Goal: Task Accomplishment & Management: Use online tool/utility

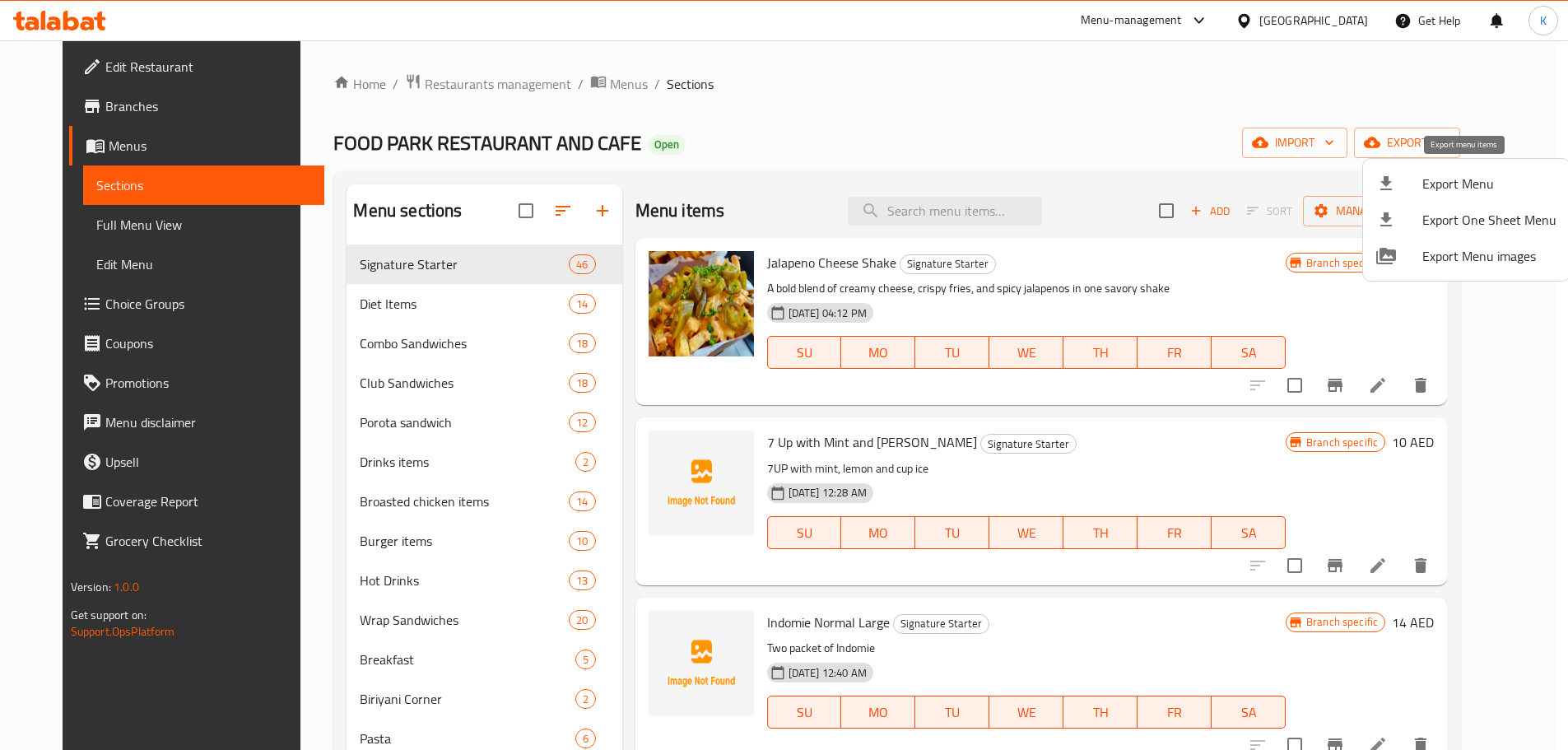
click at [1447, 184] on span "Export Menu" at bounding box center [1489, 183] width 134 height 20
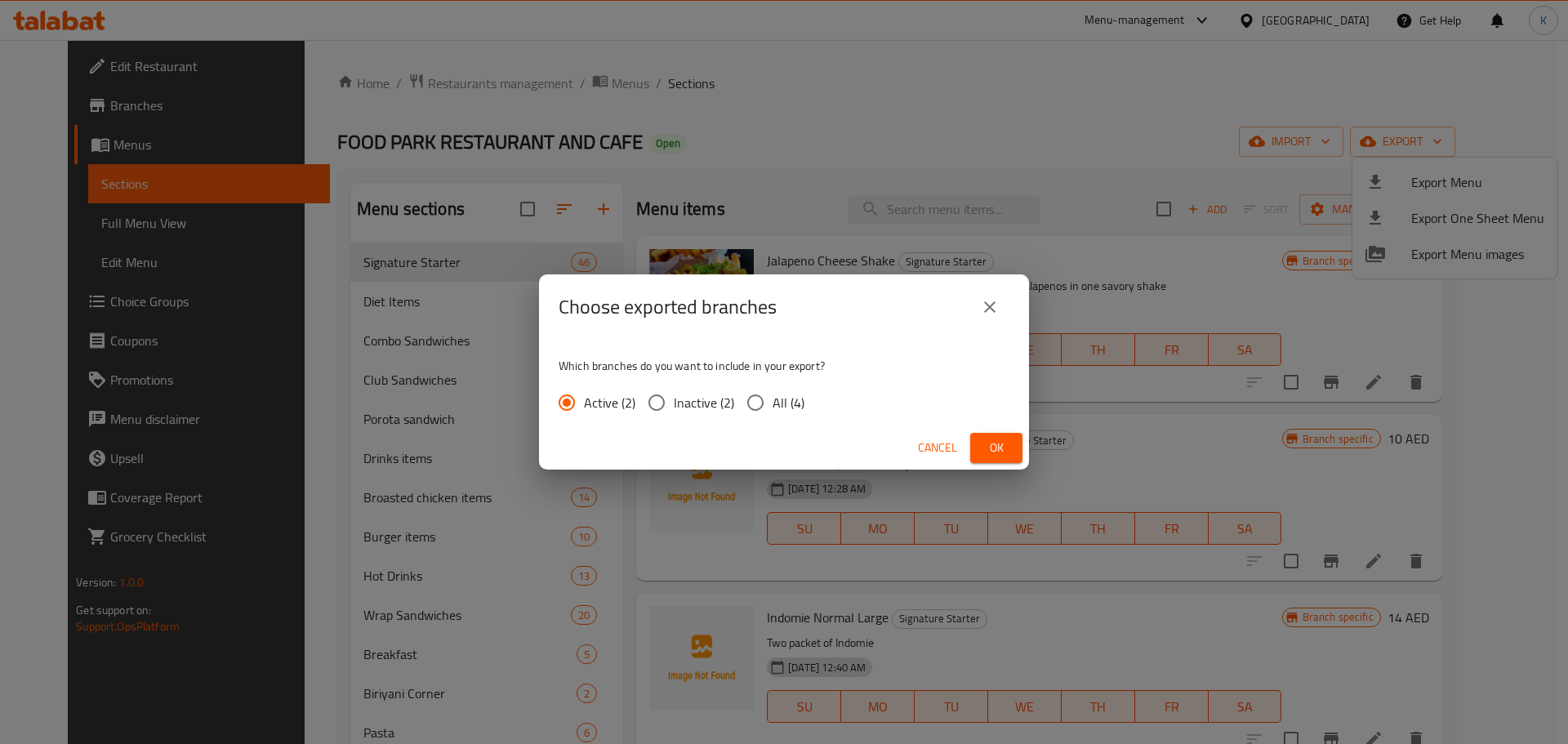
click at [773, 402] on span "All (4)" at bounding box center [788, 402] width 32 height 20
click at [773, 402] on input "All (4)" at bounding box center [755, 403] width 34 height 34
radio input "true"
click at [998, 452] on span "Ok" at bounding box center [996, 447] width 26 height 20
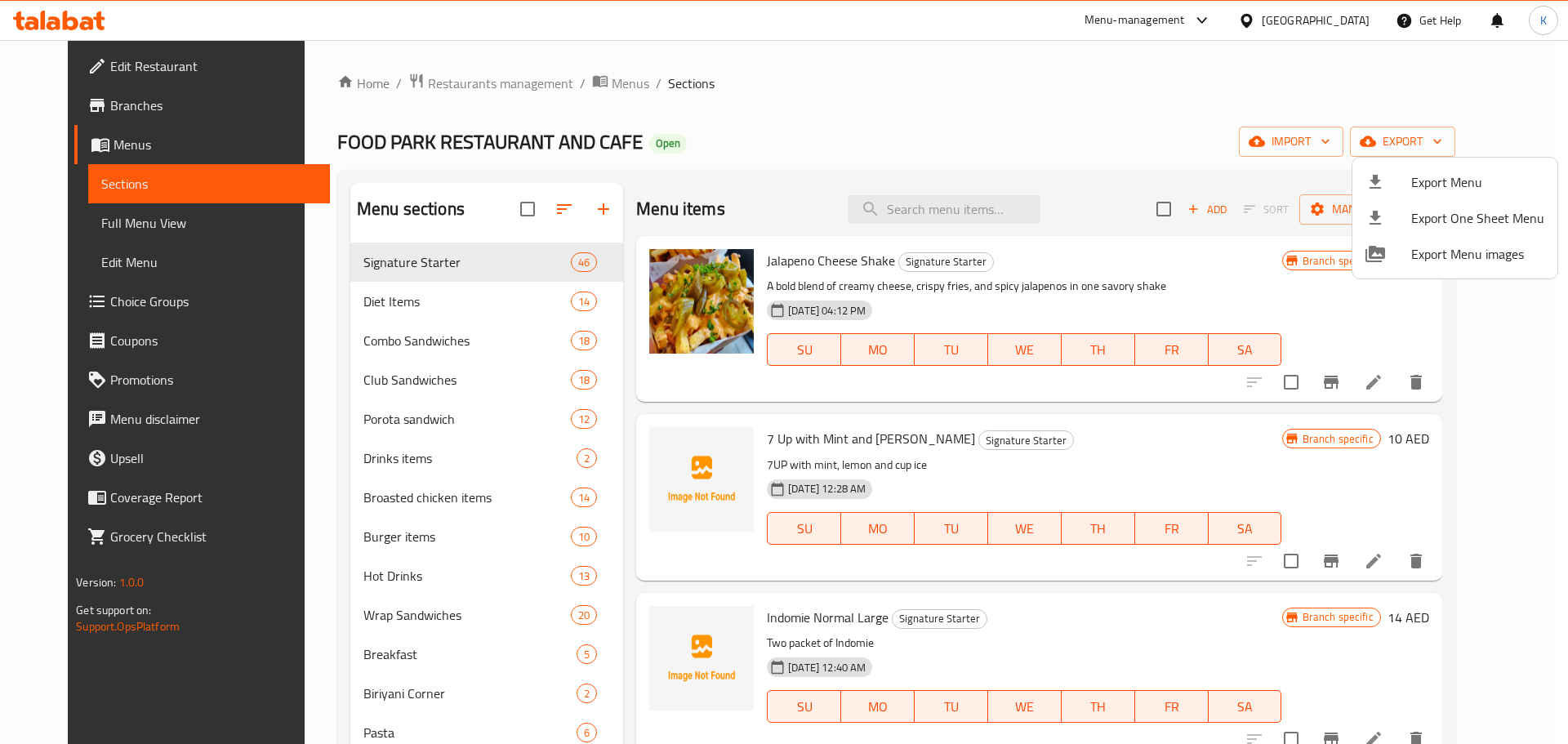
click at [116, 228] on div at bounding box center [784, 372] width 1568 height 744
click at [116, 226] on span "Full Menu View" at bounding box center [209, 223] width 216 height 20
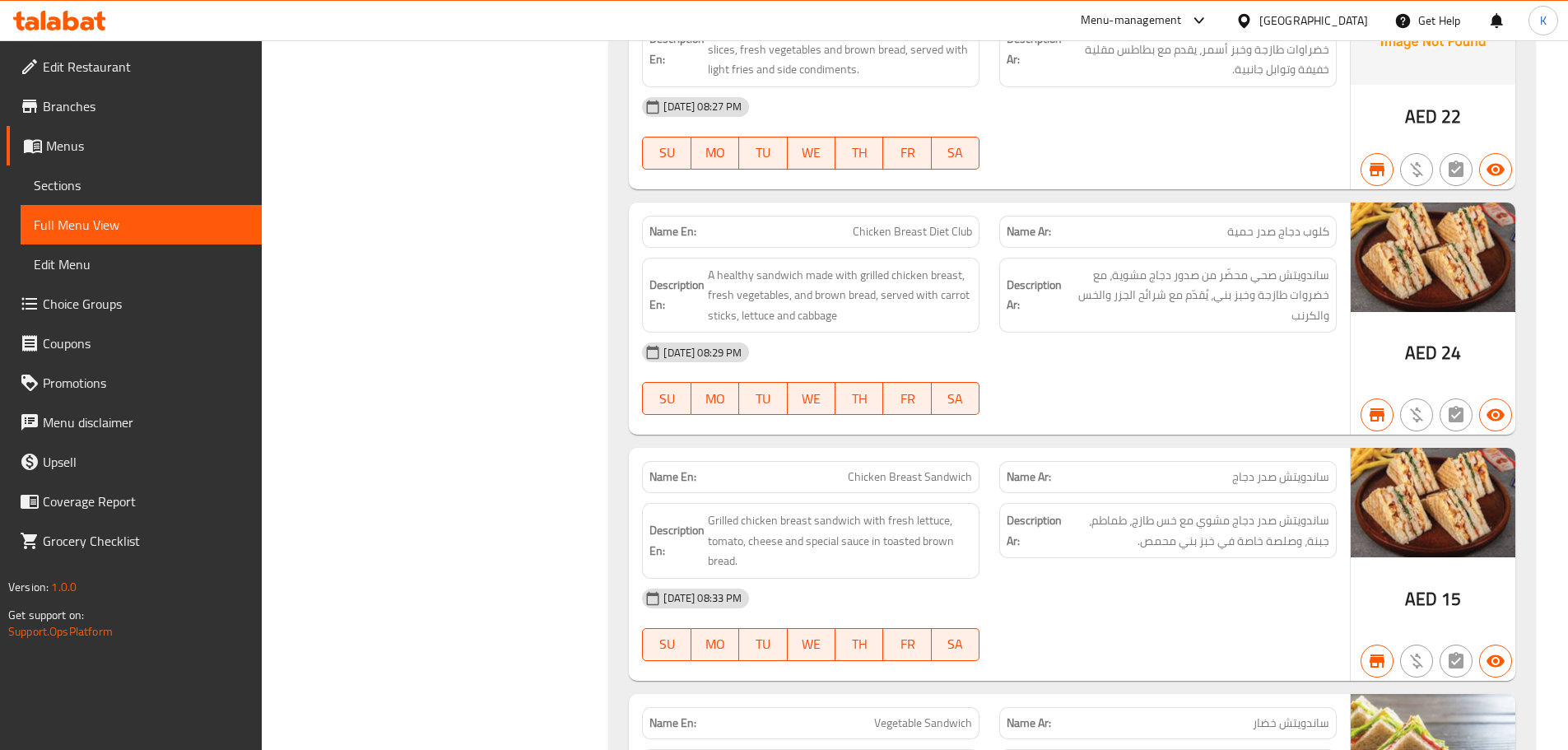
scroll to position [12597, 0]
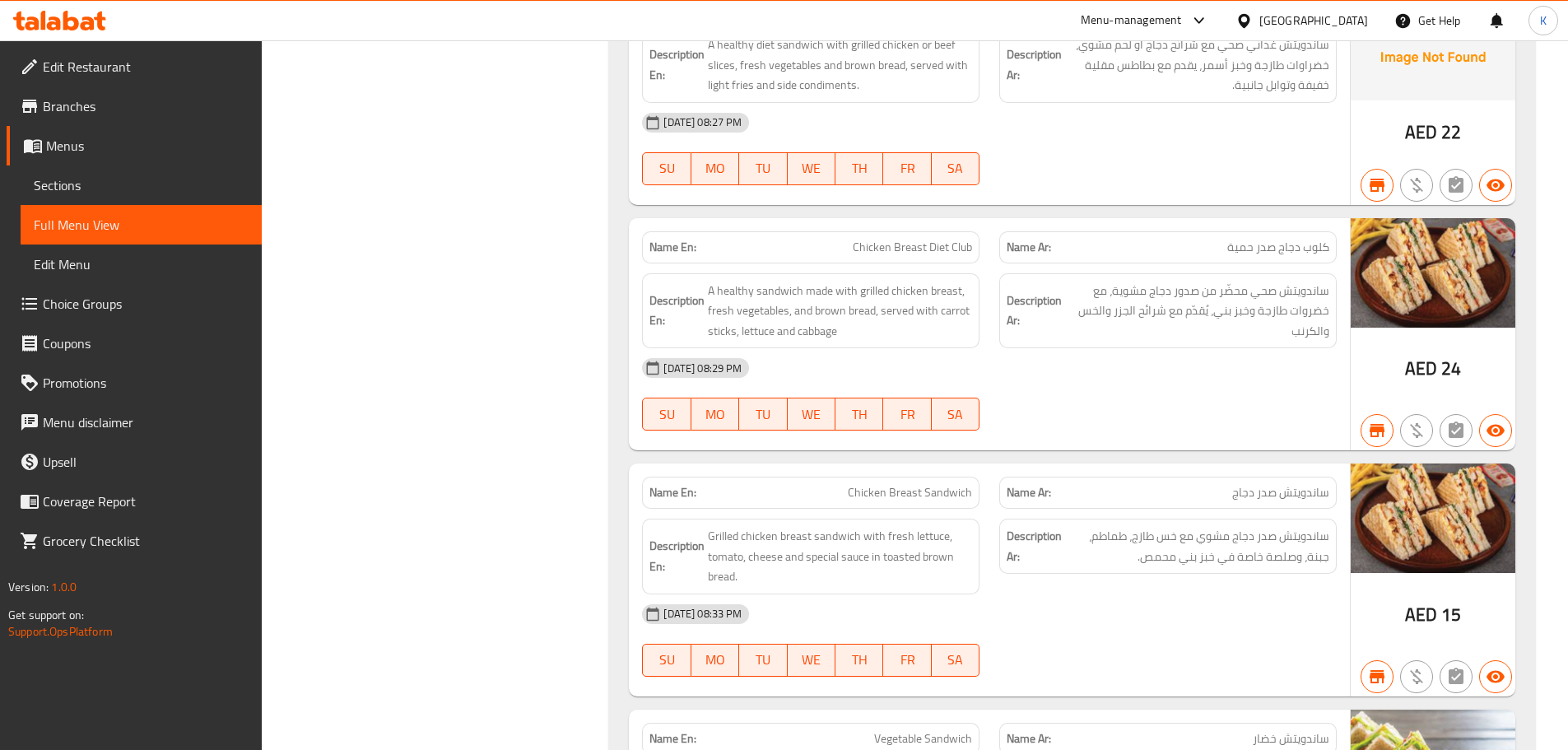
click at [907, 239] on span "Chicken Breast Diet Club" at bounding box center [913, 247] width 119 height 17
copy span "Chicken Breast Diet Club"
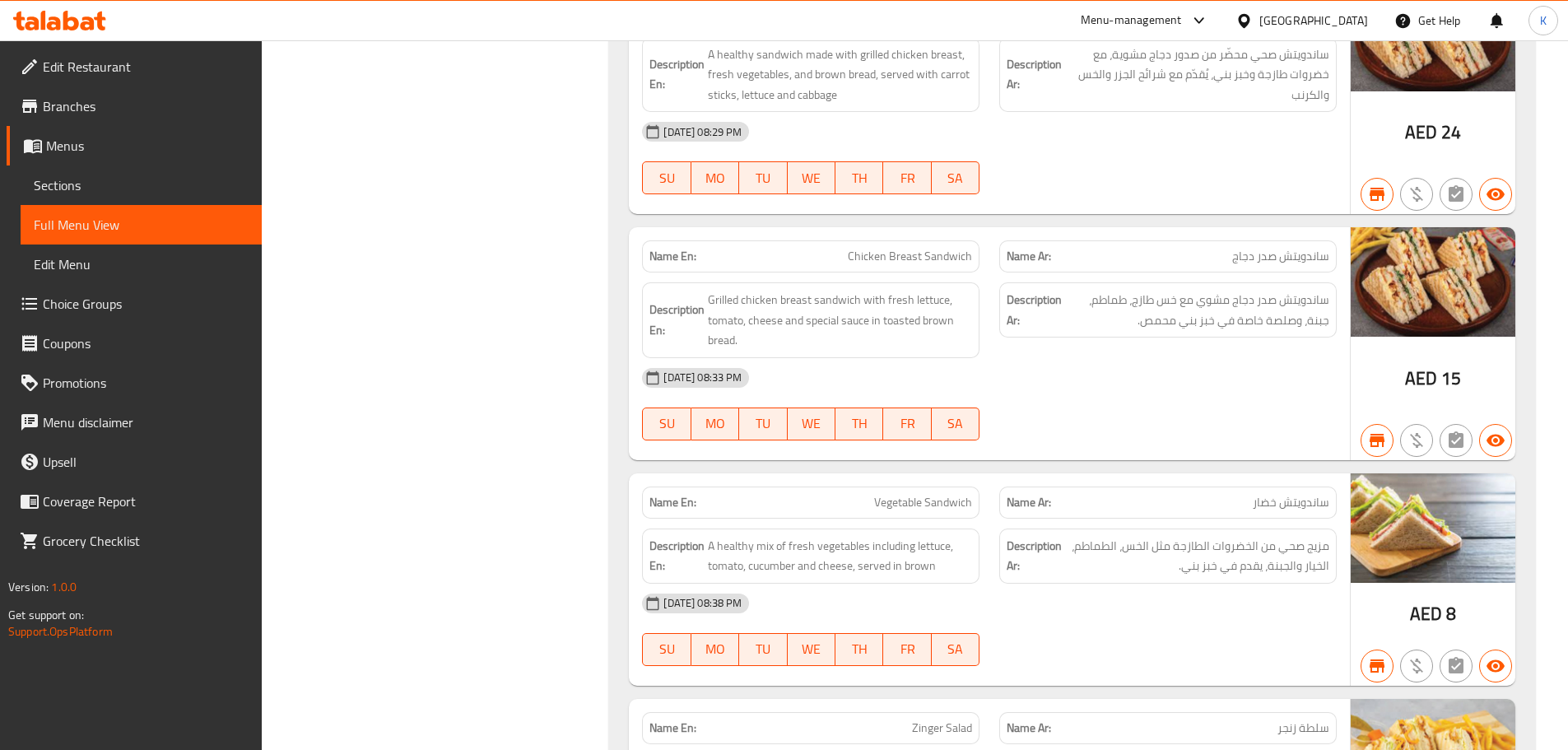
scroll to position [12844, 0]
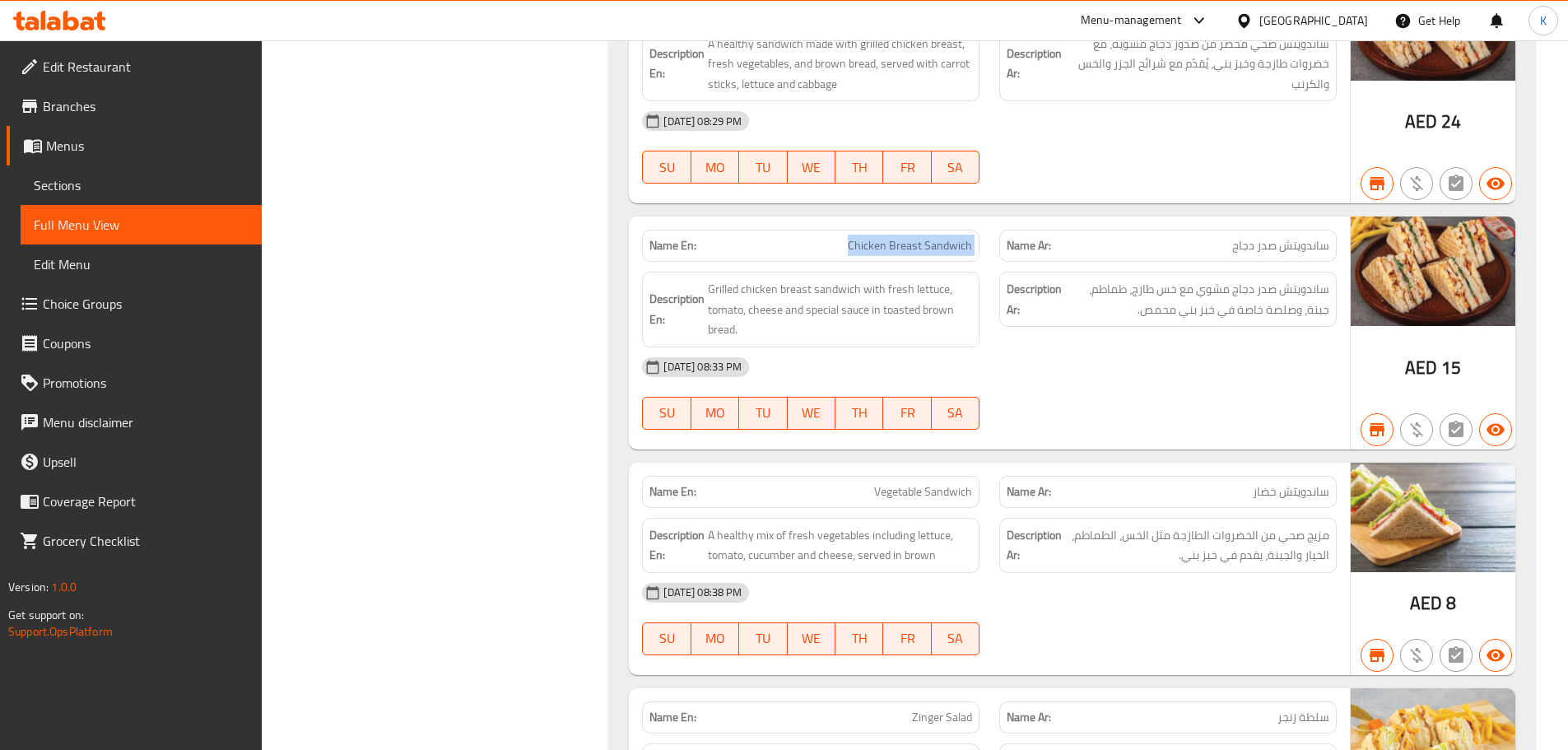
drag, startPoint x: 844, startPoint y: 221, endPoint x: 991, endPoint y: 223, distance: 147.0
click at [991, 221] on div "Name En: Chicken Breast Sandwich Name Ar: ساندويتش صدر دجاج" at bounding box center [990, 246] width 714 height 52
copy span "Chicken Breast Sandwich"
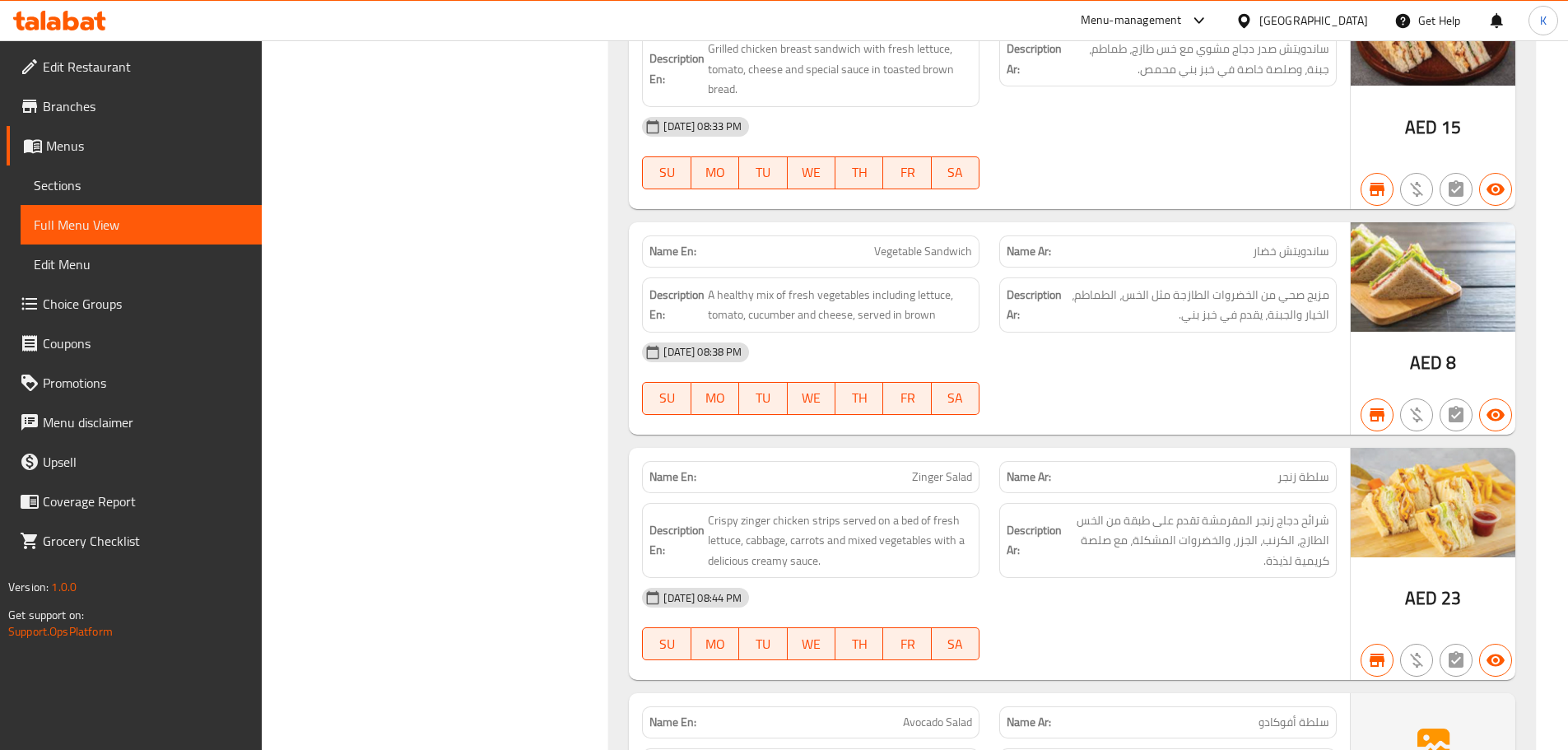
scroll to position [13174, 0]
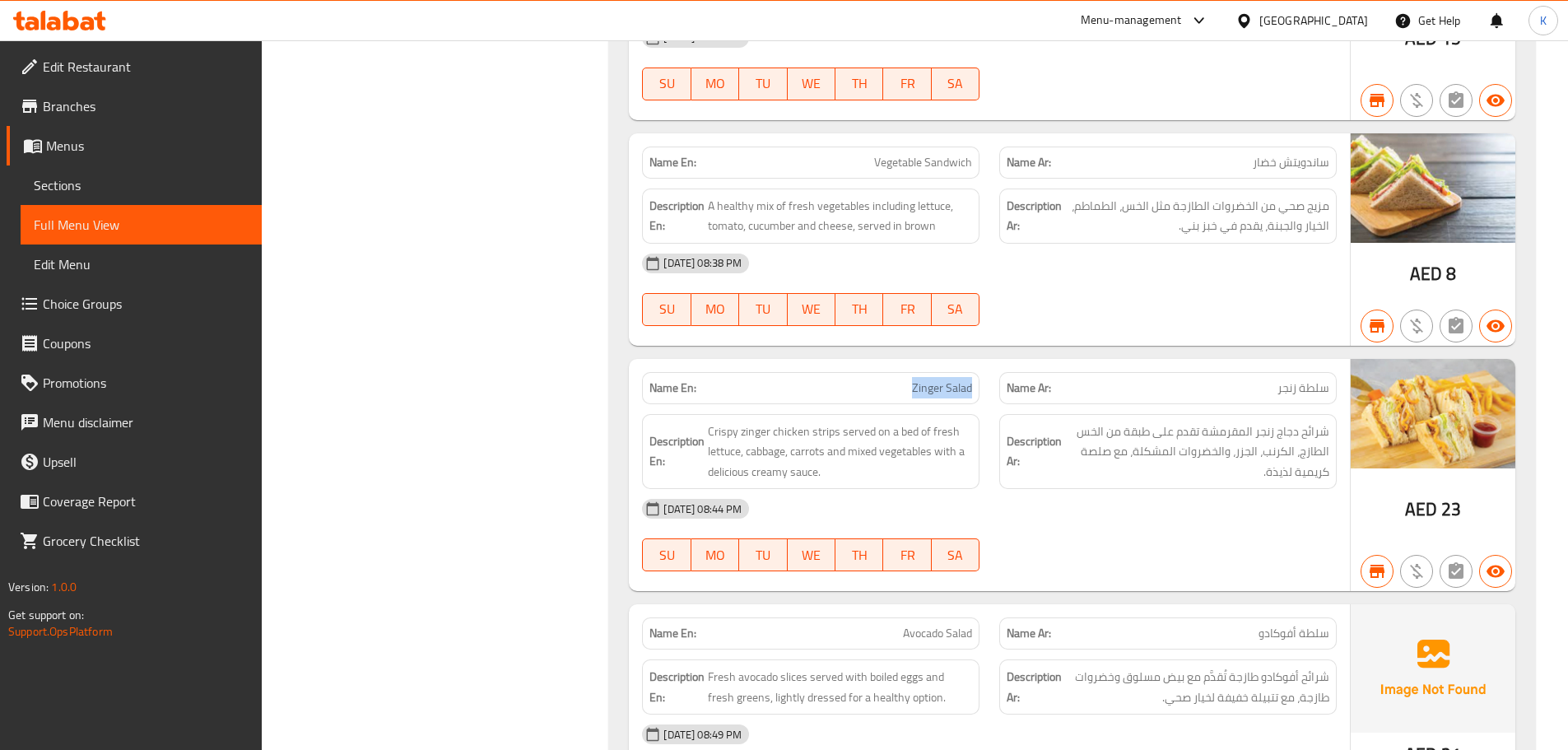
drag, startPoint x: 936, startPoint y: 362, endPoint x: 970, endPoint y: 364, distance: 34.1
click at [970, 379] on p "Name En: Zinger Salad" at bounding box center [810, 388] width 322 height 17
copy span "Zinger Salad"
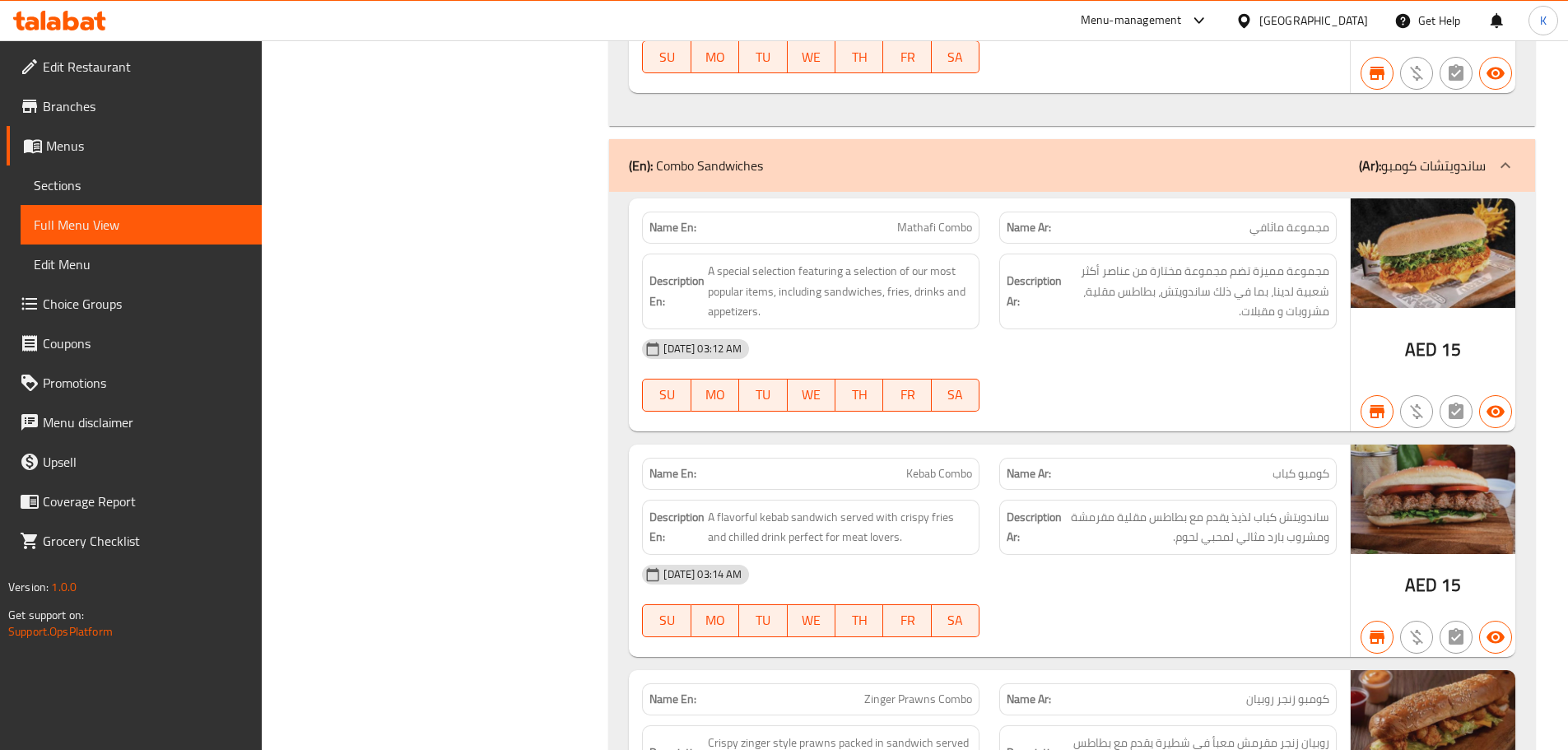
scroll to position [14408, 0]
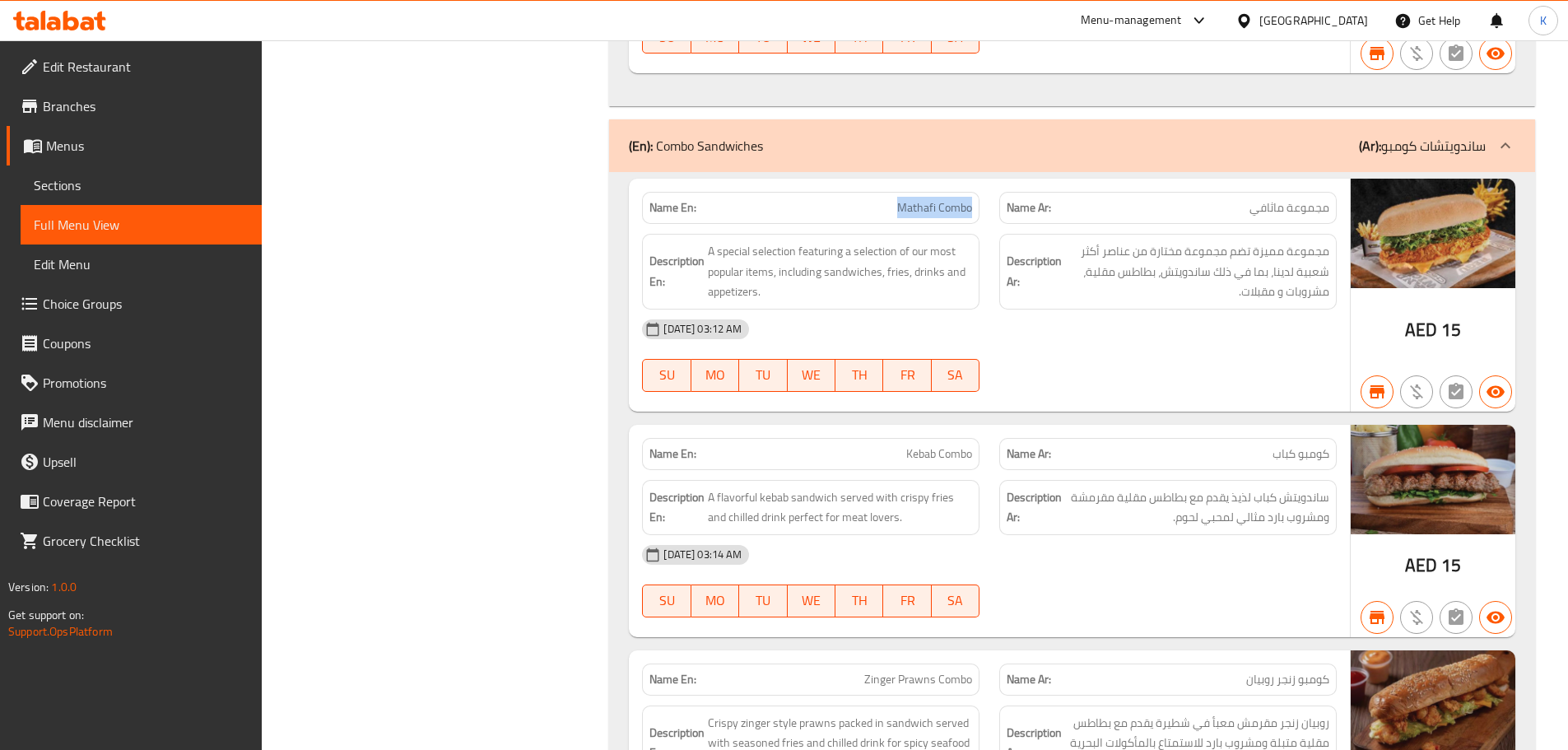
drag, startPoint x: 964, startPoint y: 187, endPoint x: 977, endPoint y: 186, distance: 13.0
click at [977, 192] on div "Name En: [PERSON_NAME]" at bounding box center [810, 207] width 338 height 32
copy span "Mathafi Combo"
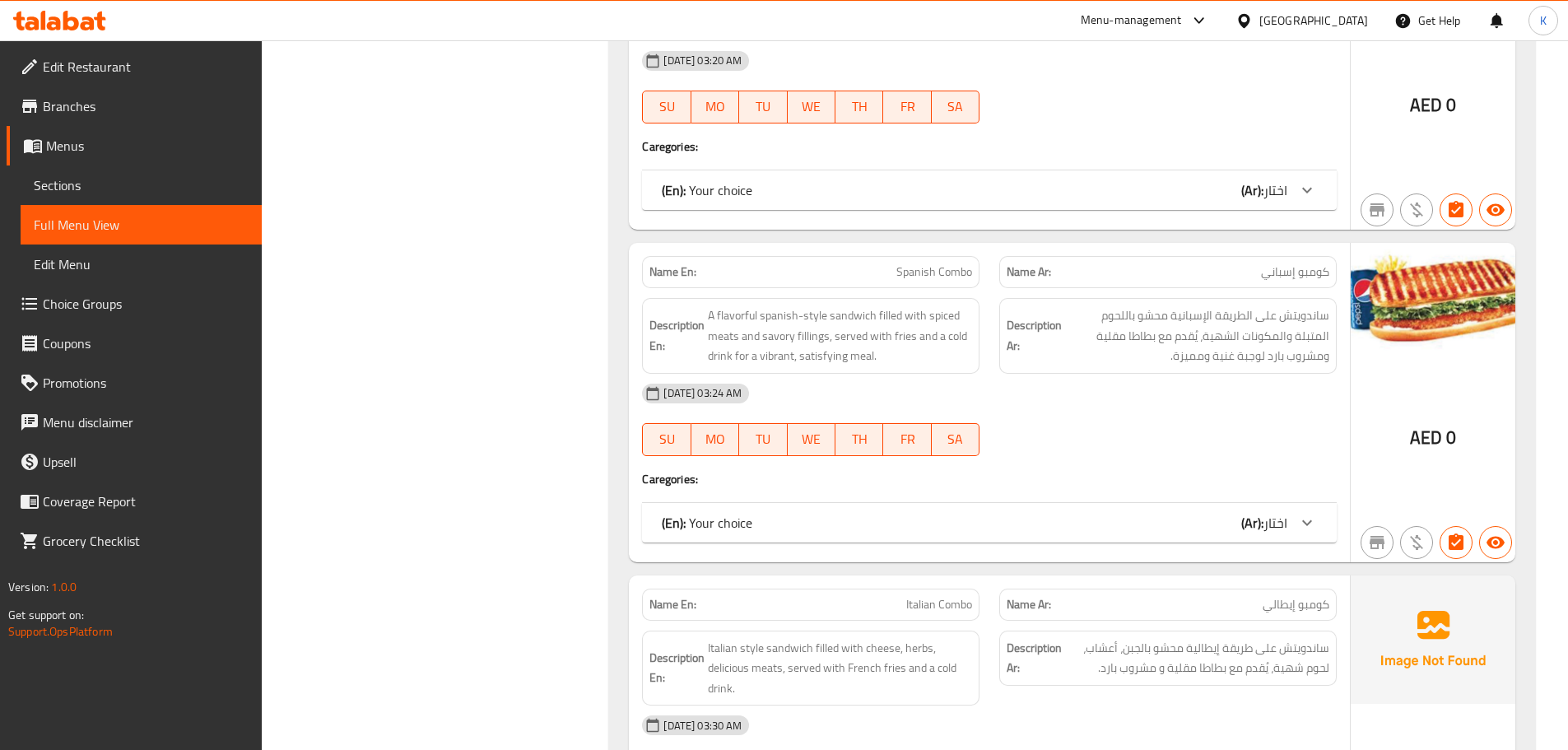
scroll to position [15972, 0]
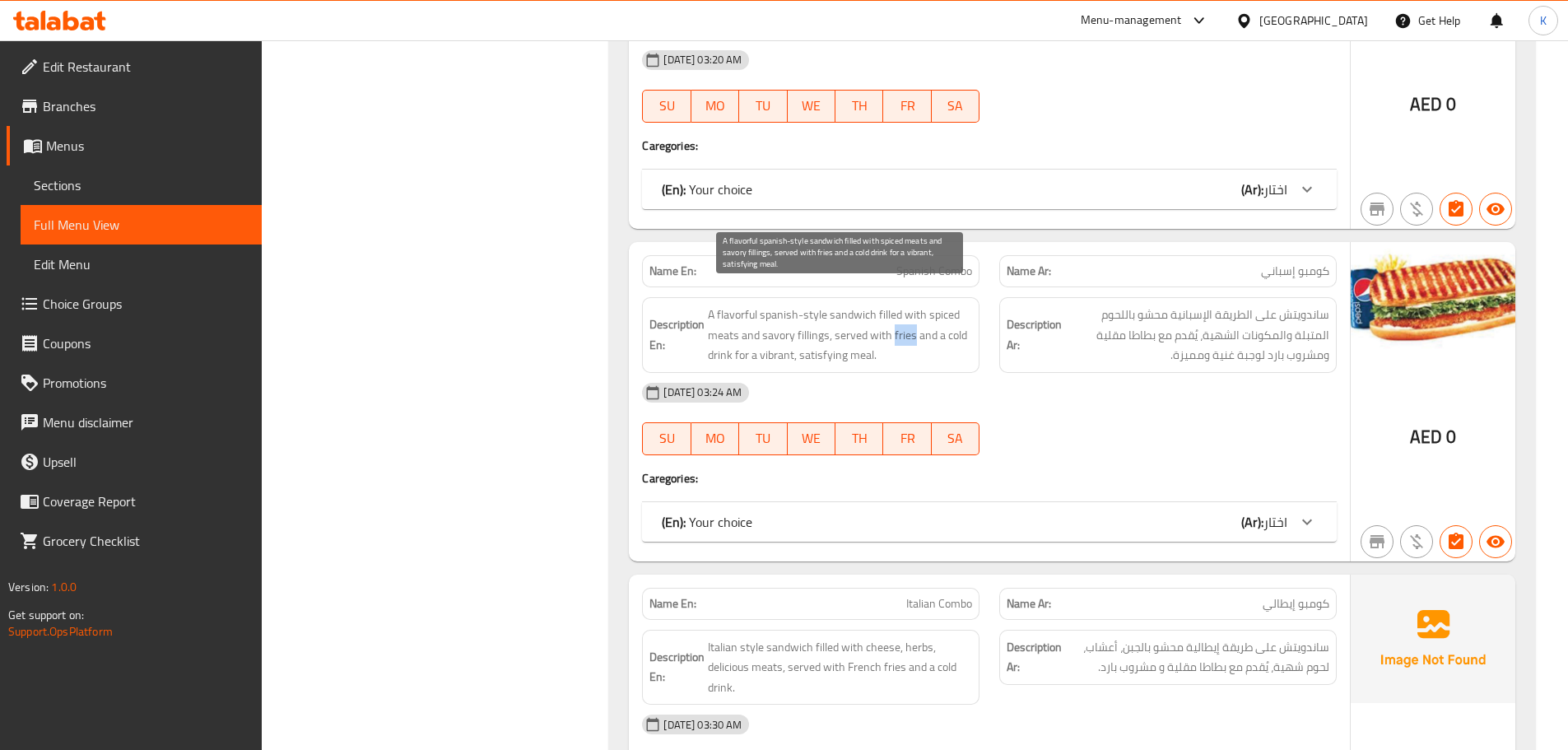
drag, startPoint x: 891, startPoint y: 314, endPoint x: 913, endPoint y: 311, distance: 22.2
click at [913, 311] on span "A flavorful spanish-style sandwich filled with spiced meats and savory fillings…" at bounding box center [839, 334] width 265 height 61
copy span "fries"
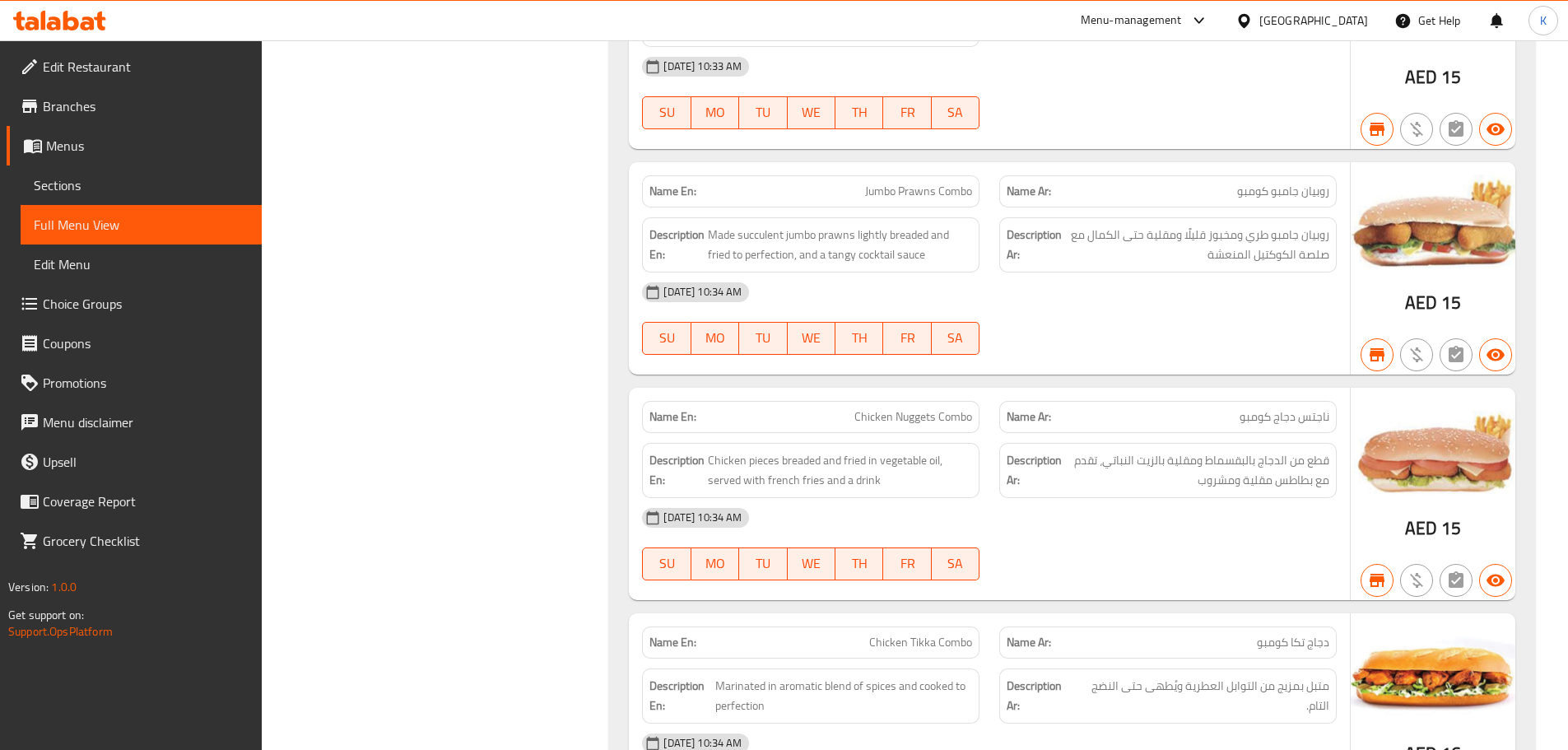
scroll to position [17702, 0]
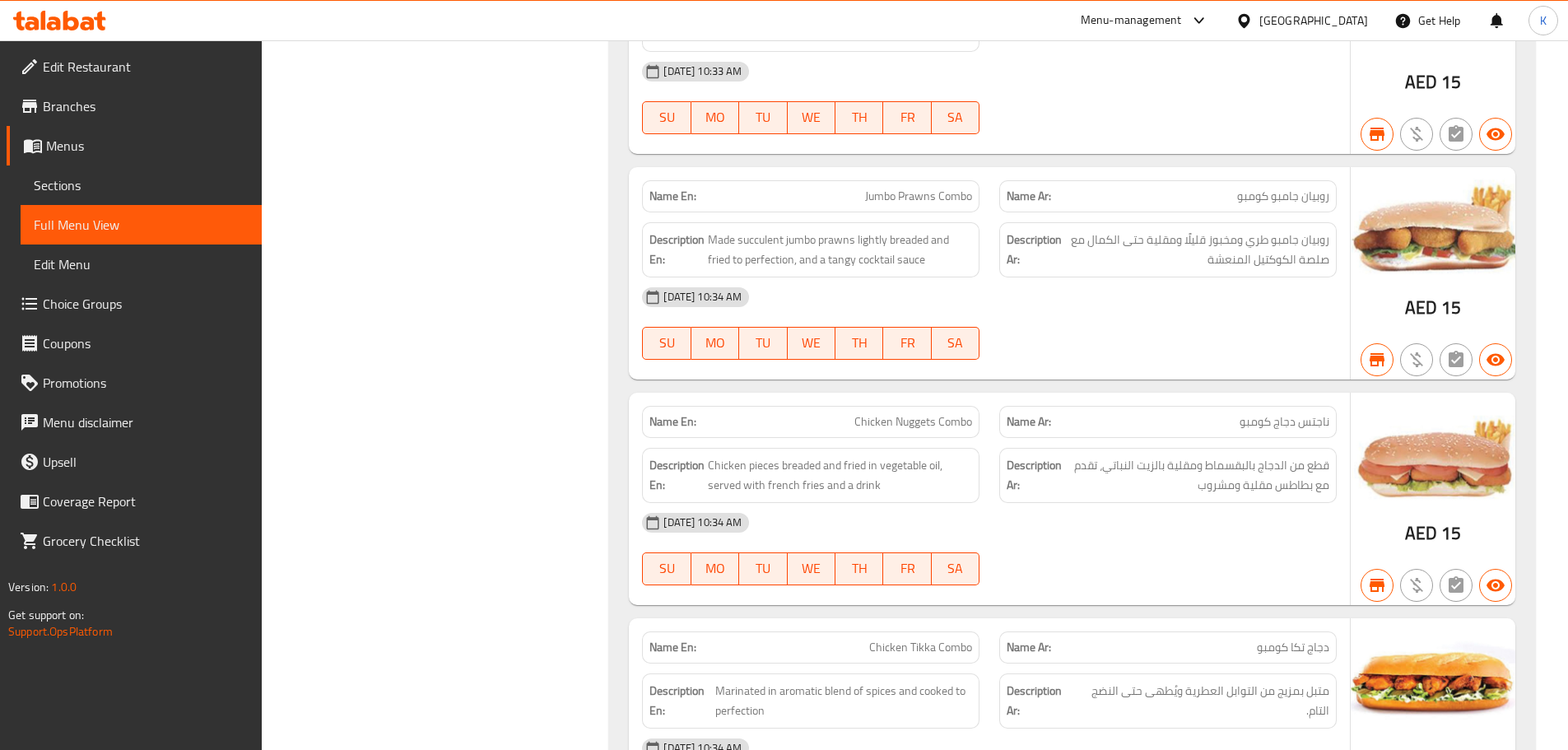
click at [898, 188] on span "Jumbo Prawns Combo" at bounding box center [918, 196] width 107 height 17
copy span "Jumbo Prawns Combo"
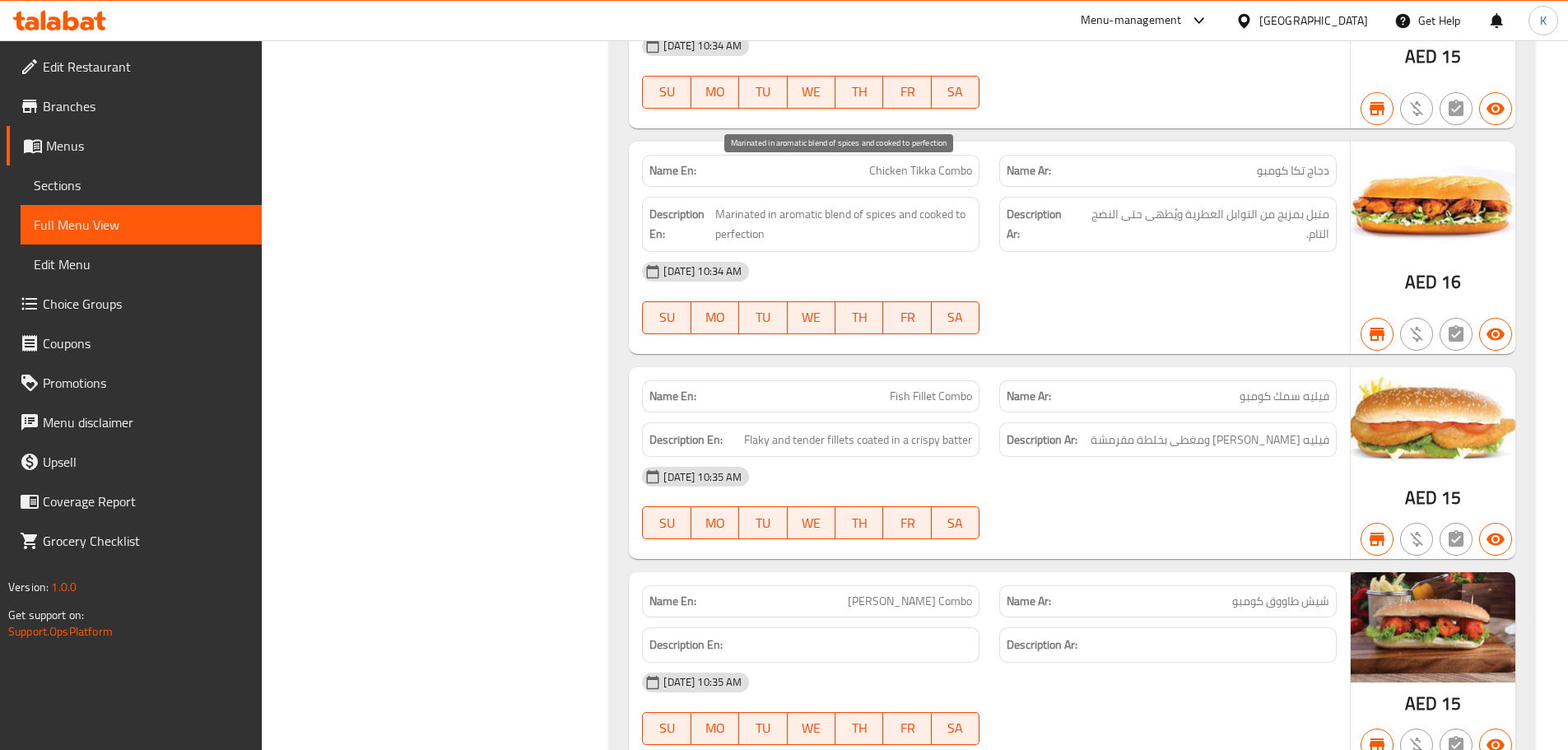
scroll to position [18195, 0]
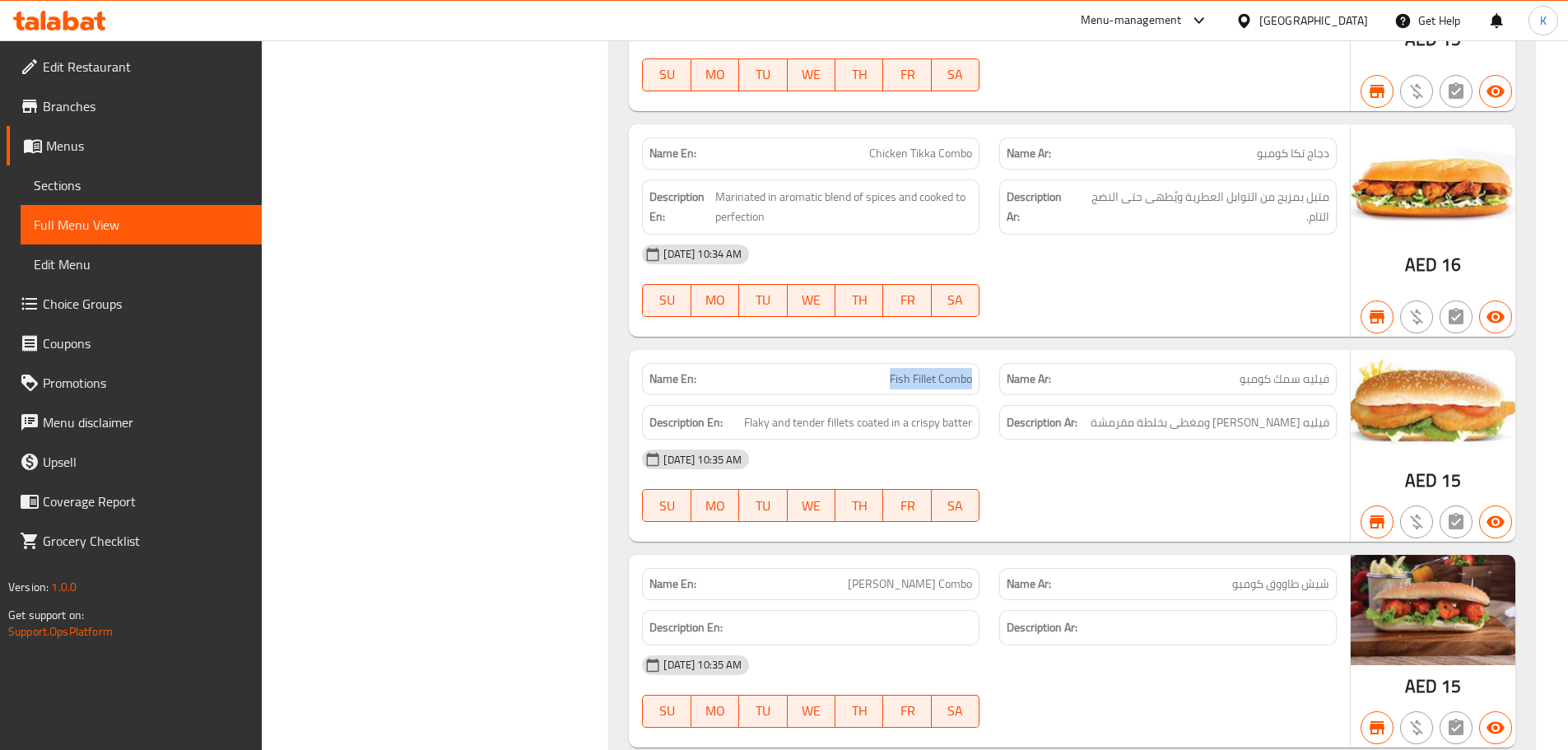
drag, startPoint x: 877, startPoint y: 336, endPoint x: 975, endPoint y: 331, distance: 98.1
click at [975, 363] on div "Name En: Fish Fillet Combo" at bounding box center [810, 378] width 338 height 32
copy span "Fish Fillet Combo"
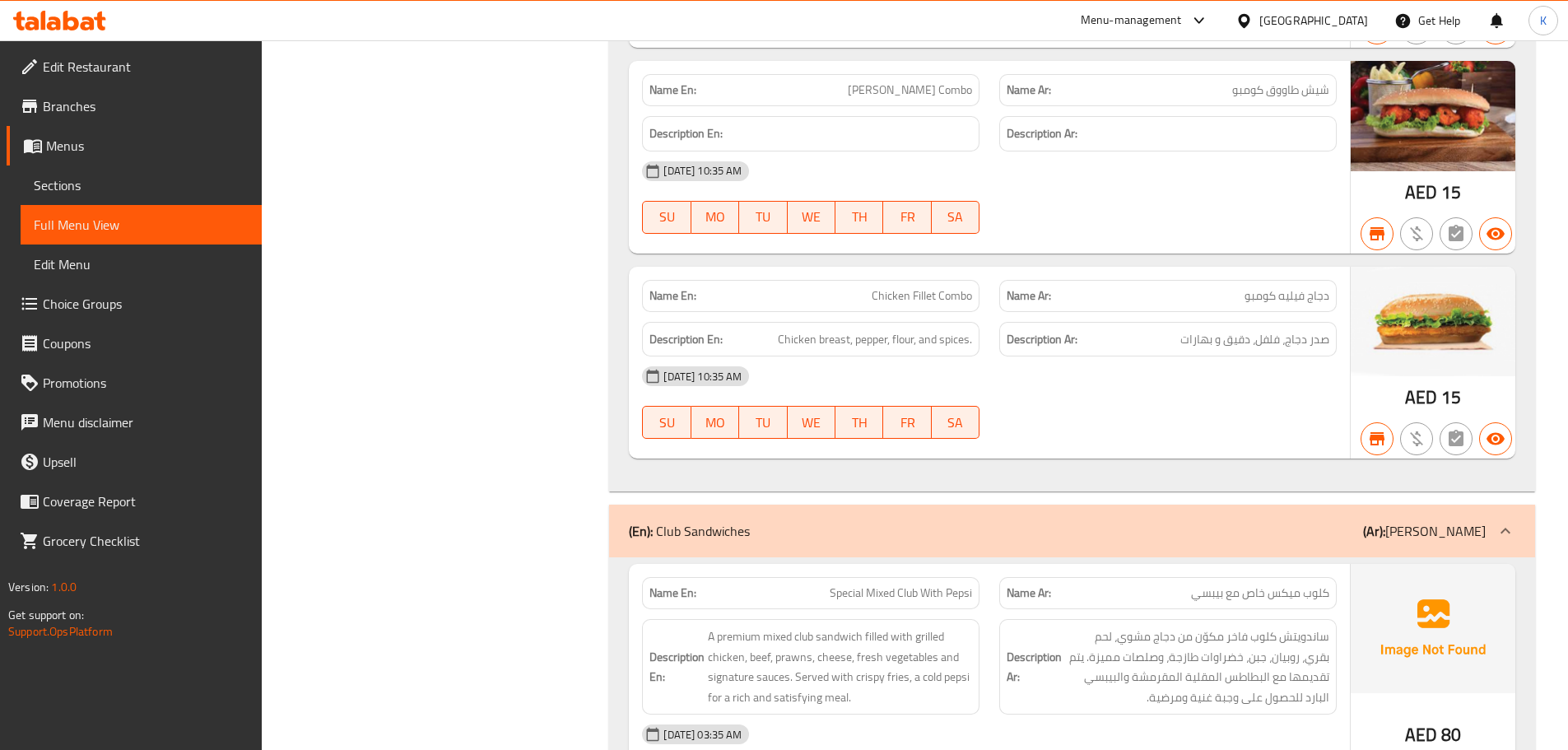
scroll to position [18525, 0]
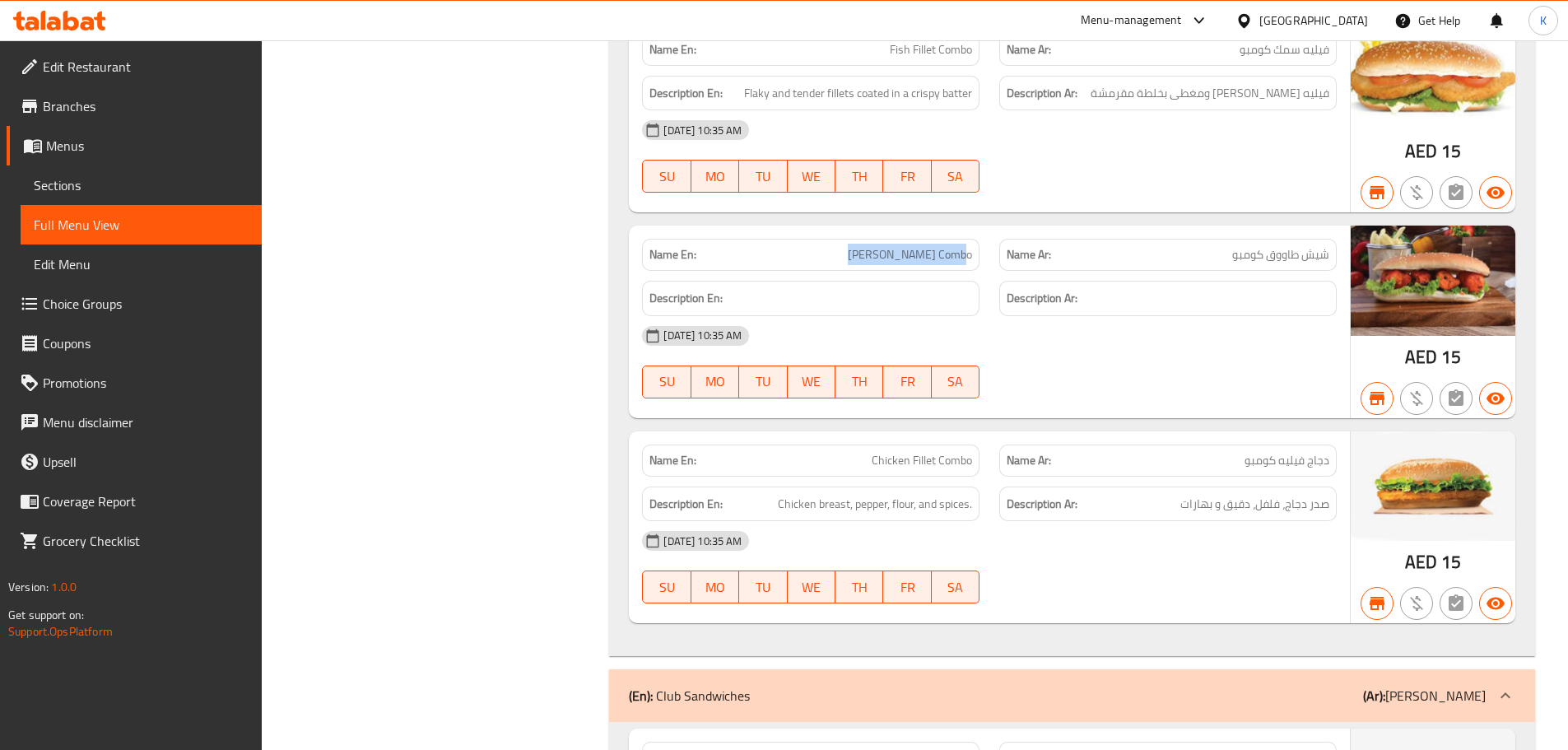
drag, startPoint x: 856, startPoint y: 216, endPoint x: 972, endPoint y: 215, distance: 116.0
click at [972, 246] on p "Name En: [PERSON_NAME] Combo" at bounding box center [810, 255] width 322 height 17
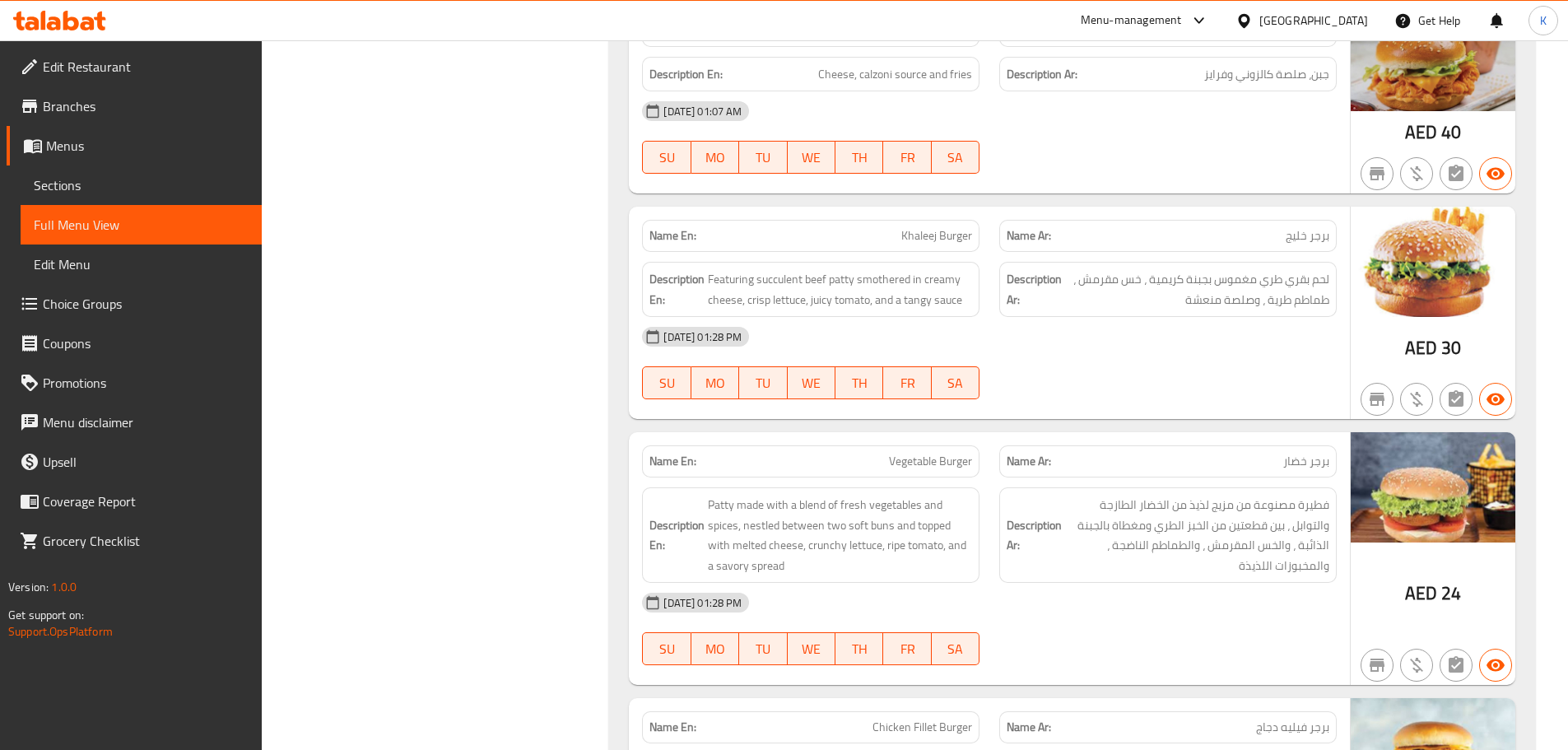
scroll to position [30052, 0]
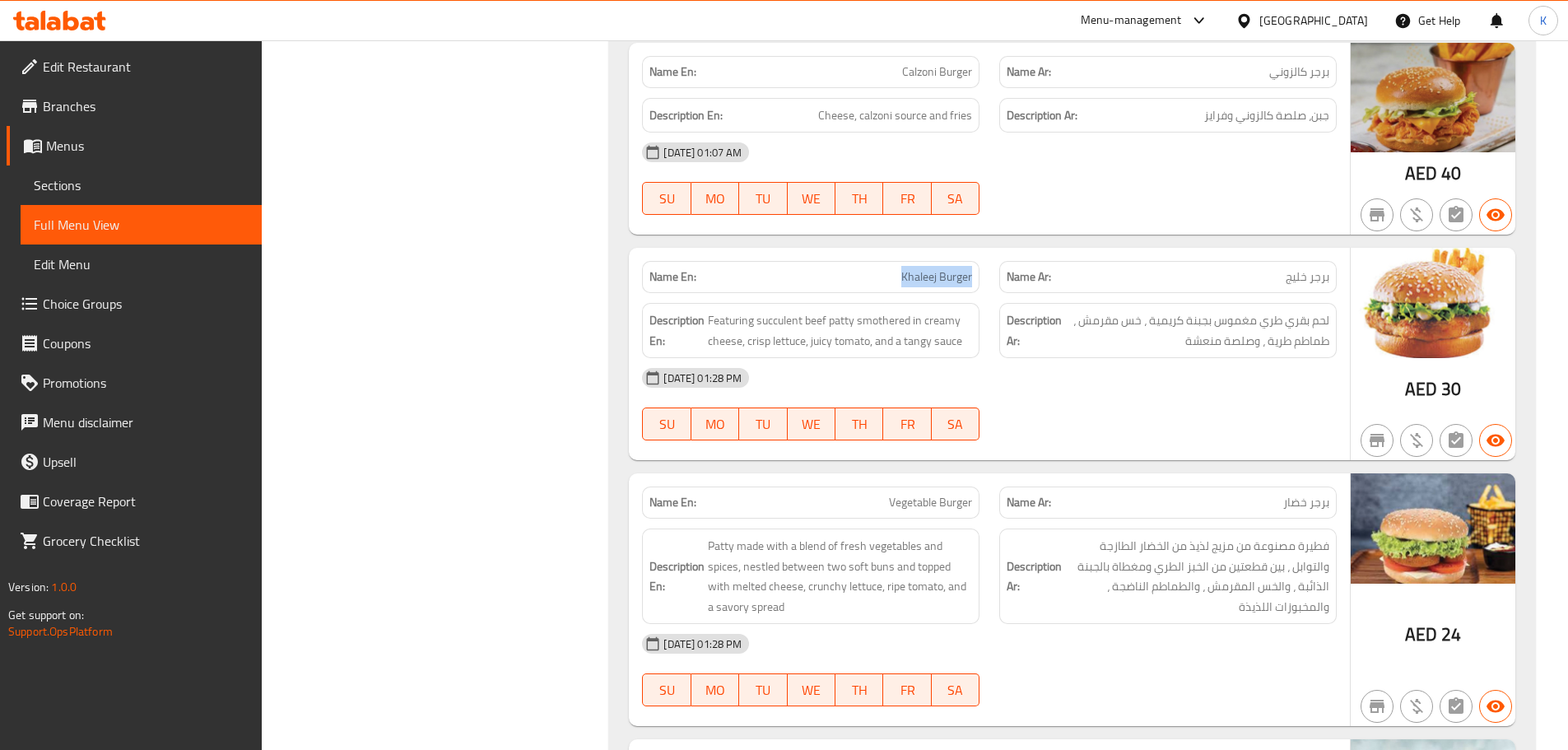
drag, startPoint x: 900, startPoint y: 239, endPoint x: 973, endPoint y: 236, distance: 73.1
click at [973, 261] on div "Name En: Khaleej Burger" at bounding box center [810, 276] width 338 height 32
copy span "Khaleej Burger"
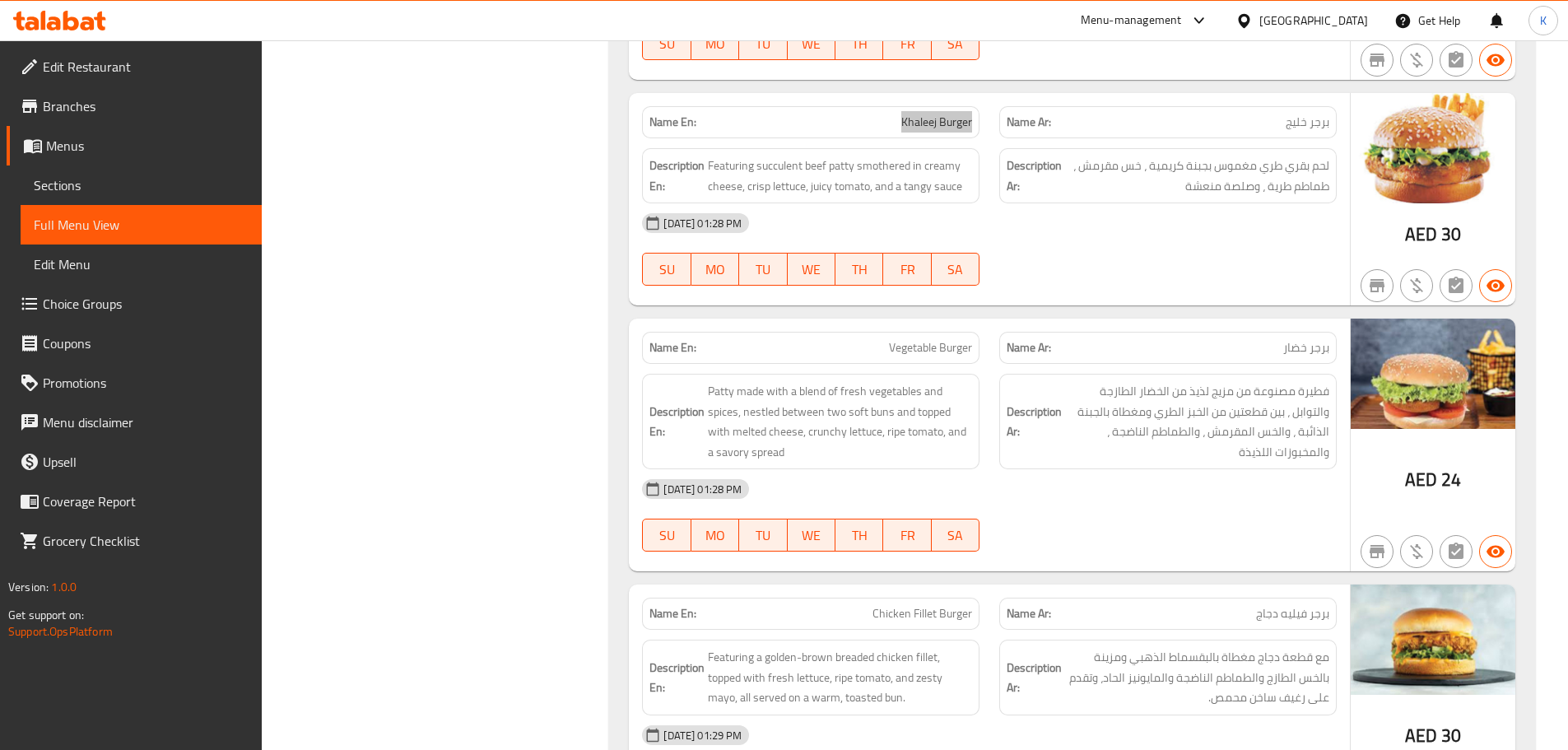
scroll to position [30217, 0]
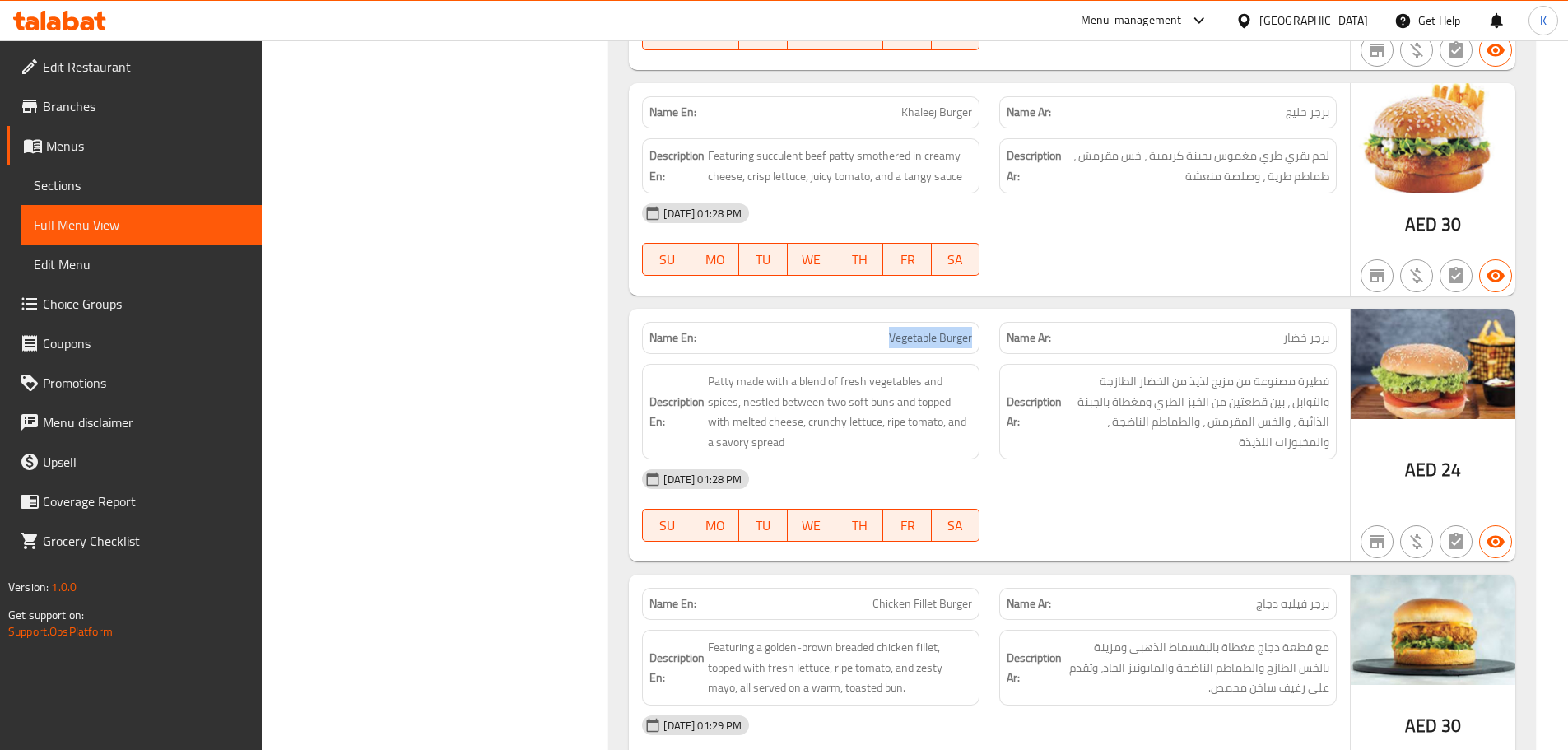
drag, startPoint x: 881, startPoint y: 293, endPoint x: 976, endPoint y: 297, distance: 95.1
click at [976, 322] on div "Name En: Vegetable Burger" at bounding box center [810, 337] width 338 height 32
copy span "Vegetable Burger"
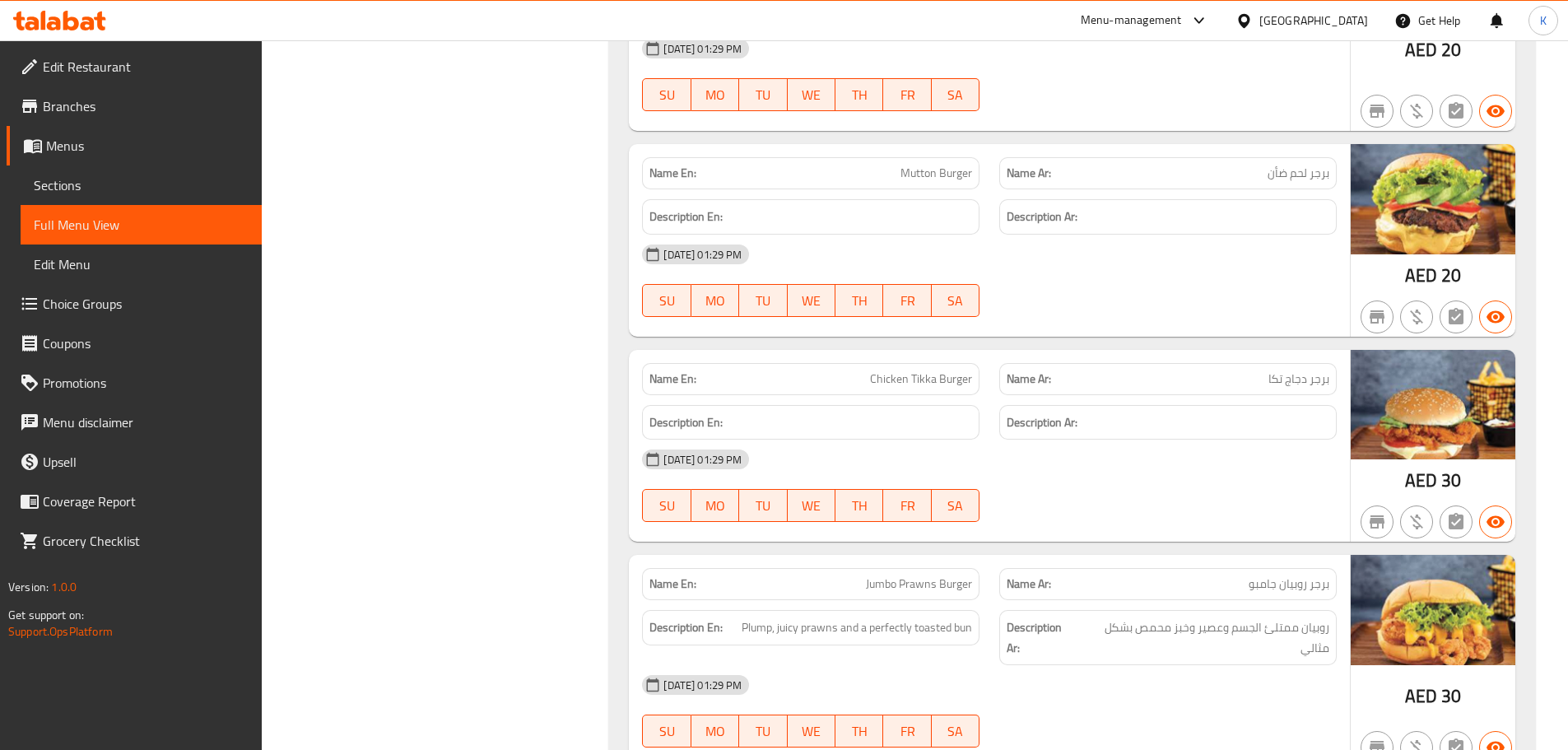
scroll to position [31286, 0]
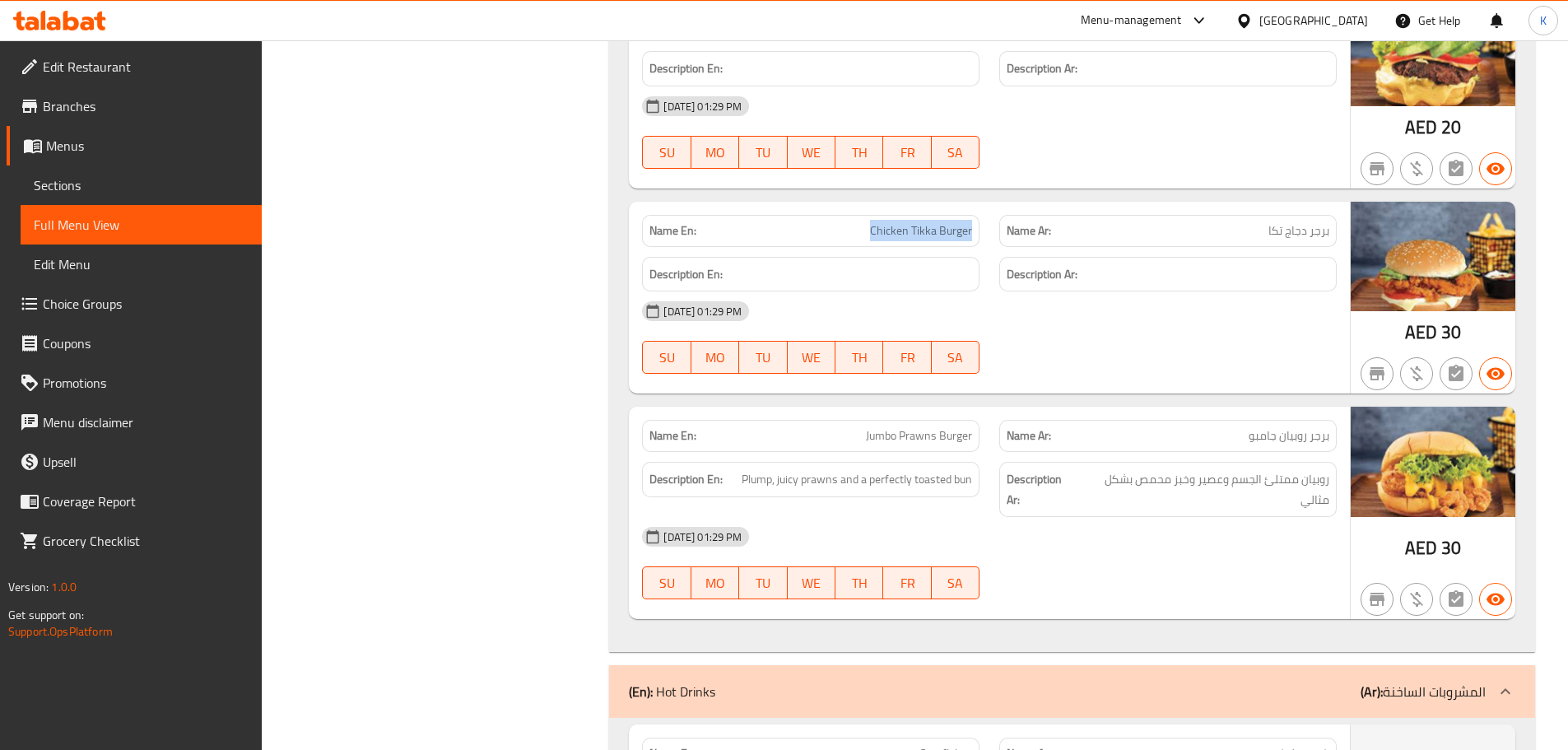
drag, startPoint x: 861, startPoint y: 193, endPoint x: 976, endPoint y: 196, distance: 115.0
click at [976, 215] on div "Name En: Chicken Tikka Burger" at bounding box center [810, 230] width 338 height 32
copy span "Chicken Tikka Burger"
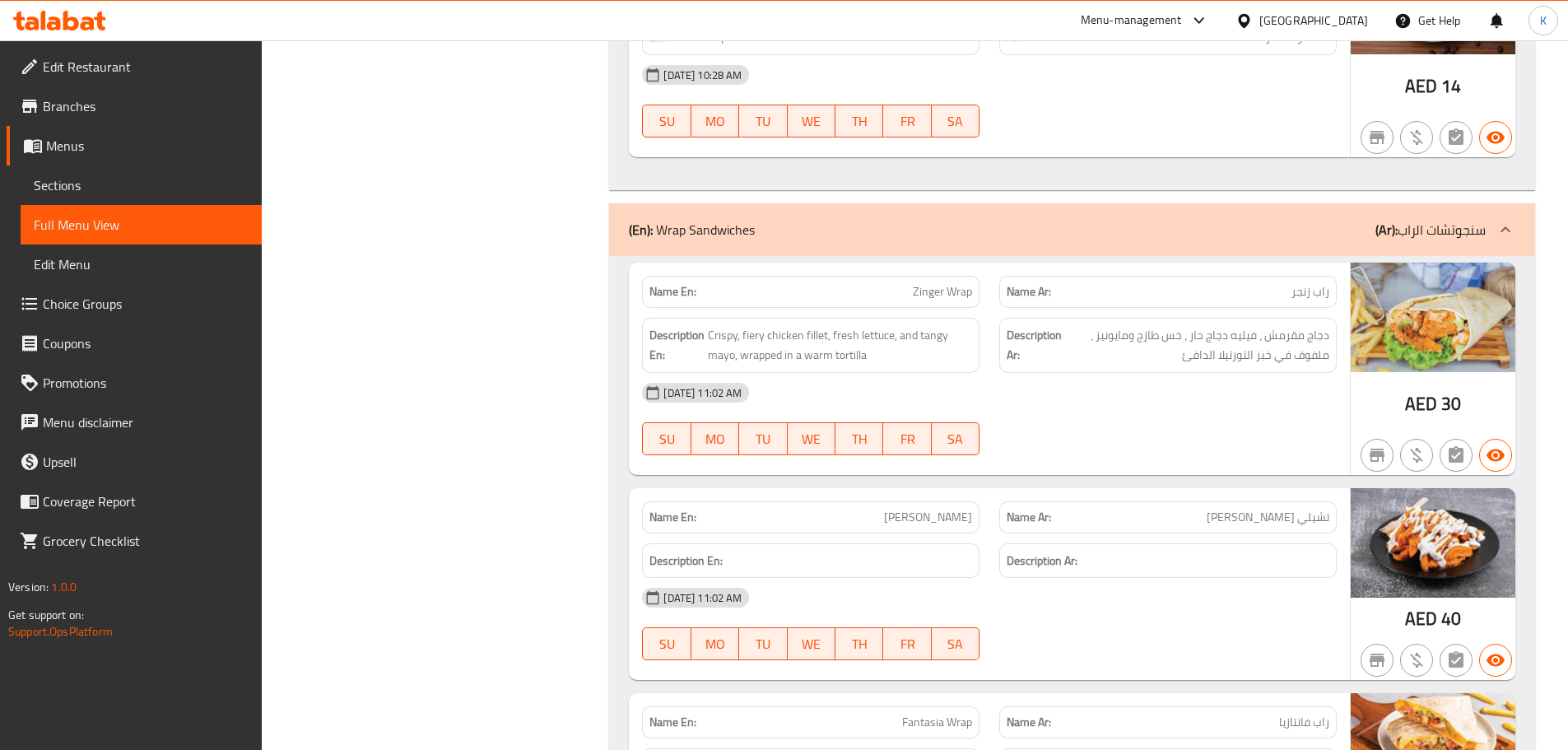
scroll to position [34663, 0]
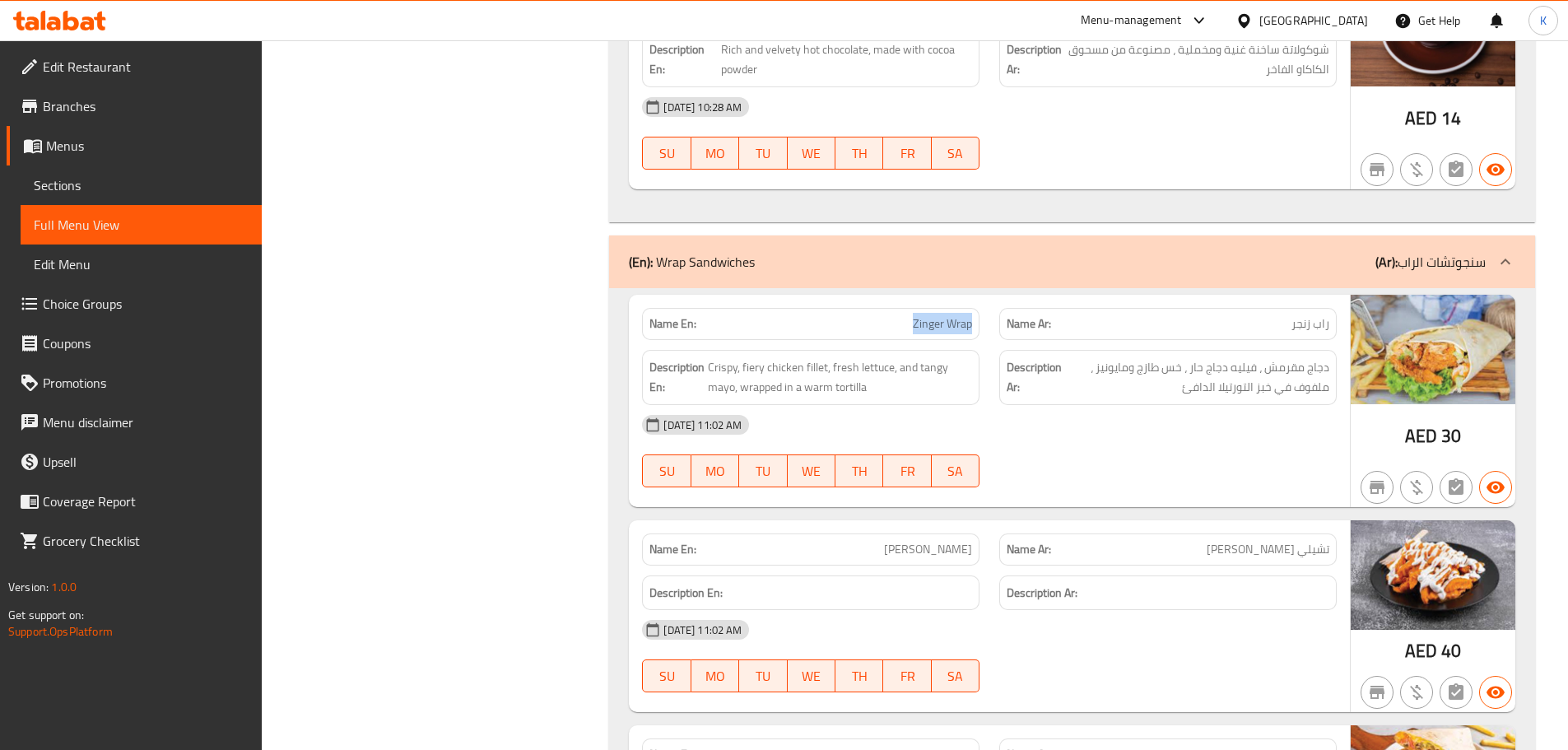
drag, startPoint x: 933, startPoint y: 286, endPoint x: 972, endPoint y: 281, distance: 39.3
click at [972, 316] on p "Name En: Zinger Wrap" at bounding box center [810, 324] width 322 height 17
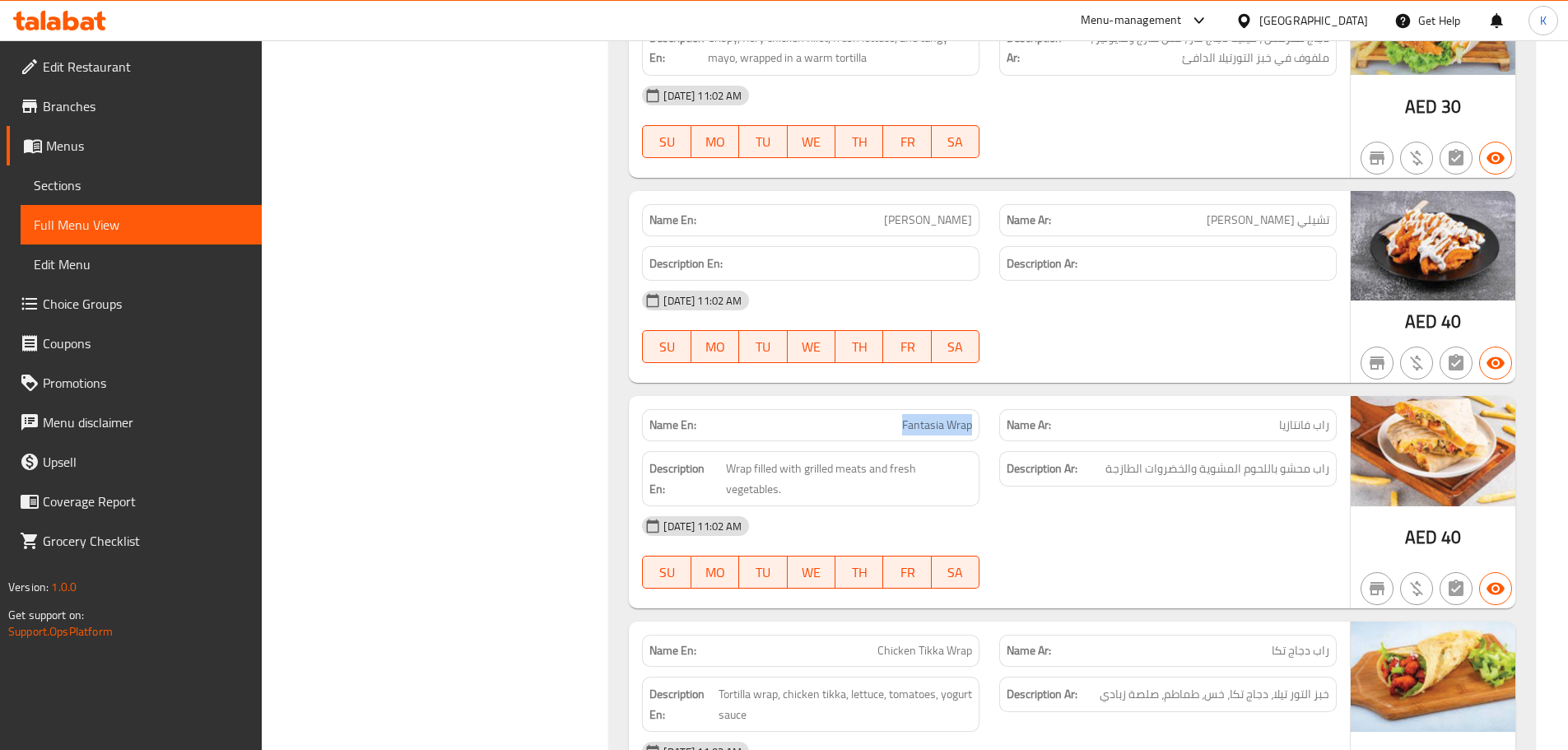
drag, startPoint x: 898, startPoint y: 383, endPoint x: 978, endPoint y: 378, distance: 80.2
click at [978, 409] on div "Name En: Fantasia Wrap" at bounding box center [810, 425] width 338 height 32
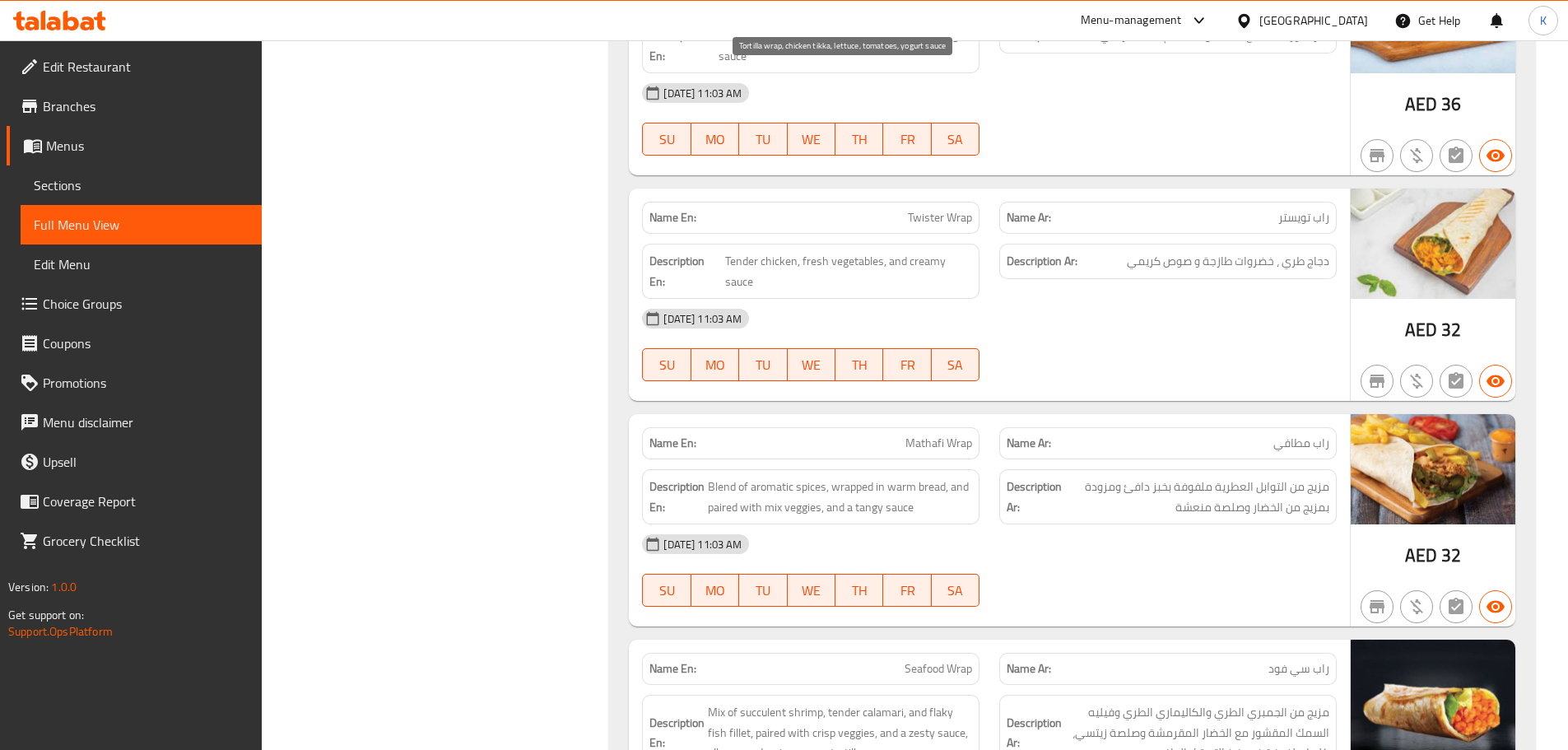
scroll to position [35897, 0]
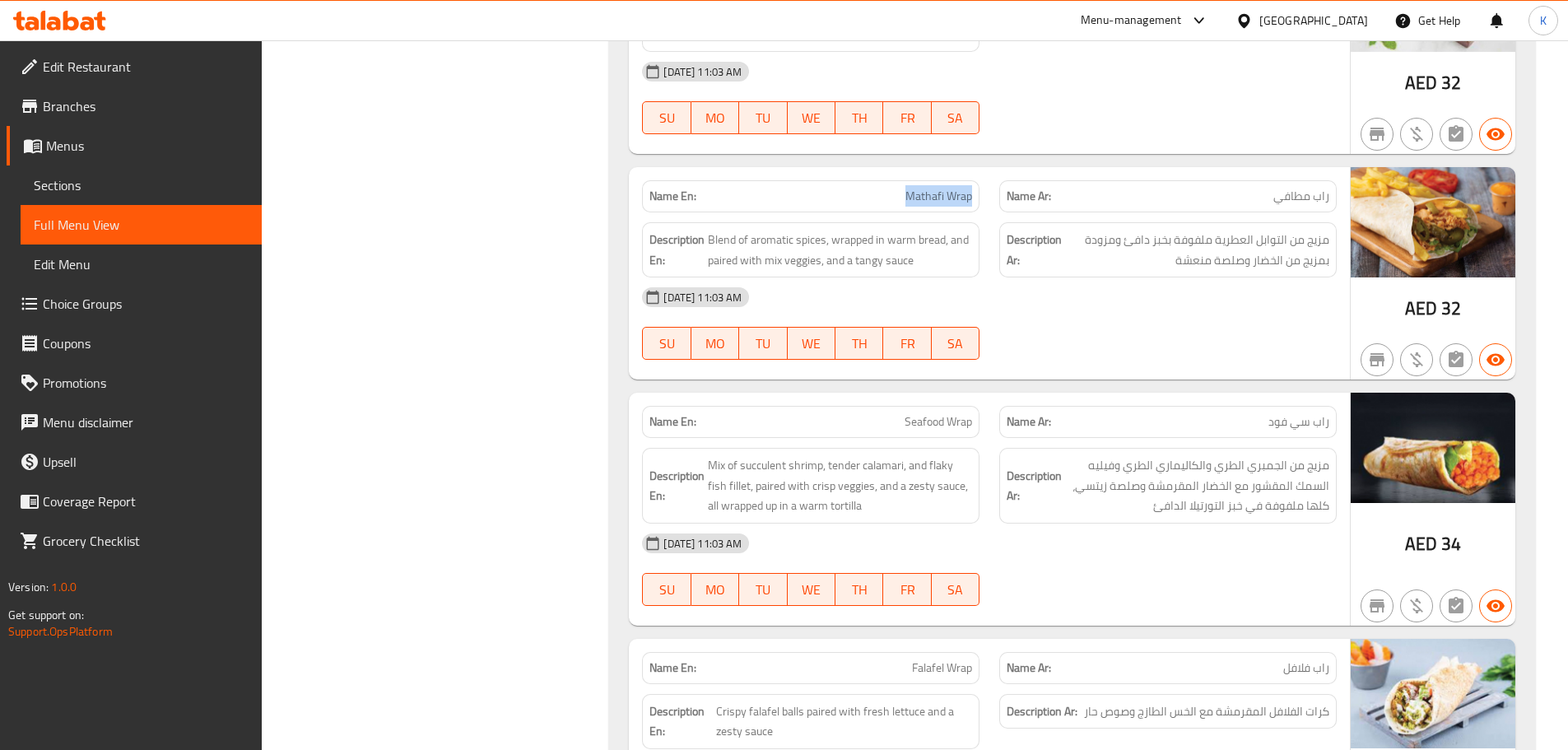
drag, startPoint x: 903, startPoint y: 154, endPoint x: 981, endPoint y: 156, distance: 78.0
click at [981, 170] on div "Name En: Mathafi Wrap" at bounding box center [810, 196] width 357 height 52
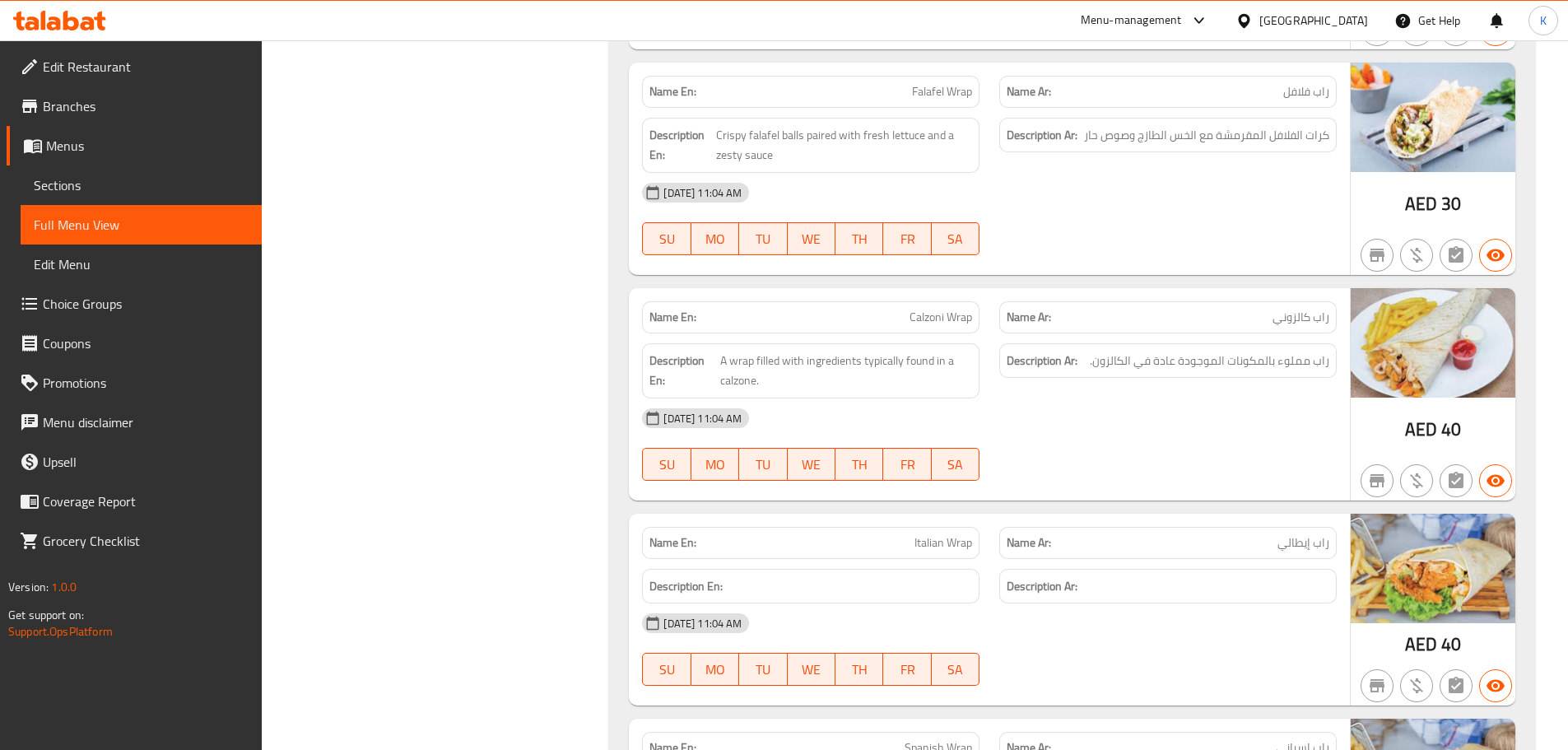
scroll to position [36556, 0]
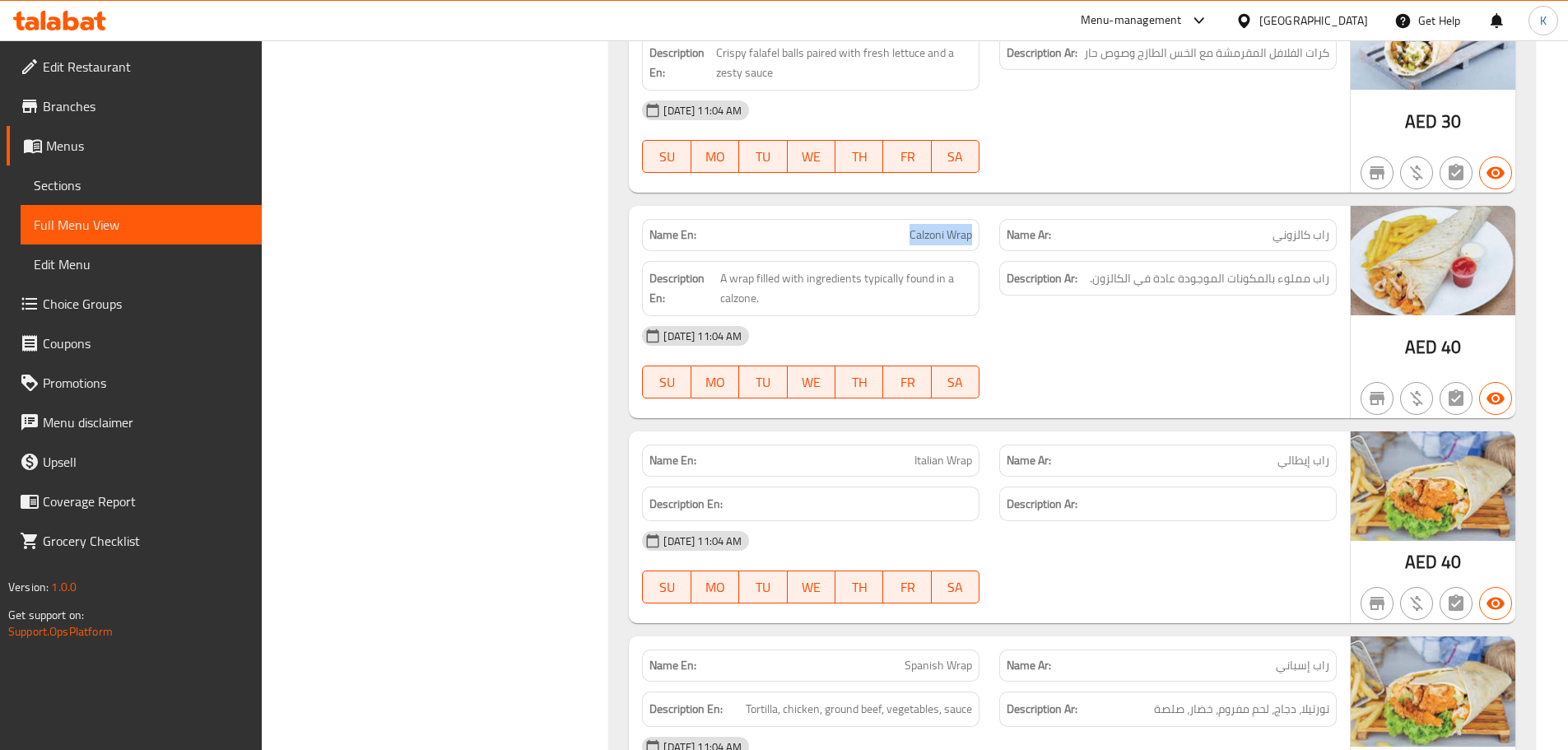
drag, startPoint x: 934, startPoint y: 196, endPoint x: 972, endPoint y: 197, distance: 38.0
click at [972, 226] on p "Name En: Calzoni Wrap" at bounding box center [810, 235] width 322 height 17
drag, startPoint x: 967, startPoint y: 416, endPoint x: 985, endPoint y: 418, distance: 18.1
click at [985, 435] on div "Name En: Italian Wrap" at bounding box center [810, 461] width 357 height 52
drag, startPoint x: 899, startPoint y: 626, endPoint x: 1011, endPoint y: 600, distance: 115.0
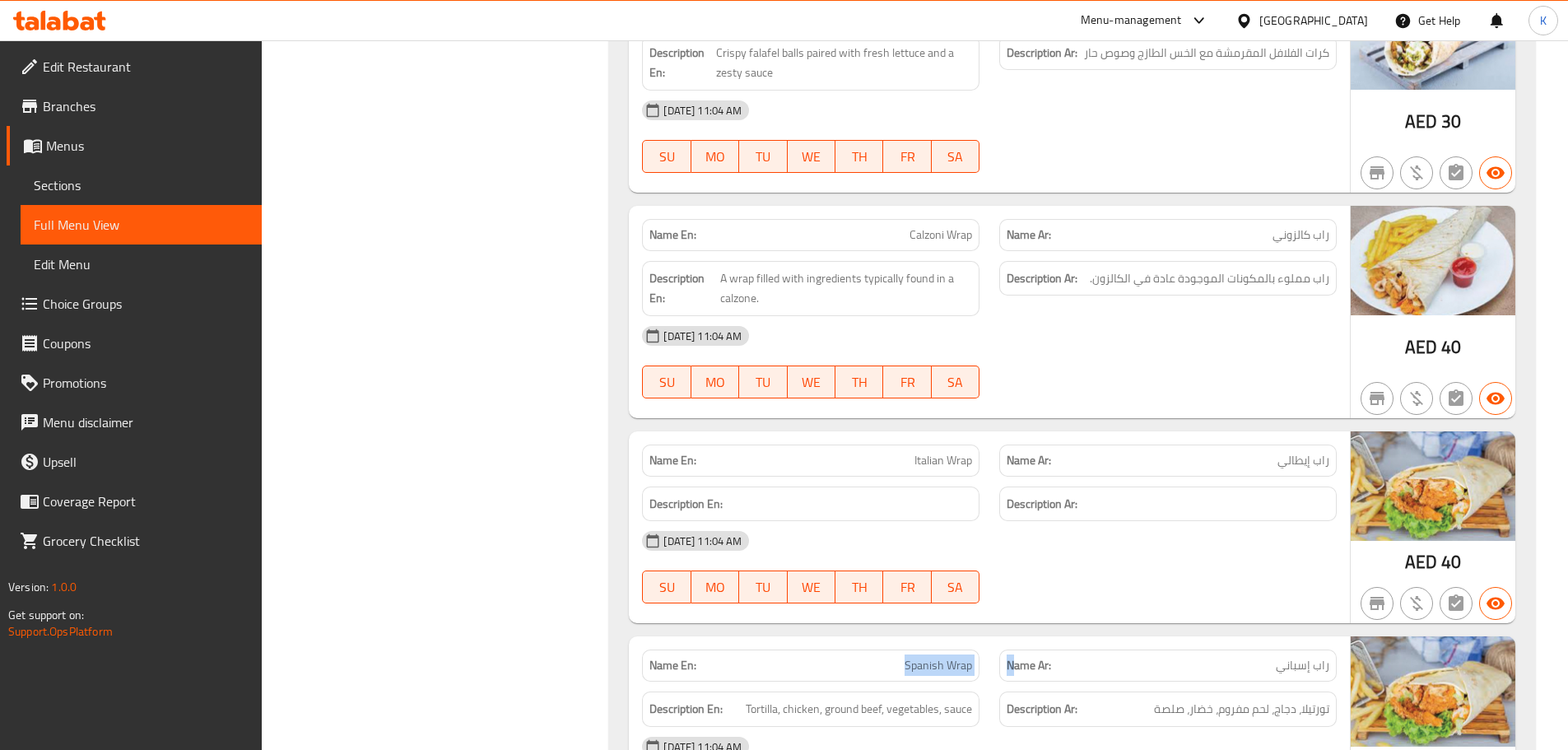
click at [1011, 639] on div "Name En: Spanish Wrap Name Ar: راب إسباني" at bounding box center [990, 665] width 714 height 52
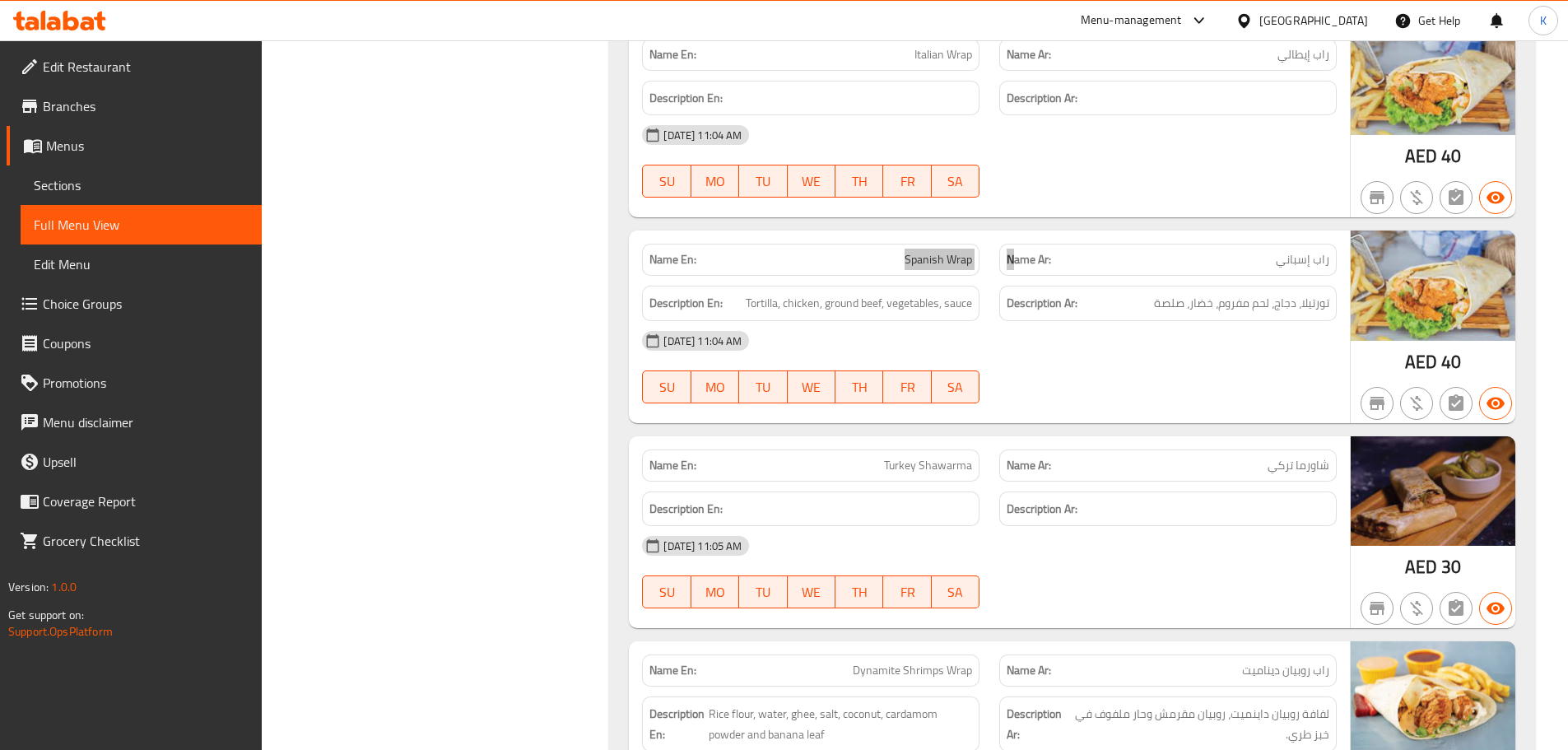
scroll to position [37297, 0]
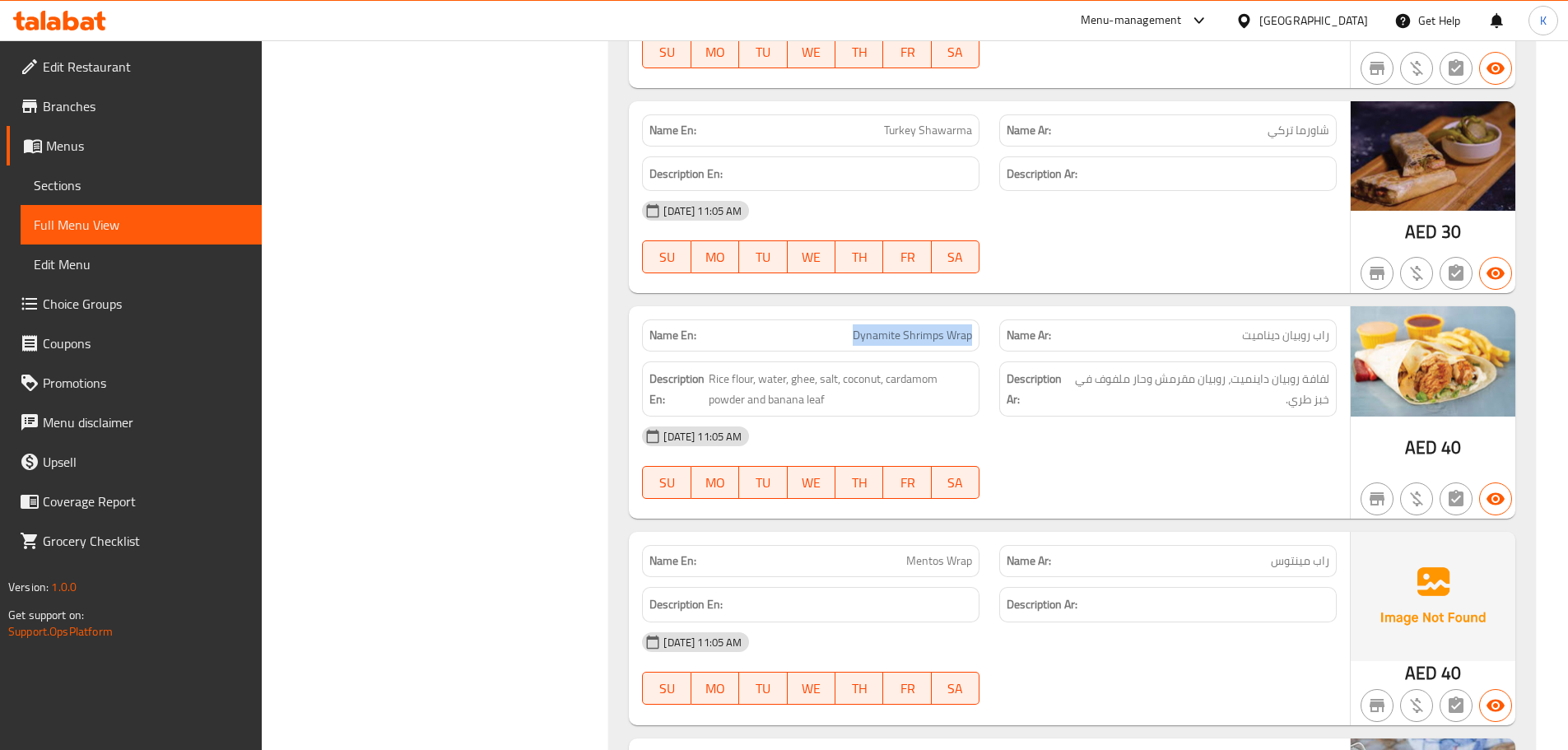
drag, startPoint x: 844, startPoint y: 290, endPoint x: 970, endPoint y: 293, distance: 126.0
click at [970, 327] on p "Name En: Dynamite Shrimps Wrap" at bounding box center [810, 336] width 322 height 17
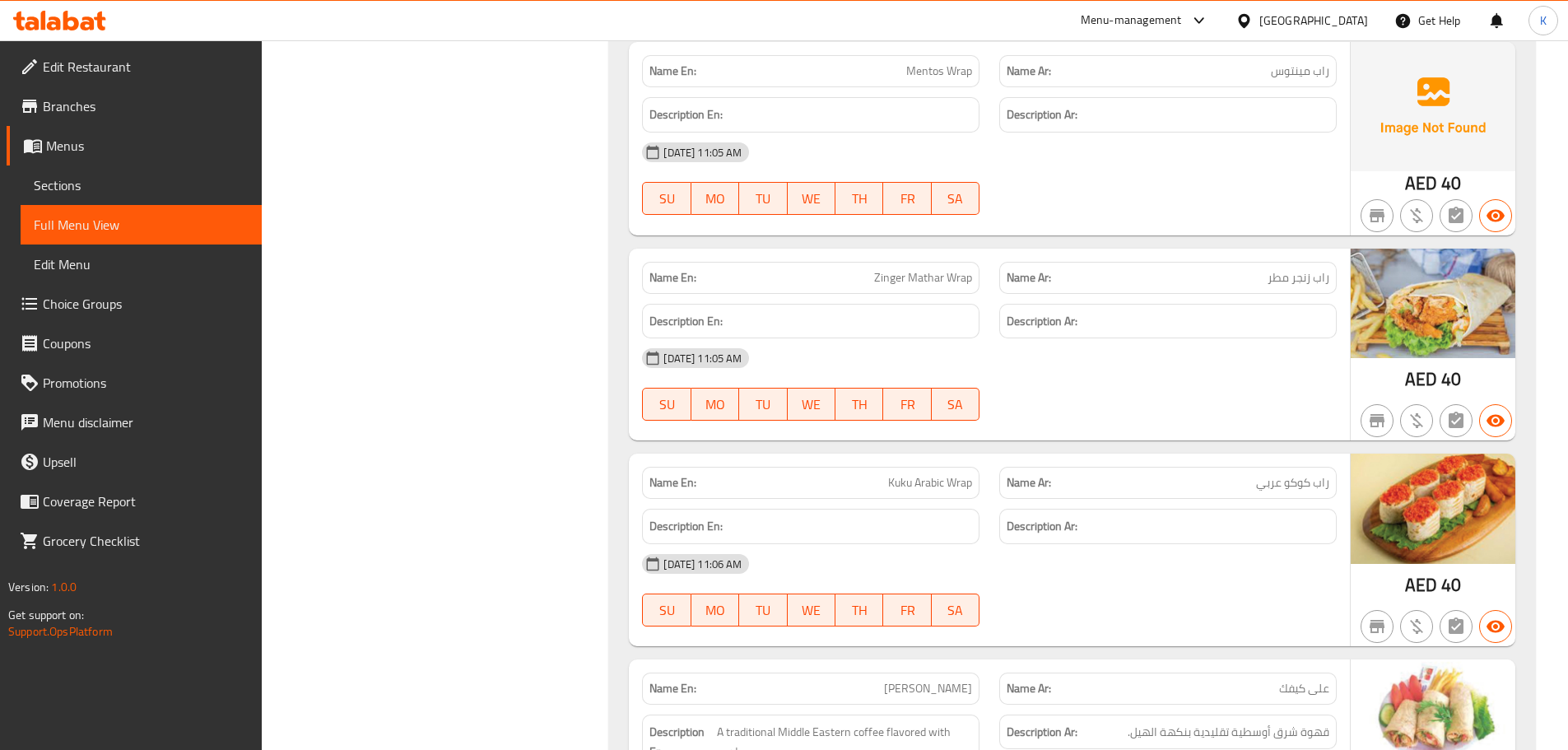
scroll to position [37791, 0]
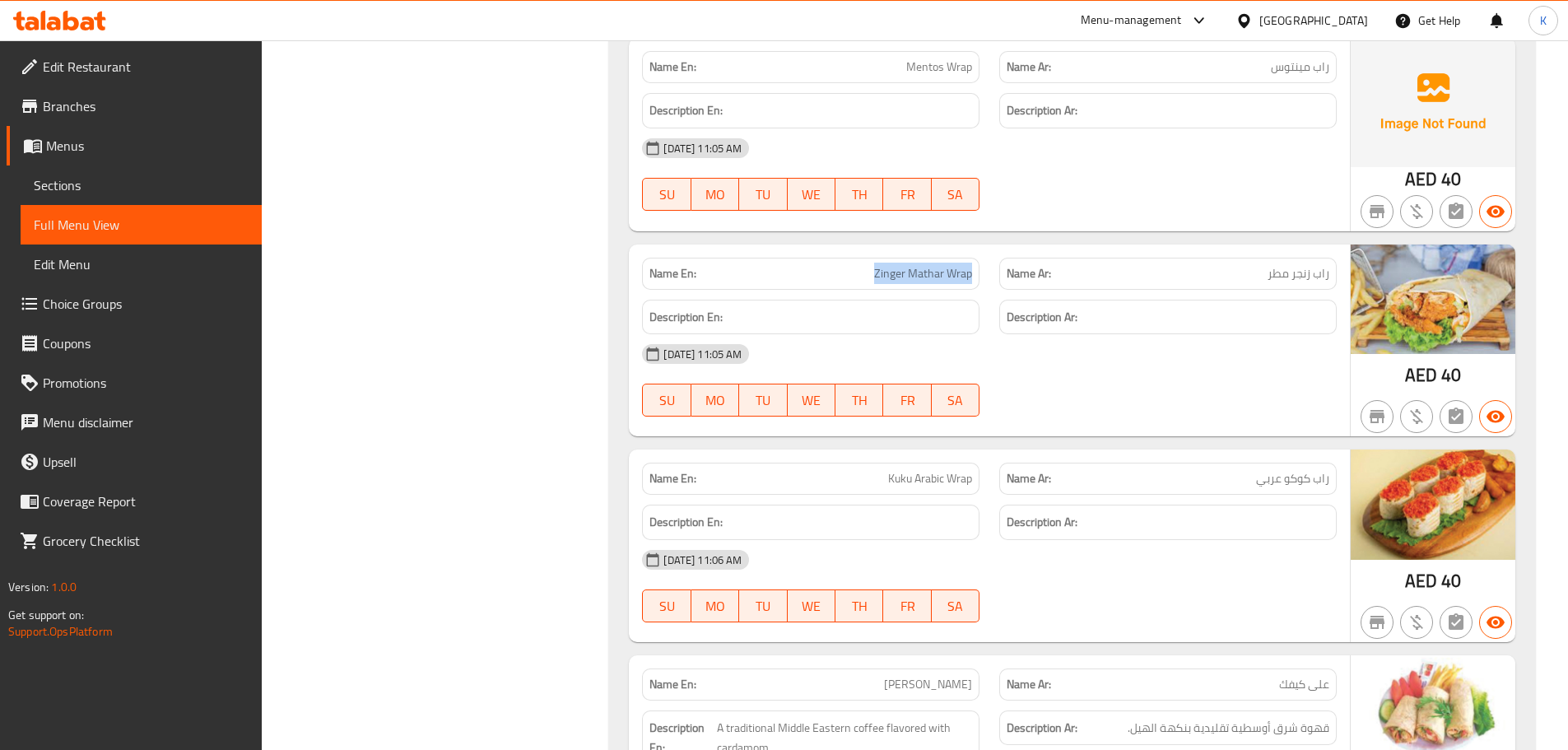
drag, startPoint x: 969, startPoint y: 227, endPoint x: 984, endPoint y: 225, distance: 15.1
click at [984, 247] on div "Name En: [PERSON_NAME]" at bounding box center [810, 273] width 357 height 52
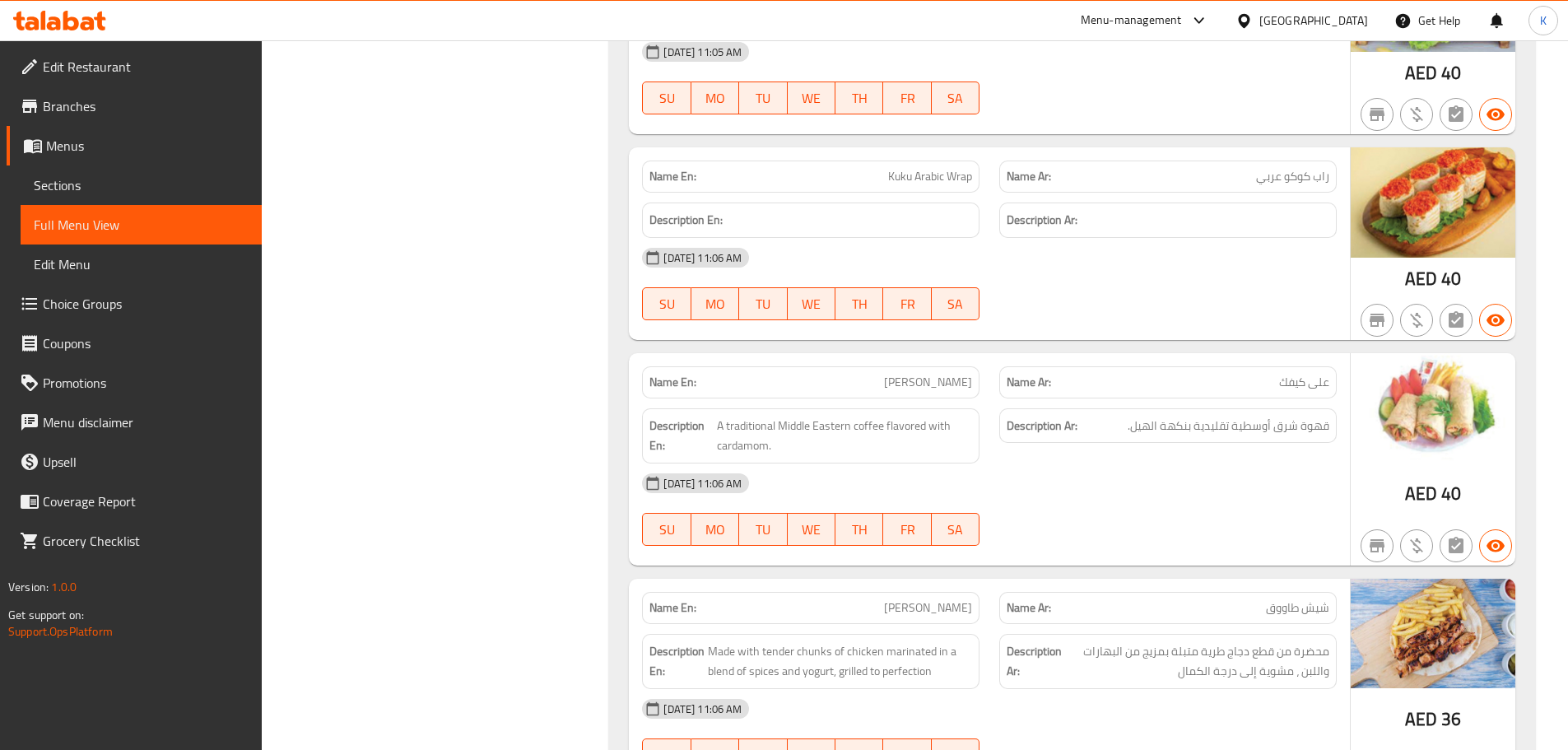
scroll to position [38120, 0]
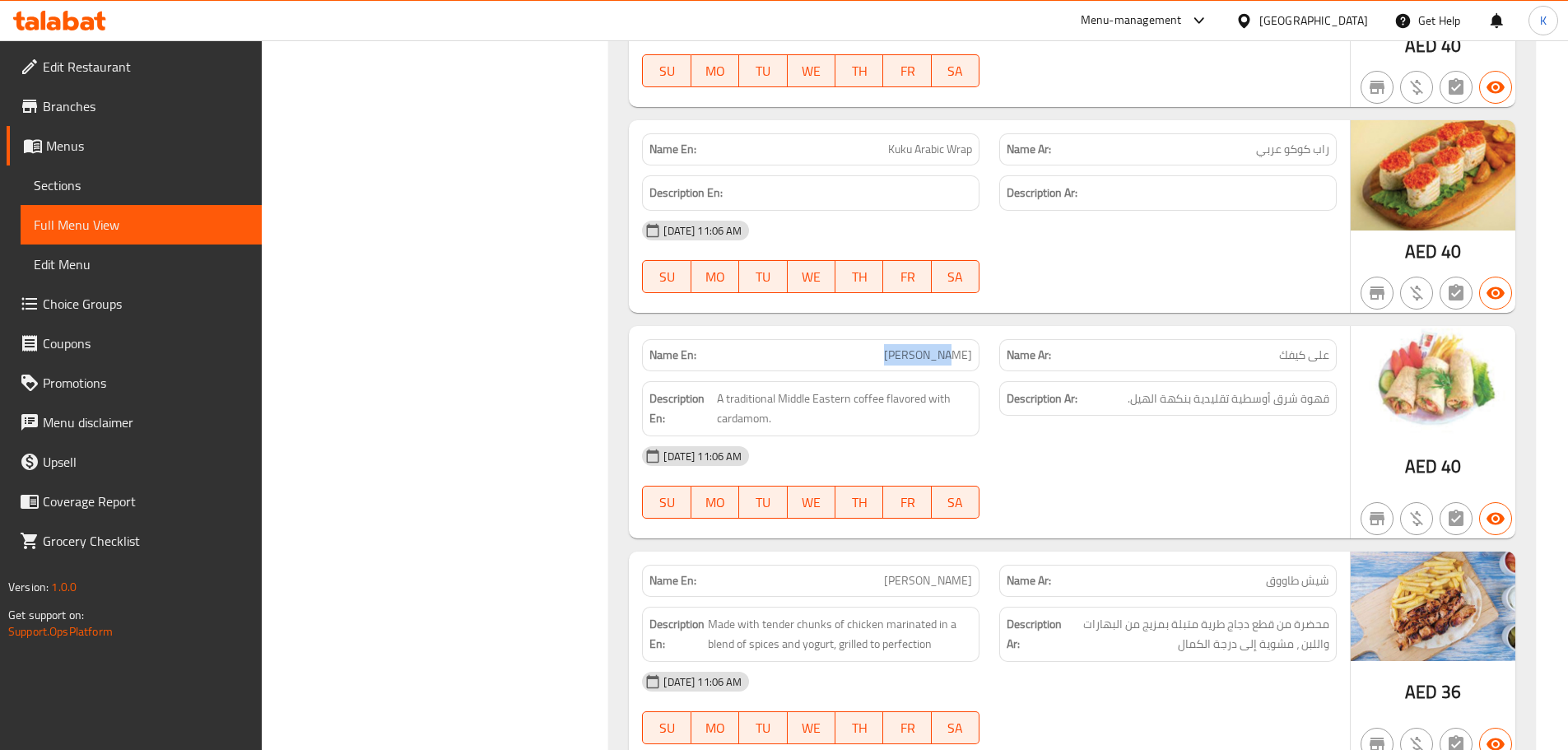
drag, startPoint x: 916, startPoint y: 323, endPoint x: 977, endPoint y: 314, distance: 61.7
click at [977, 339] on div "Name En: [PERSON_NAME]" at bounding box center [810, 354] width 338 height 32
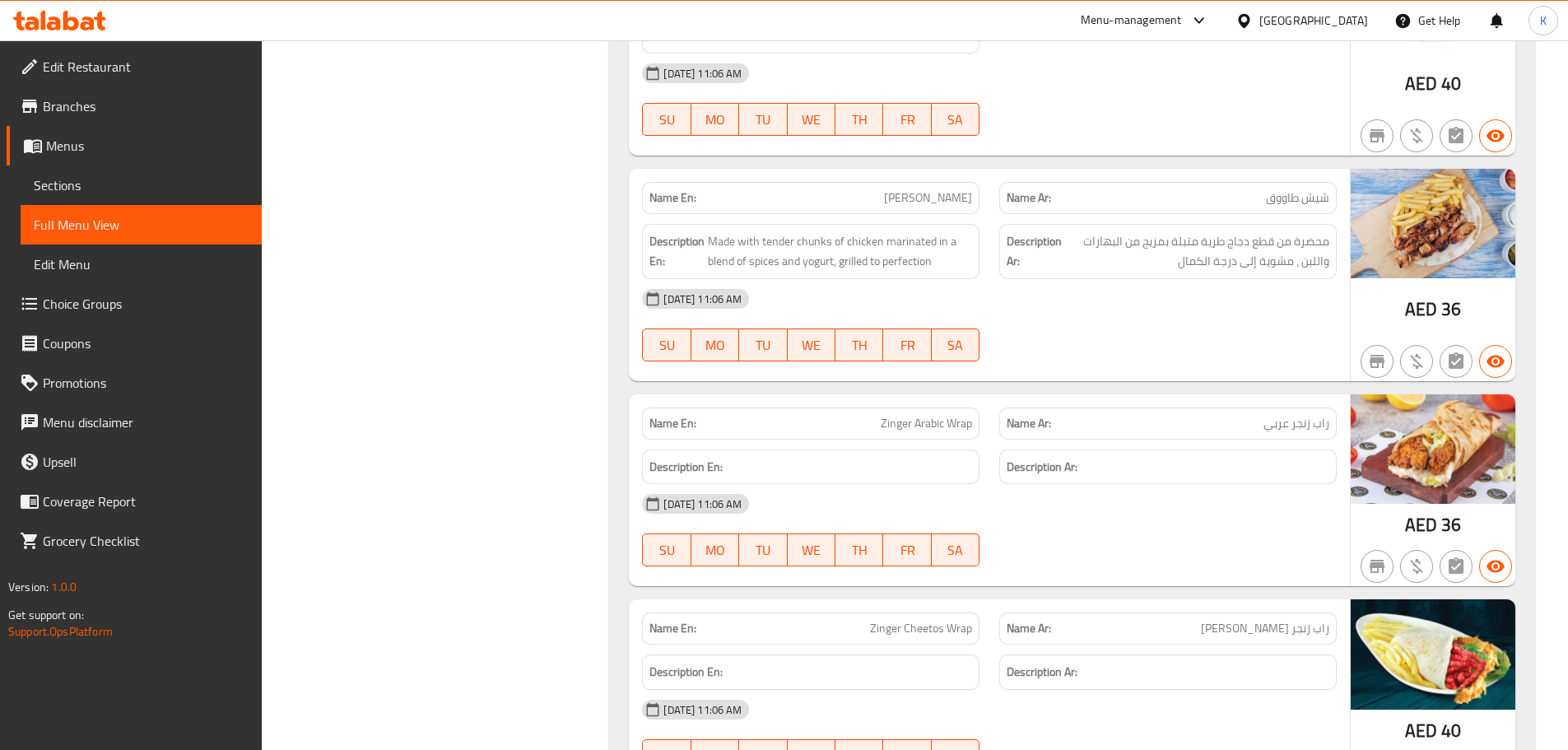
scroll to position [38532, 0]
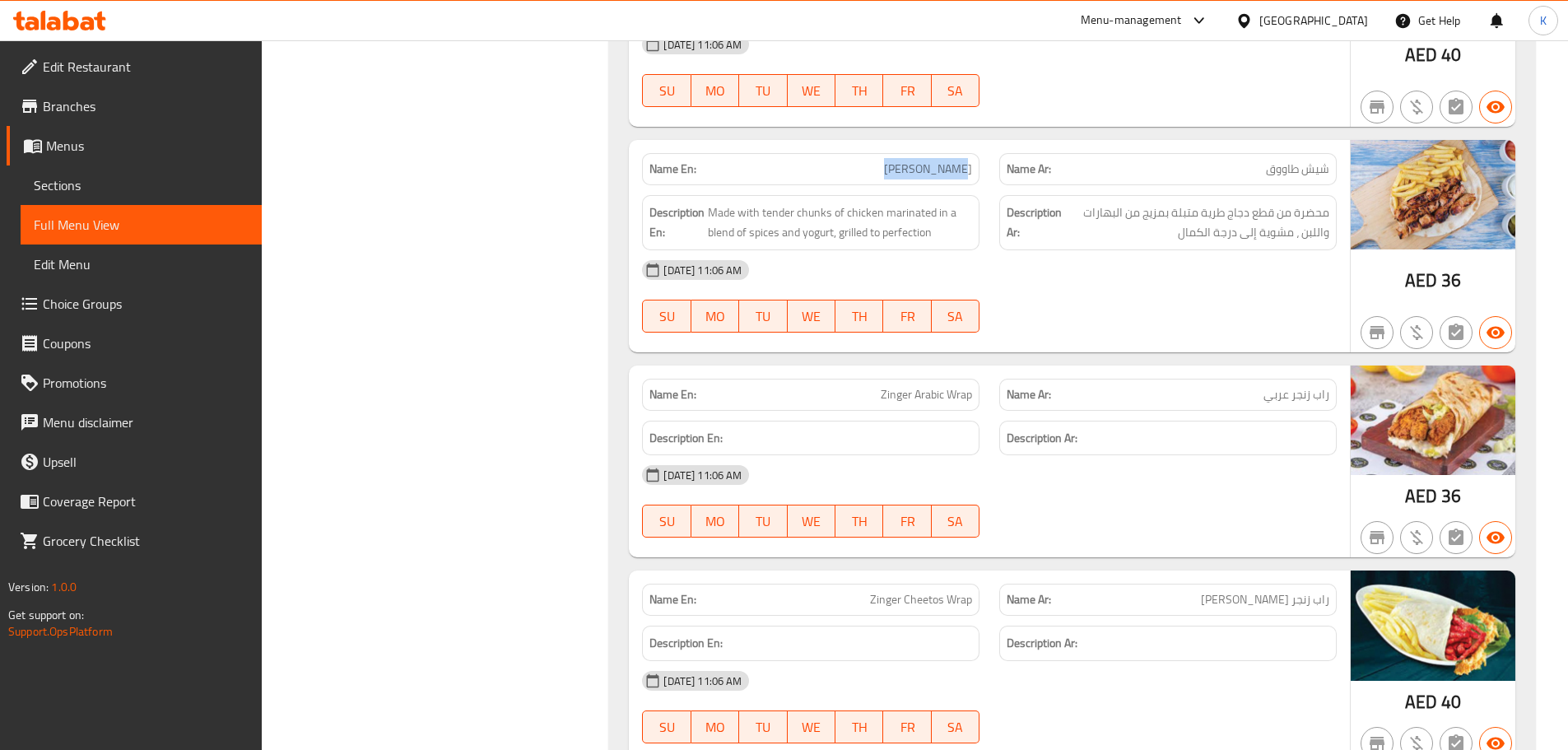
drag, startPoint x: 901, startPoint y: 130, endPoint x: 983, endPoint y: 128, distance: 82.0
click at [983, 143] on div "Name En: [PERSON_NAME]" at bounding box center [810, 169] width 357 height 52
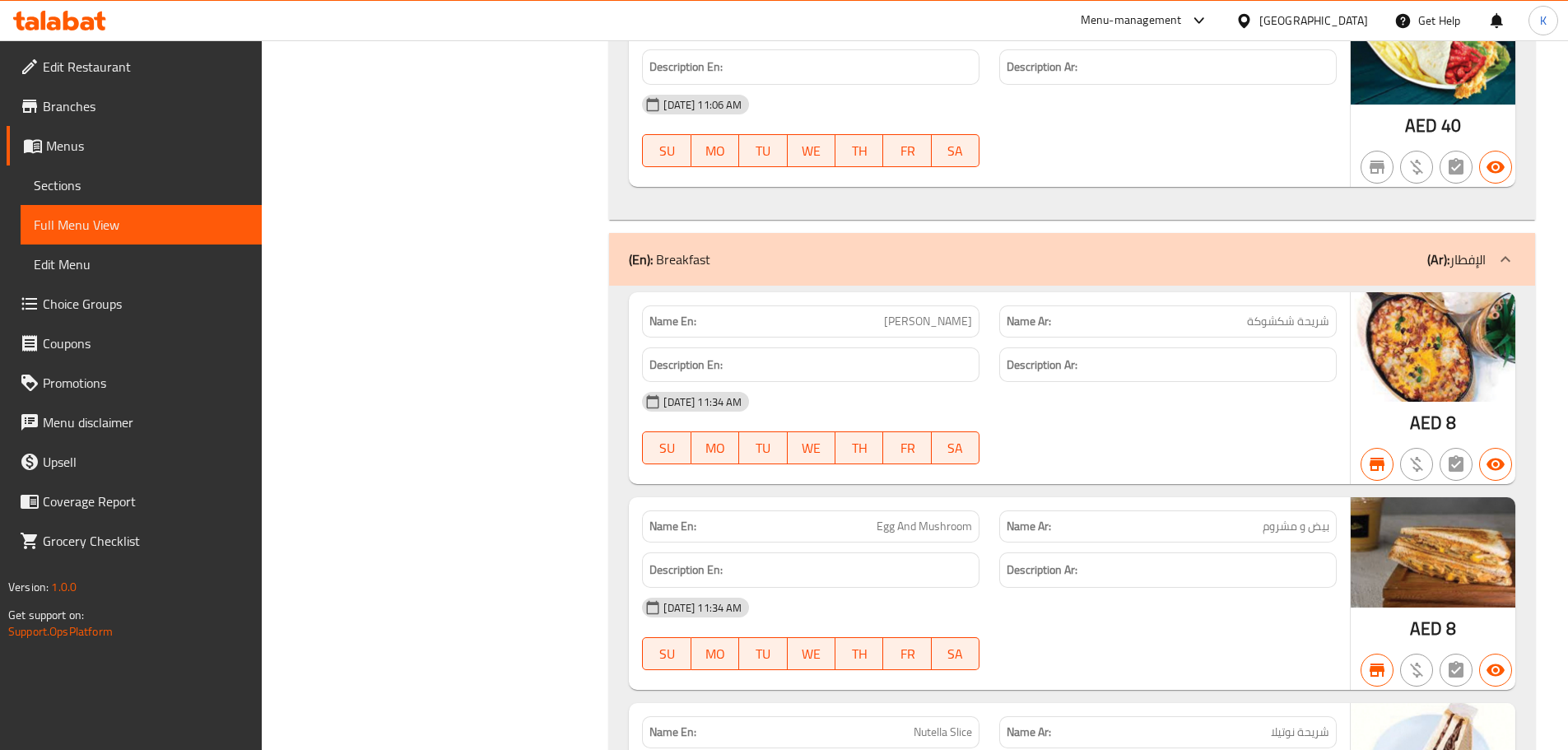
scroll to position [38943, 0]
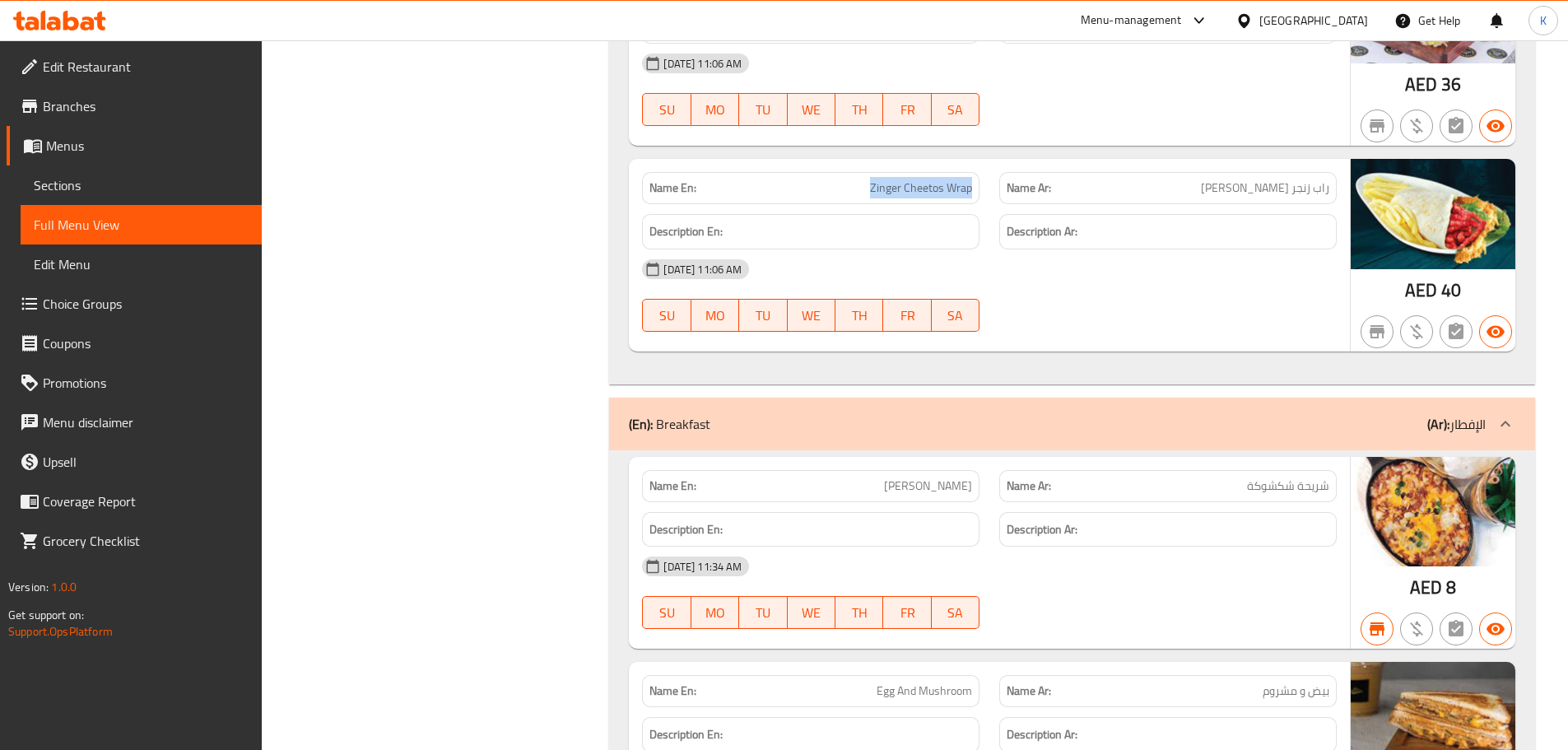
drag, startPoint x: 939, startPoint y: 145, endPoint x: 973, endPoint y: 148, distance: 34.1
click at [973, 172] on div "Name En: Zinger Cheetos Wrap" at bounding box center [810, 188] width 338 height 32
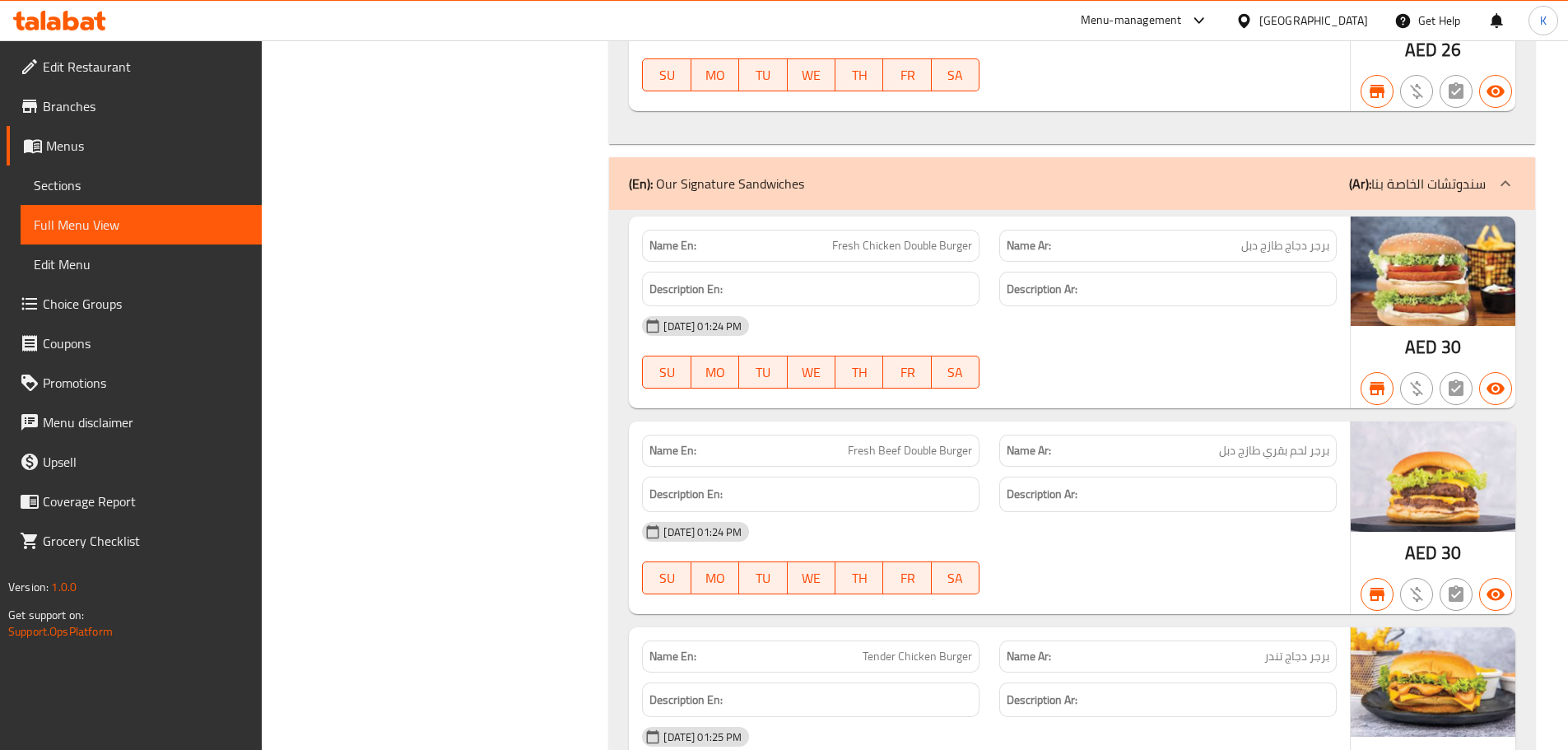
scroll to position [42155, 0]
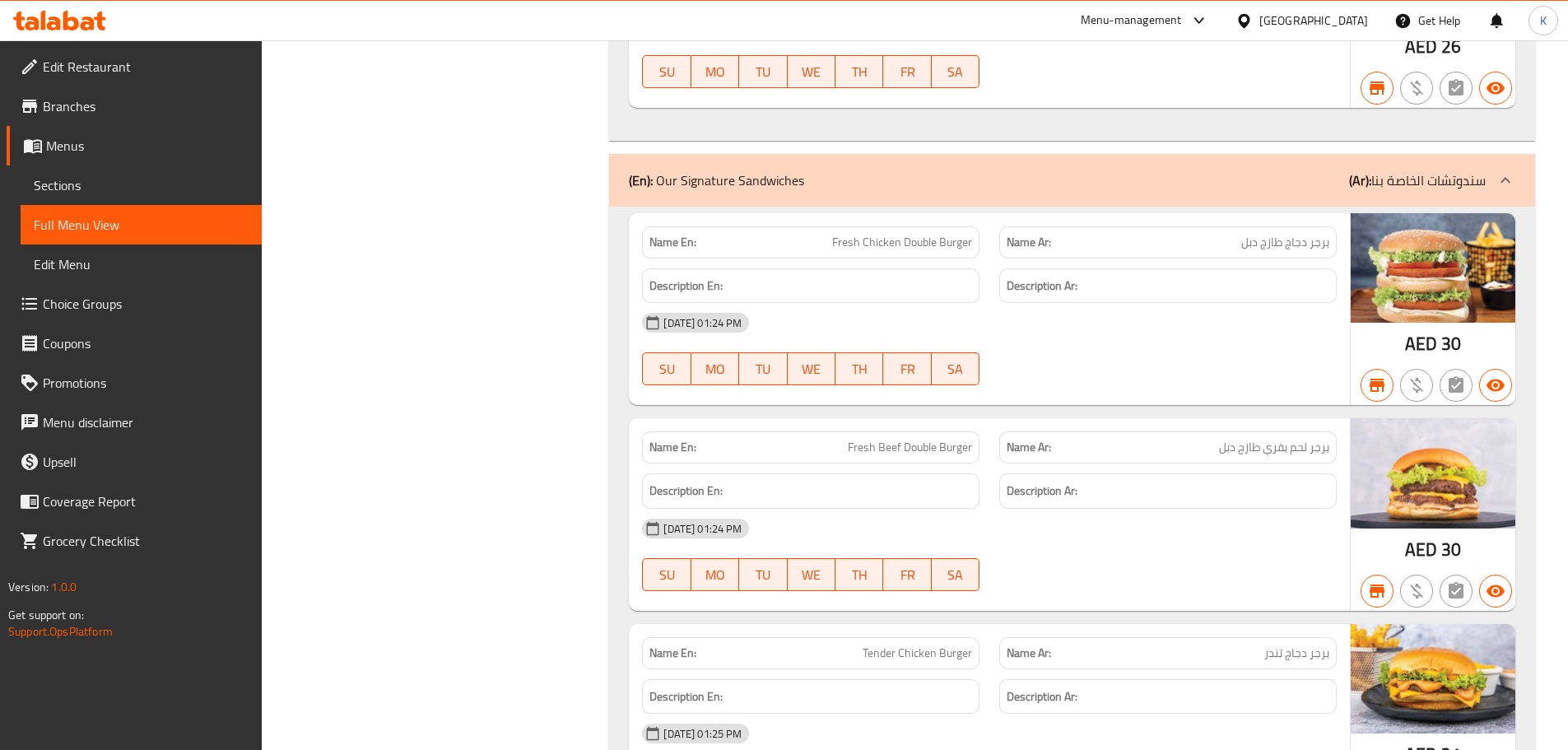
click at [894, 234] on span "Fresh Chicken Double Burger" at bounding box center [902, 243] width 140 height 17
click at [913, 645] on span "Tender Chicken Burger" at bounding box center [917, 654] width 110 height 17
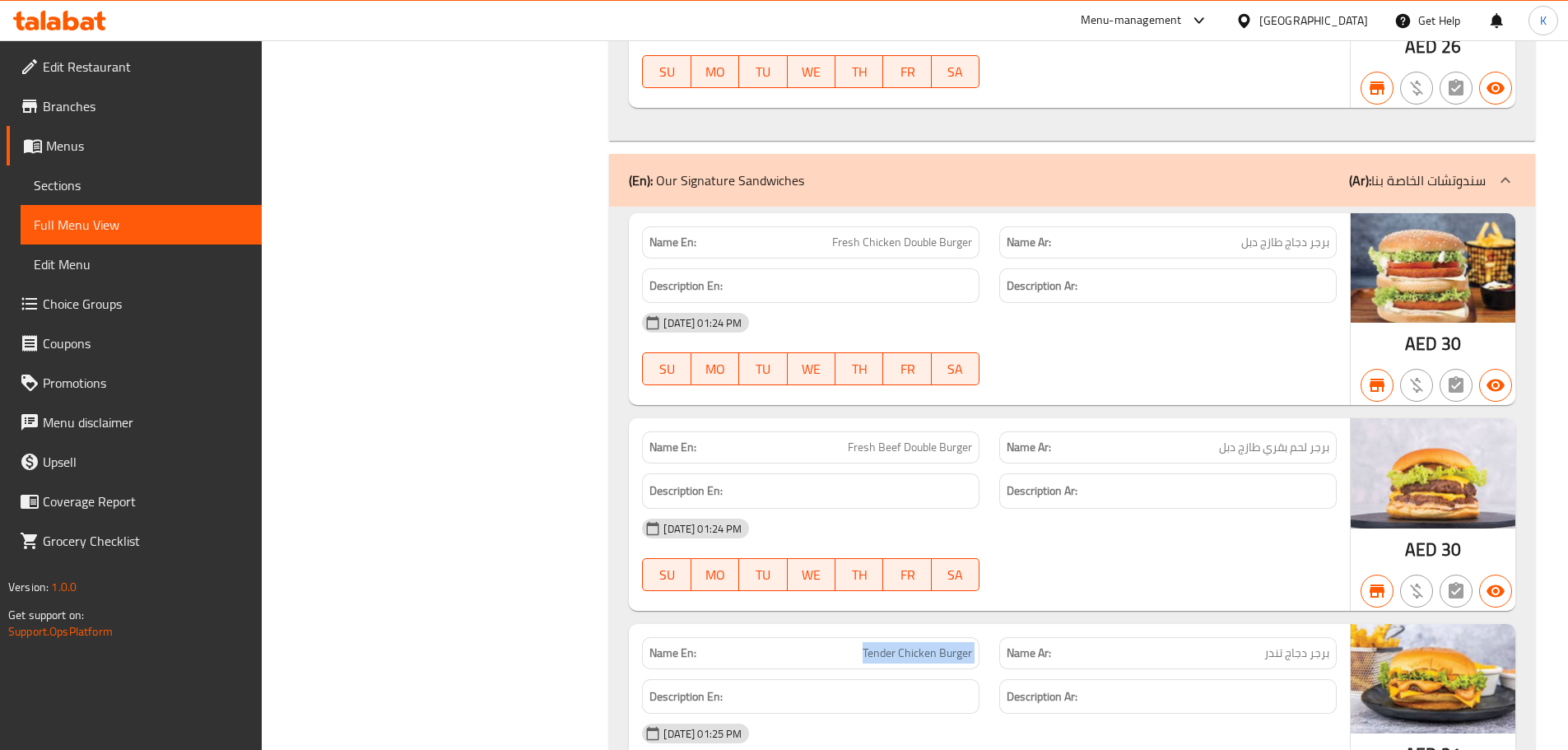
click at [913, 645] on span "Tender Chicken Burger" at bounding box center [917, 654] width 110 height 17
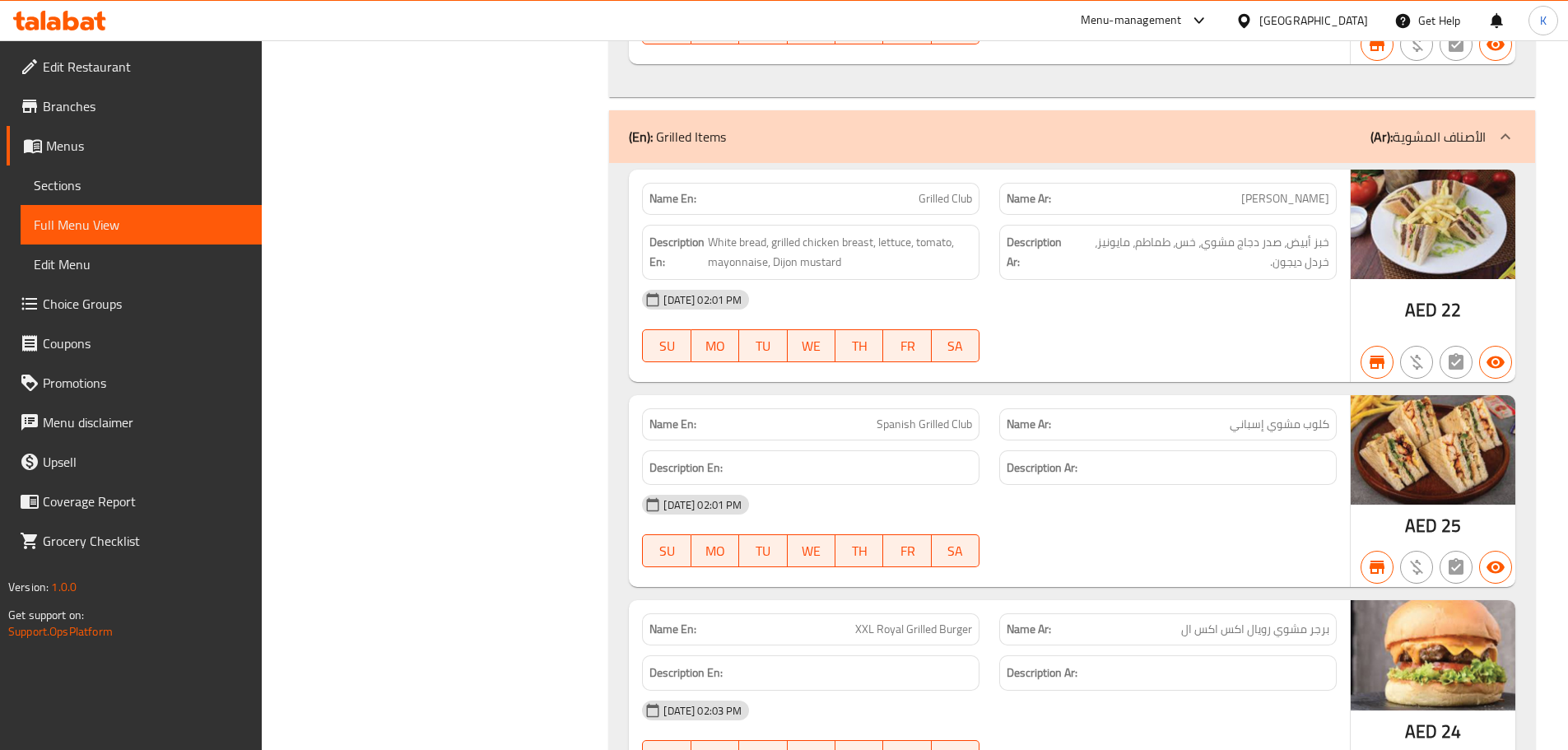
scroll to position [43554, 0]
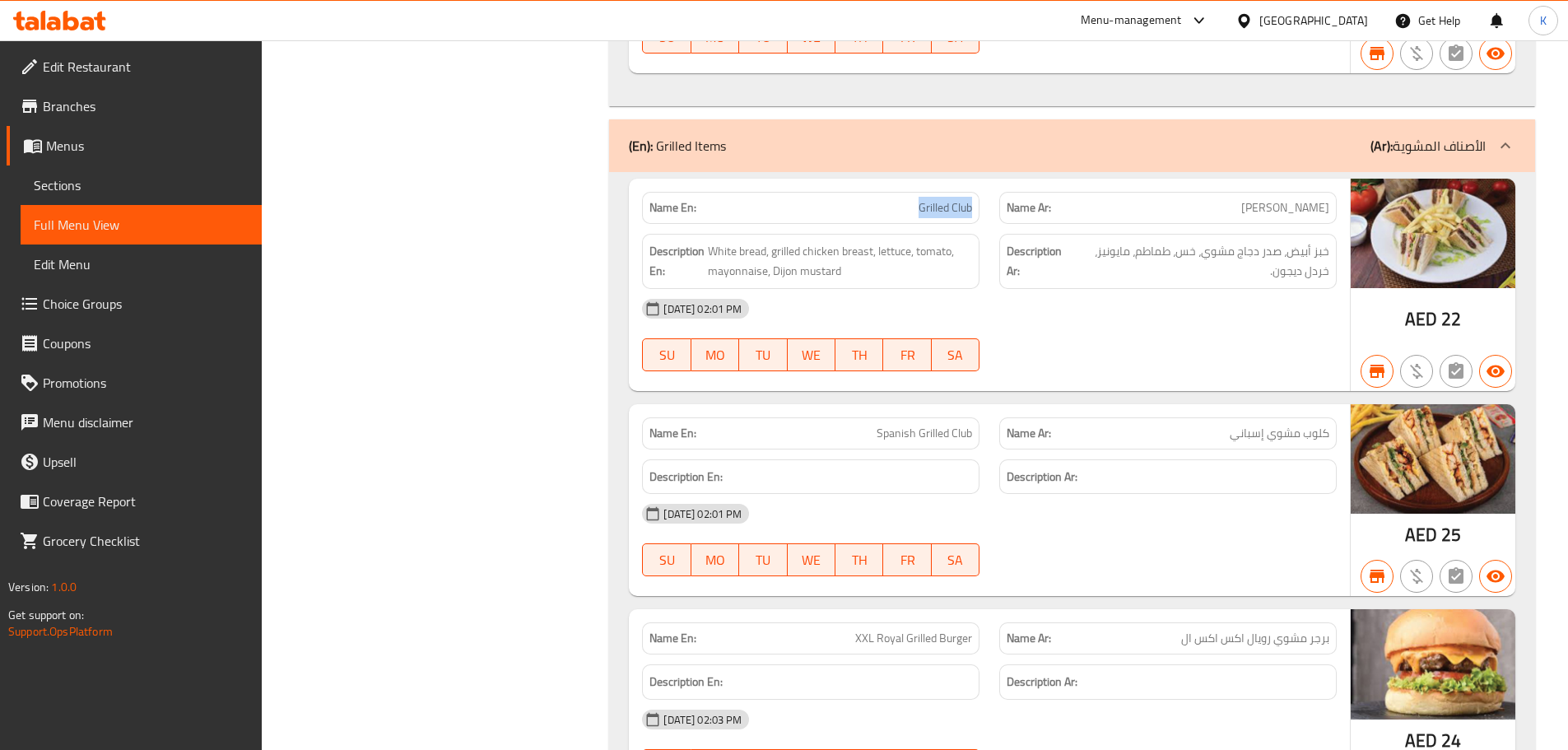
drag, startPoint x: 906, startPoint y: 167, endPoint x: 975, endPoint y: 157, distance: 69.7
click at [975, 192] on div "Name En: Grilled Club" at bounding box center [810, 207] width 338 height 32
drag, startPoint x: 869, startPoint y: 389, endPoint x: 973, endPoint y: 385, distance: 104.1
click at [973, 418] on div "Name En: Spanish Grilled Club" at bounding box center [810, 433] width 338 height 32
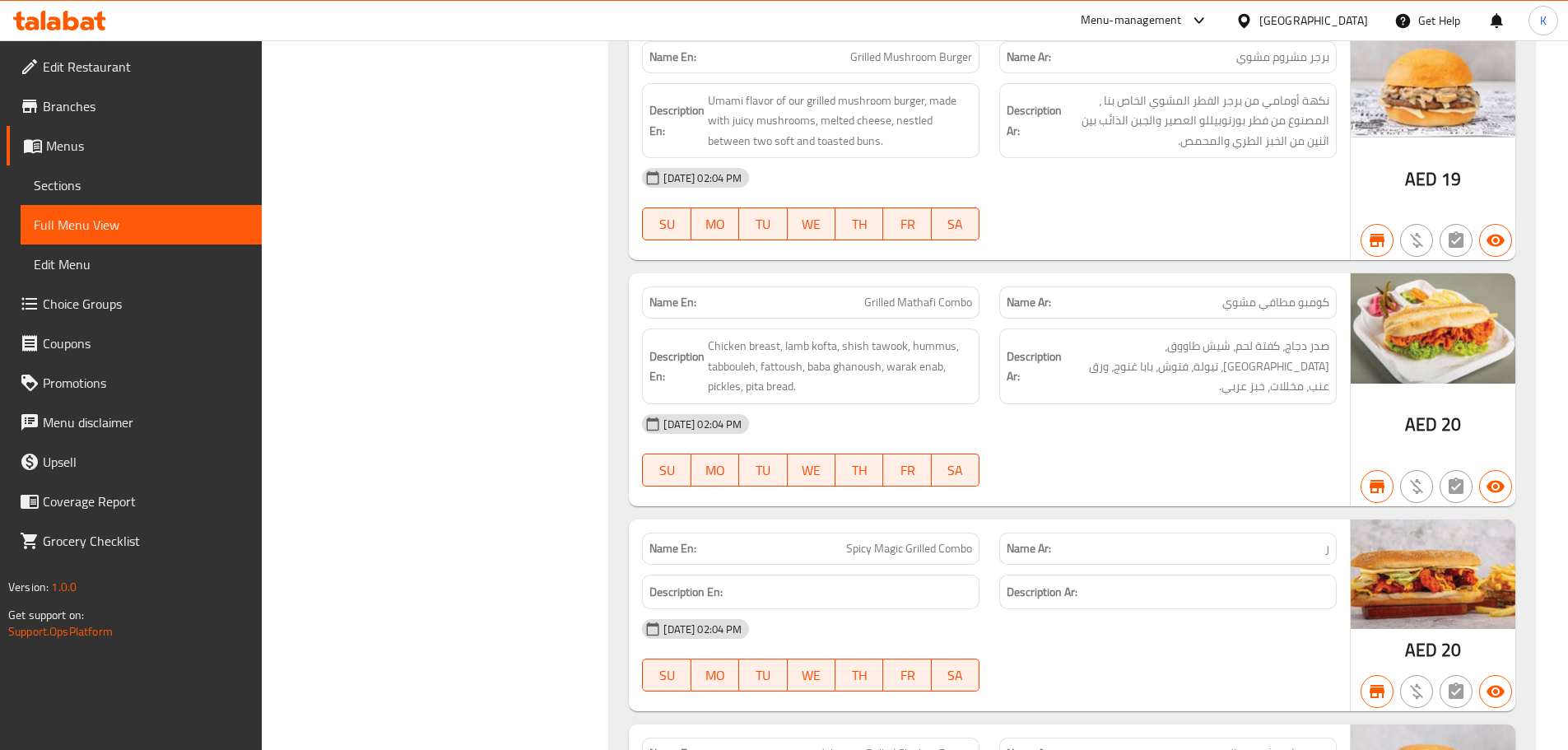
scroll to position [44954, 0]
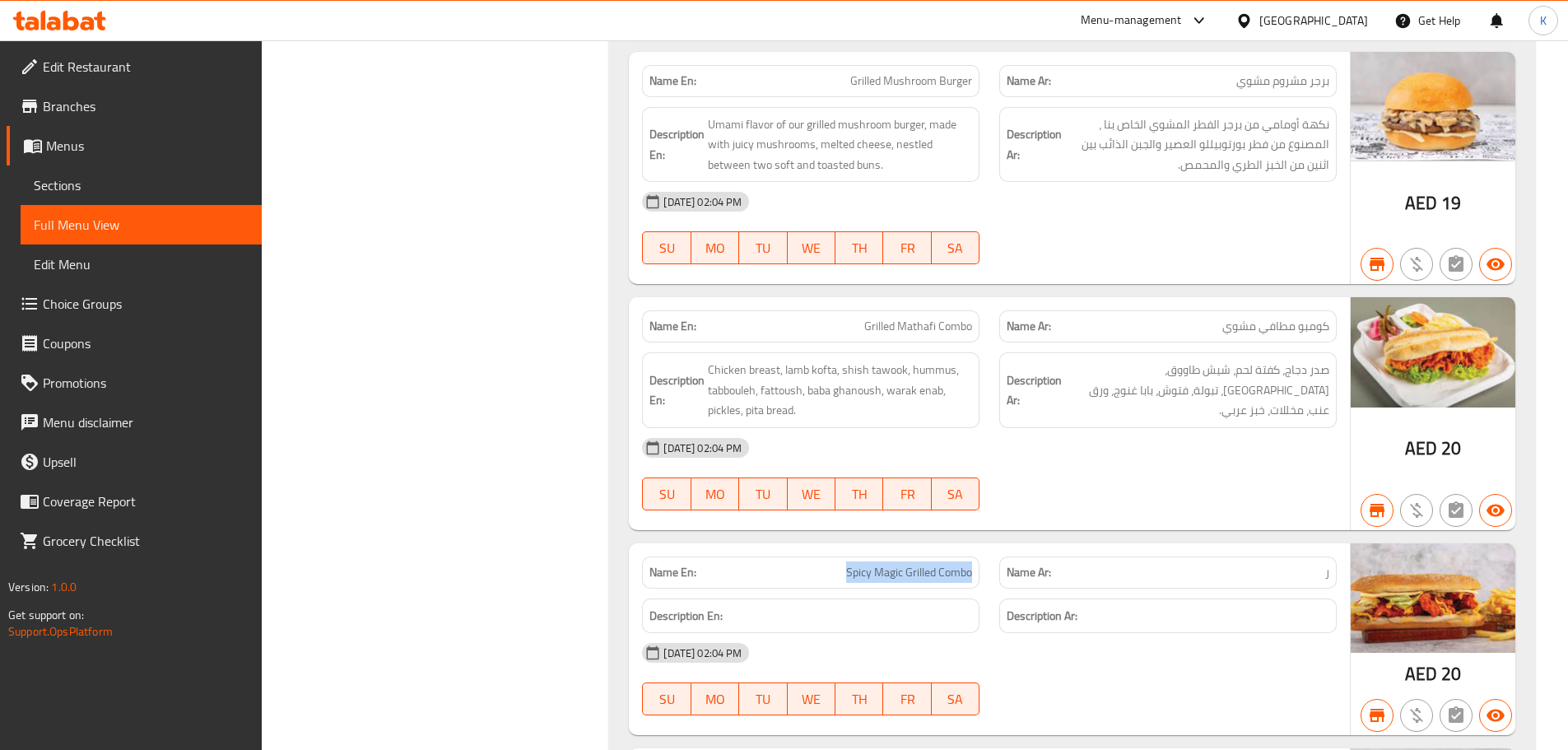
drag, startPoint x: 951, startPoint y: 531, endPoint x: 974, endPoint y: 529, distance: 23.1
click at [974, 556] on div "Name En: Spicy Magic Grilled Combo" at bounding box center [810, 572] width 338 height 32
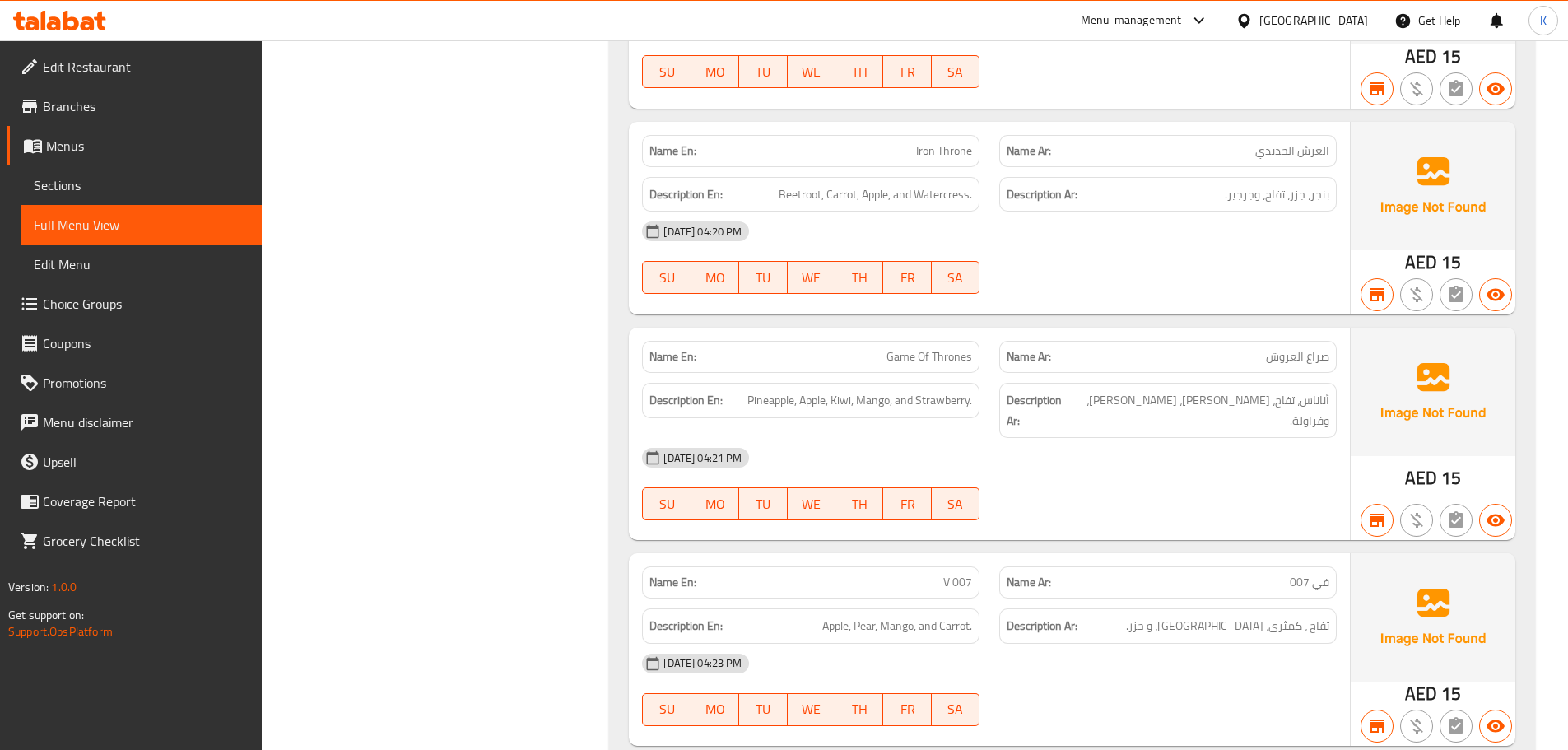
scroll to position [58543, 0]
click at [99, 176] on span "Sections" at bounding box center [141, 185] width 215 height 20
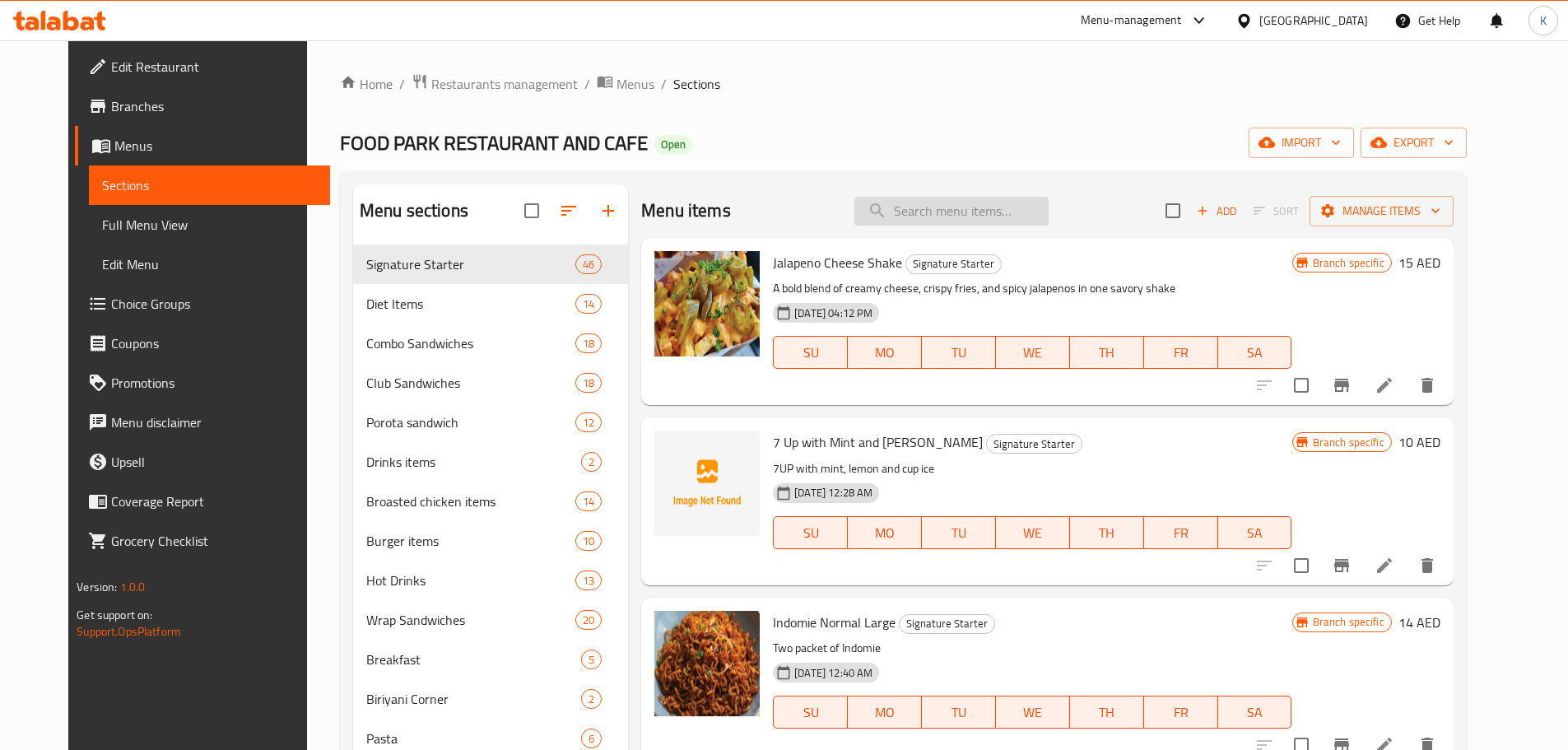
click at [982, 213] on input "search" at bounding box center [952, 211] width 194 height 29
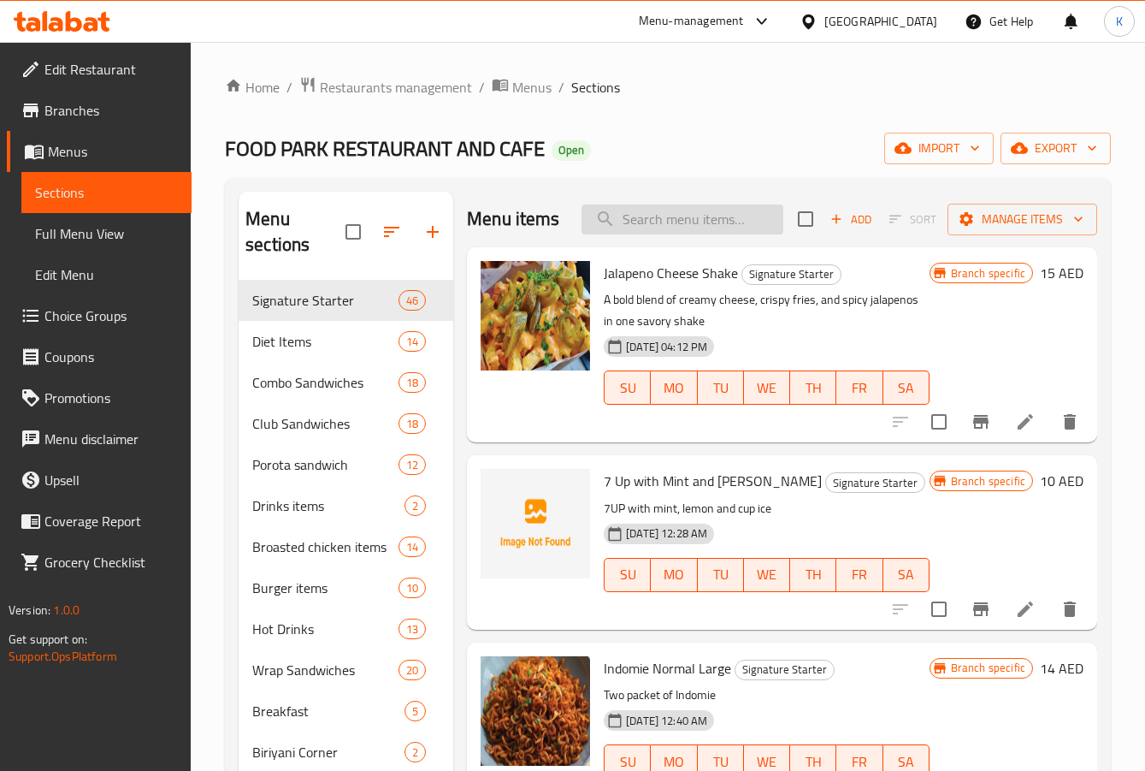
click at [645, 234] on input "search" at bounding box center [683, 219] width 202 height 30
paste input "Chicken Breast Diet Club"
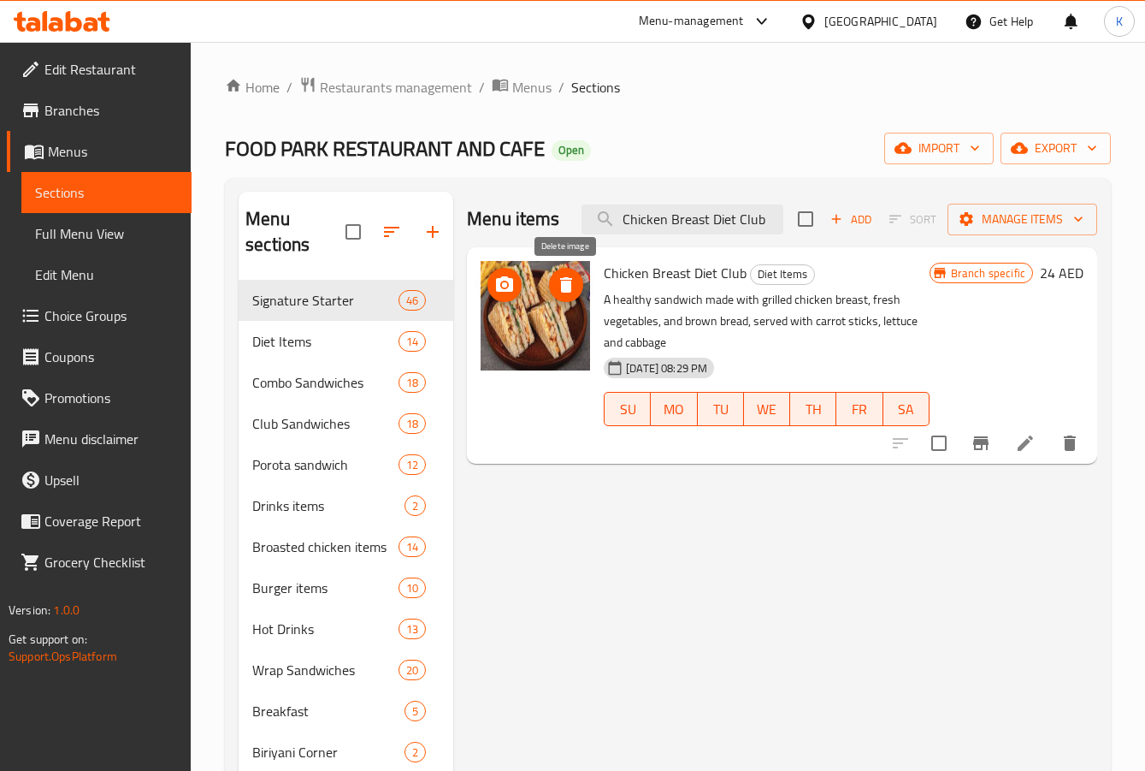
click at [561, 280] on icon "delete image" at bounding box center [566, 285] width 21 height 21
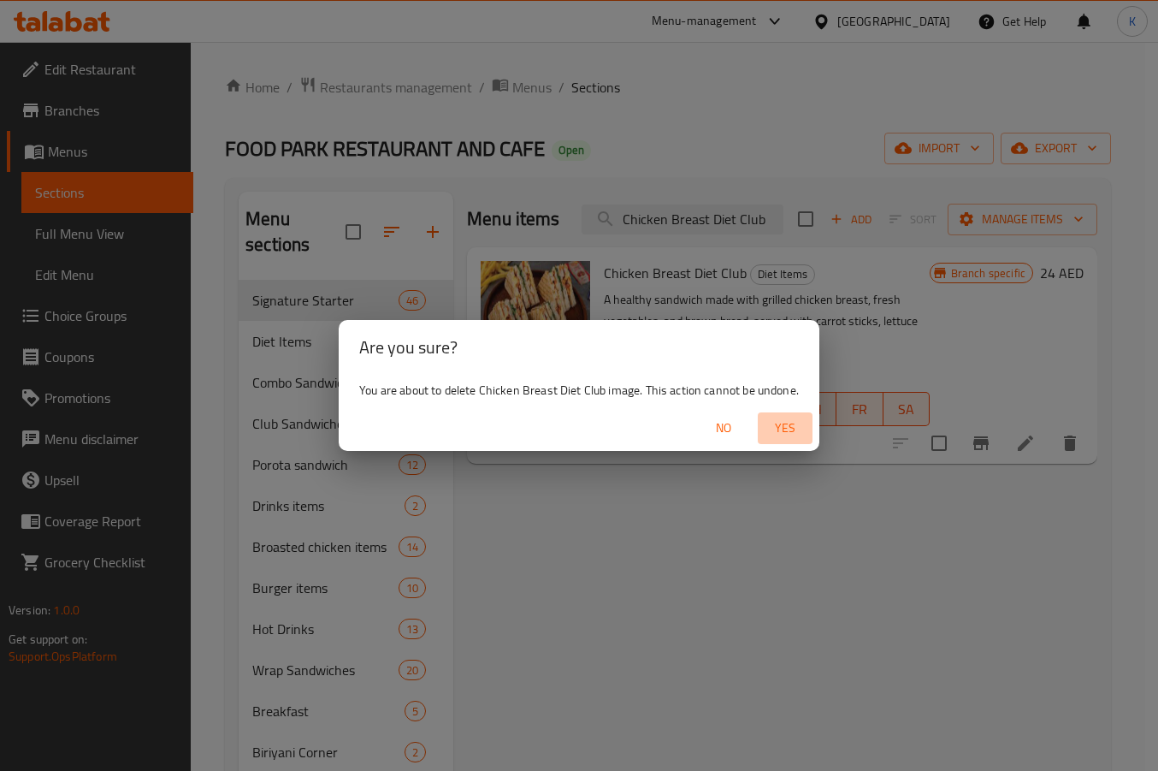
click at [782, 421] on span "Yes" at bounding box center [785, 427] width 41 height 21
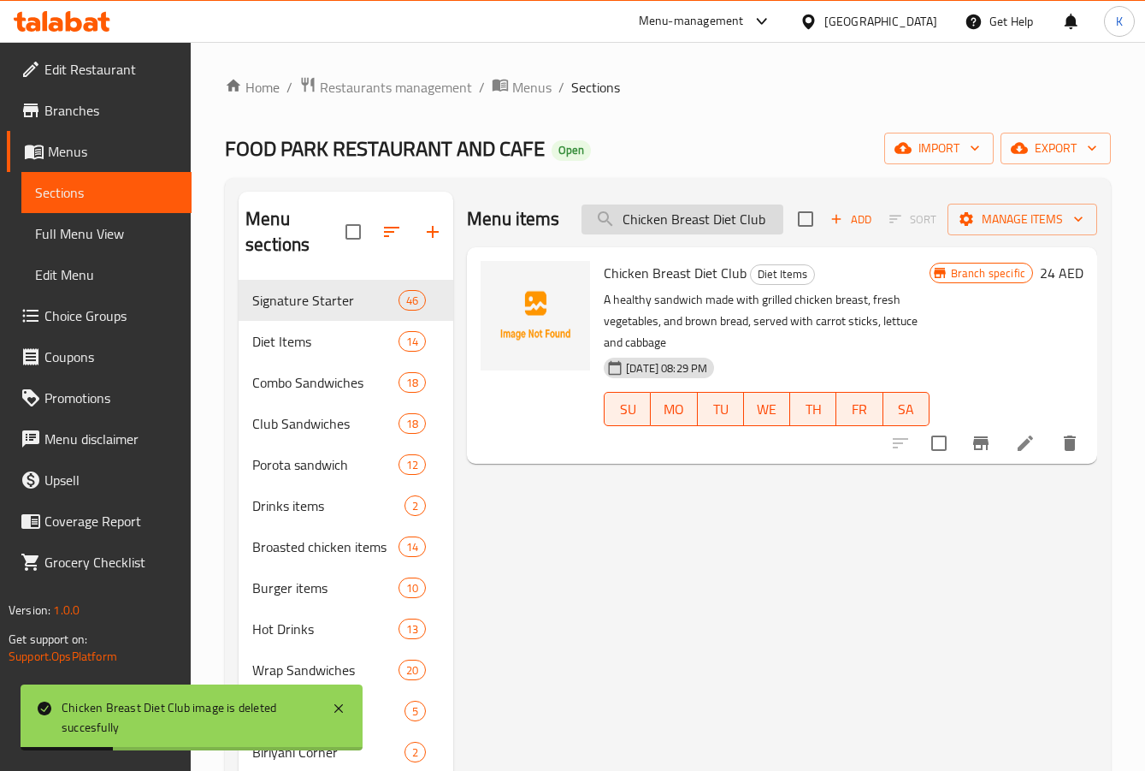
click at [652, 215] on input "Chicken Breast Diet Club" at bounding box center [683, 219] width 202 height 30
paste input "SandwichBreast"
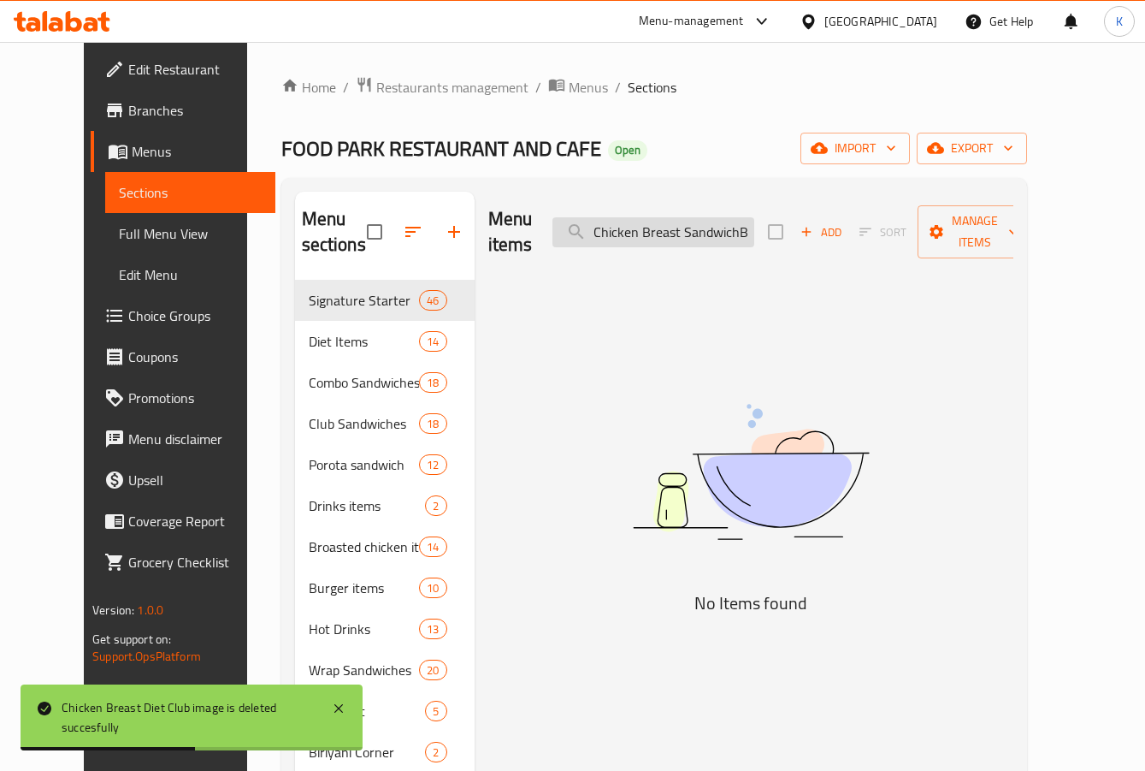
click at [685, 227] on input "Chicken Breast SandwichBreast Diet Club" at bounding box center [653, 232] width 202 height 30
paste input "search"
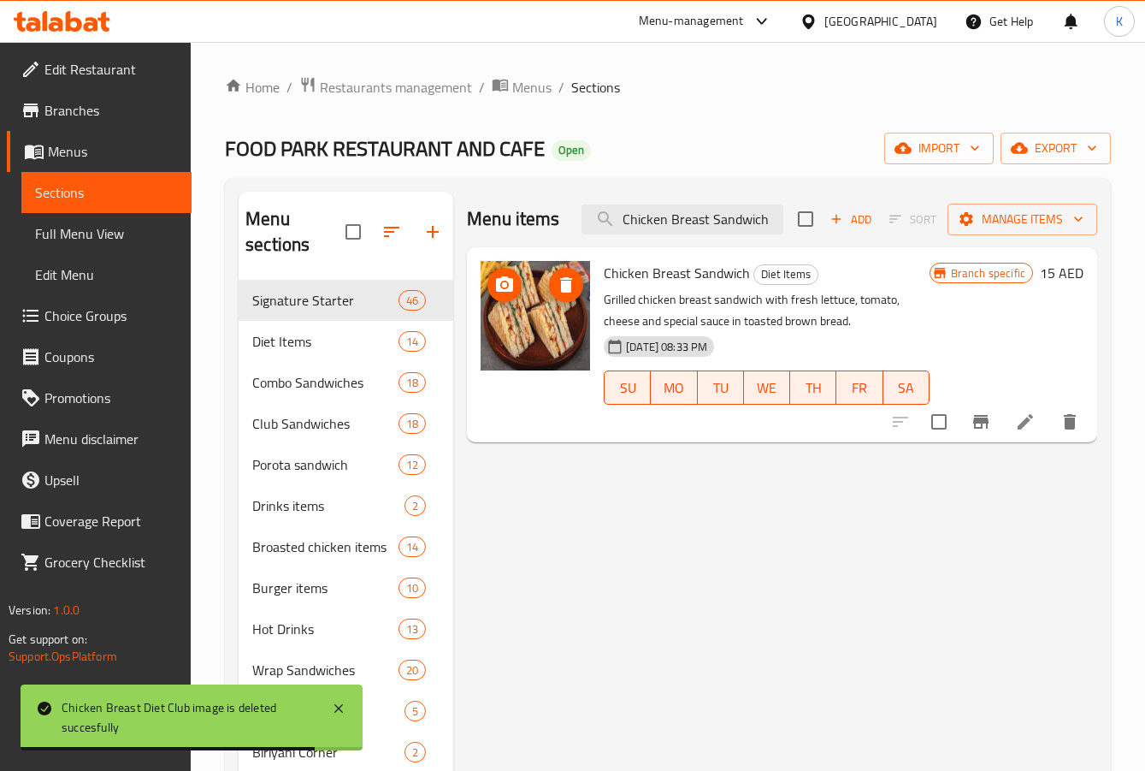
click at [575, 286] on icon "delete image" at bounding box center [566, 285] width 21 height 21
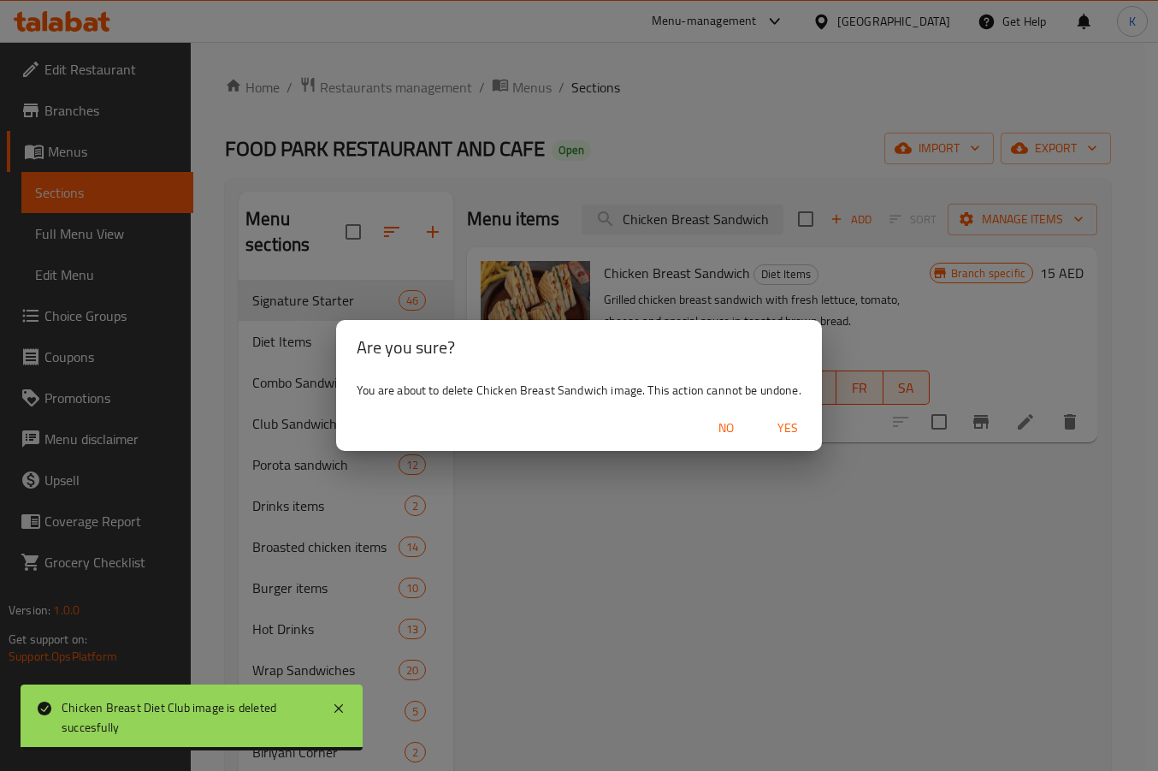
click at [795, 431] on span "Yes" at bounding box center [787, 427] width 41 height 21
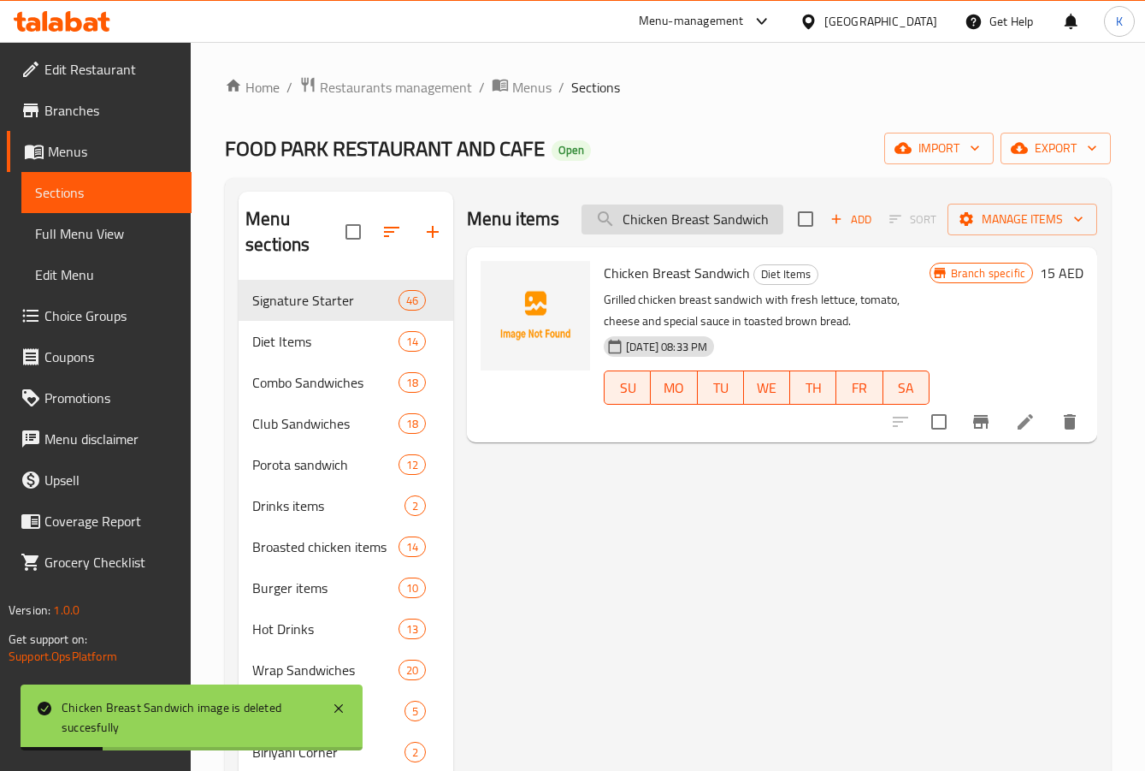
click at [646, 213] on input "Chicken Breast Sandwich" at bounding box center [683, 219] width 202 height 30
paste input "Zinger Salad"
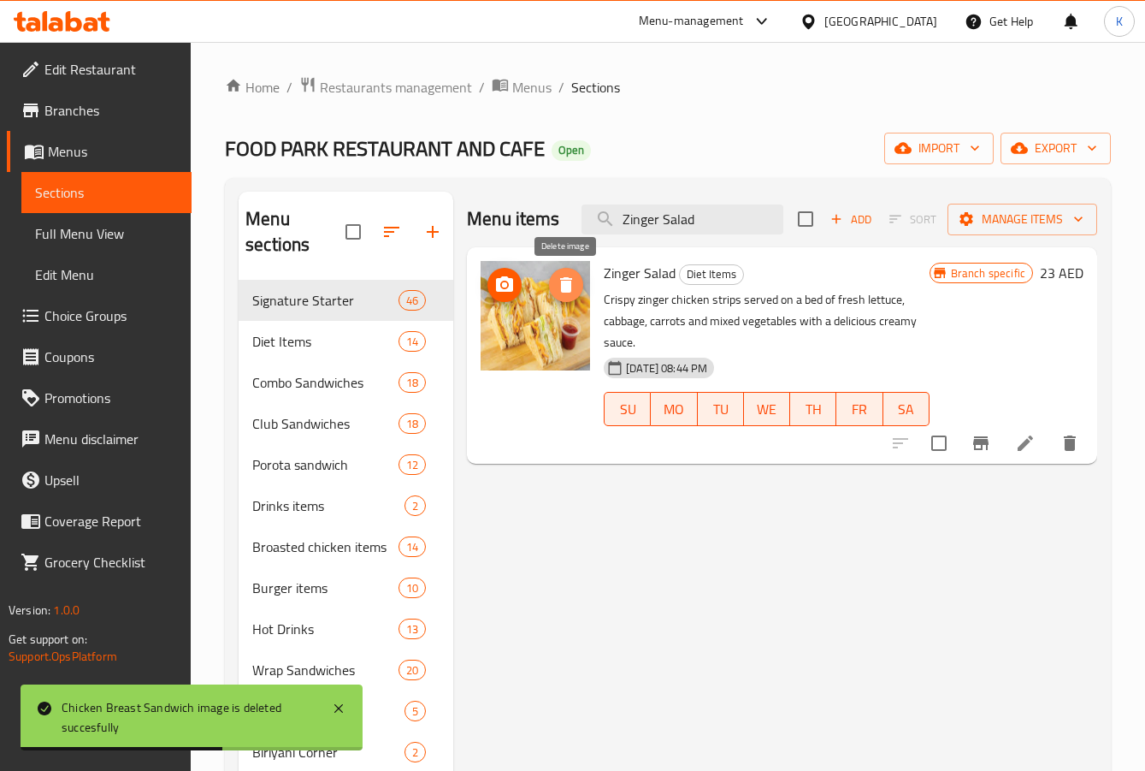
click at [564, 286] on icon "delete image" at bounding box center [566, 284] width 12 height 15
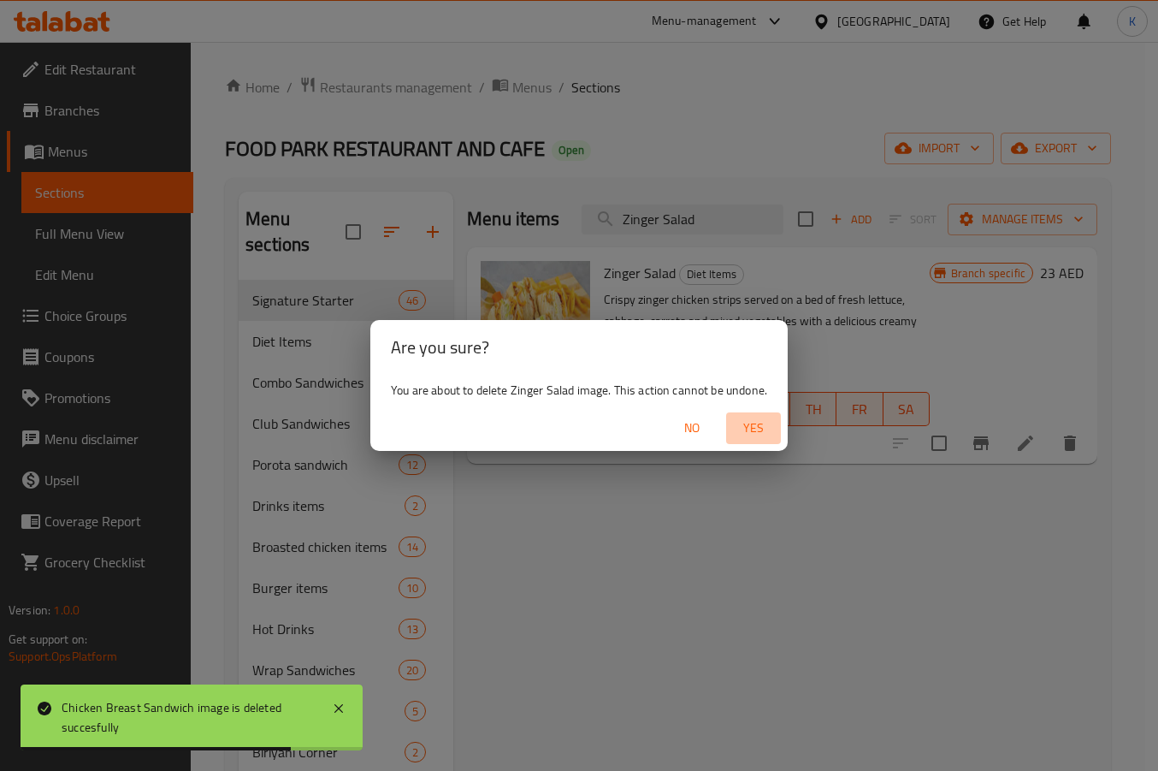
click at [753, 438] on span "Yes" at bounding box center [753, 427] width 41 height 21
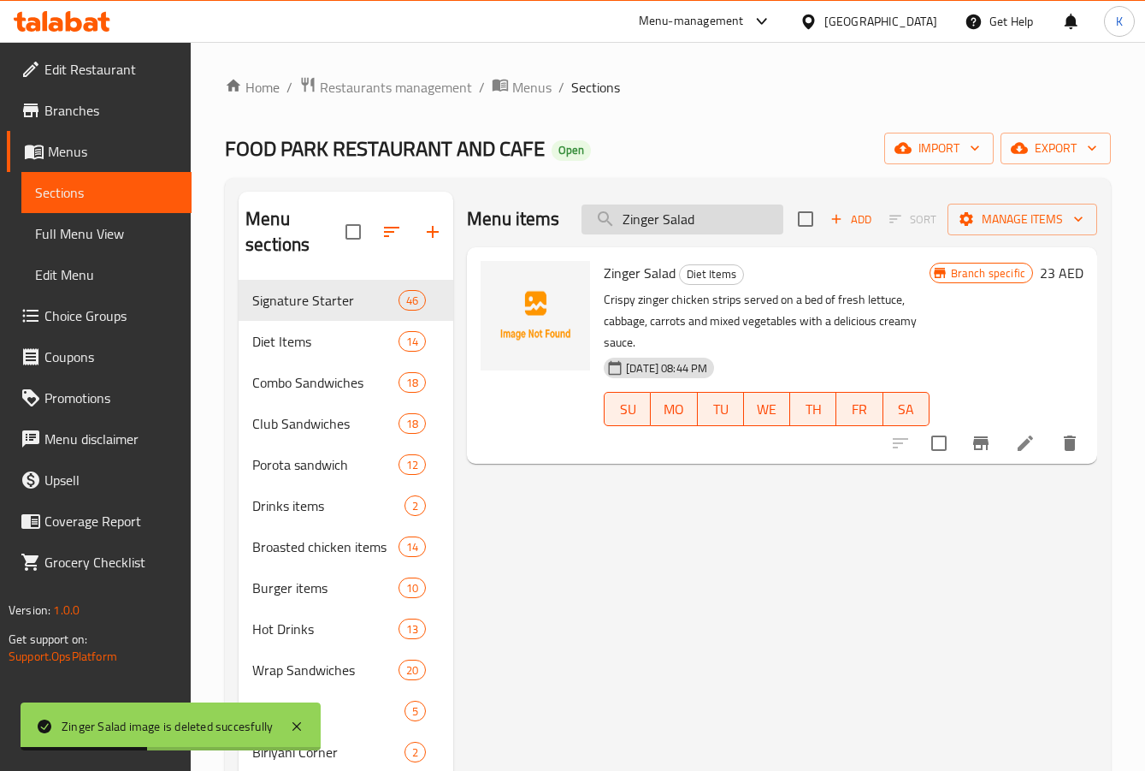
click at [656, 229] on input "Zinger Salad" at bounding box center [683, 219] width 202 height 30
paste input "Jumbo Prawns Combo"
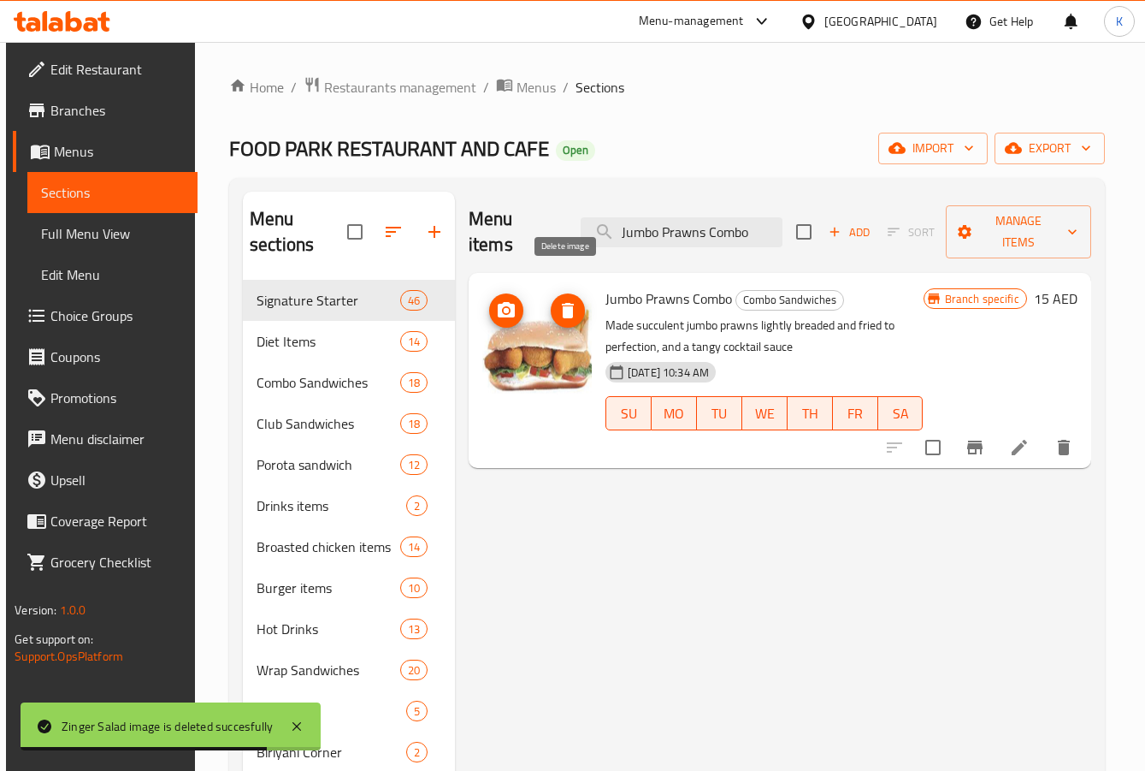
click at [561, 300] on icon "delete image" at bounding box center [568, 310] width 21 height 21
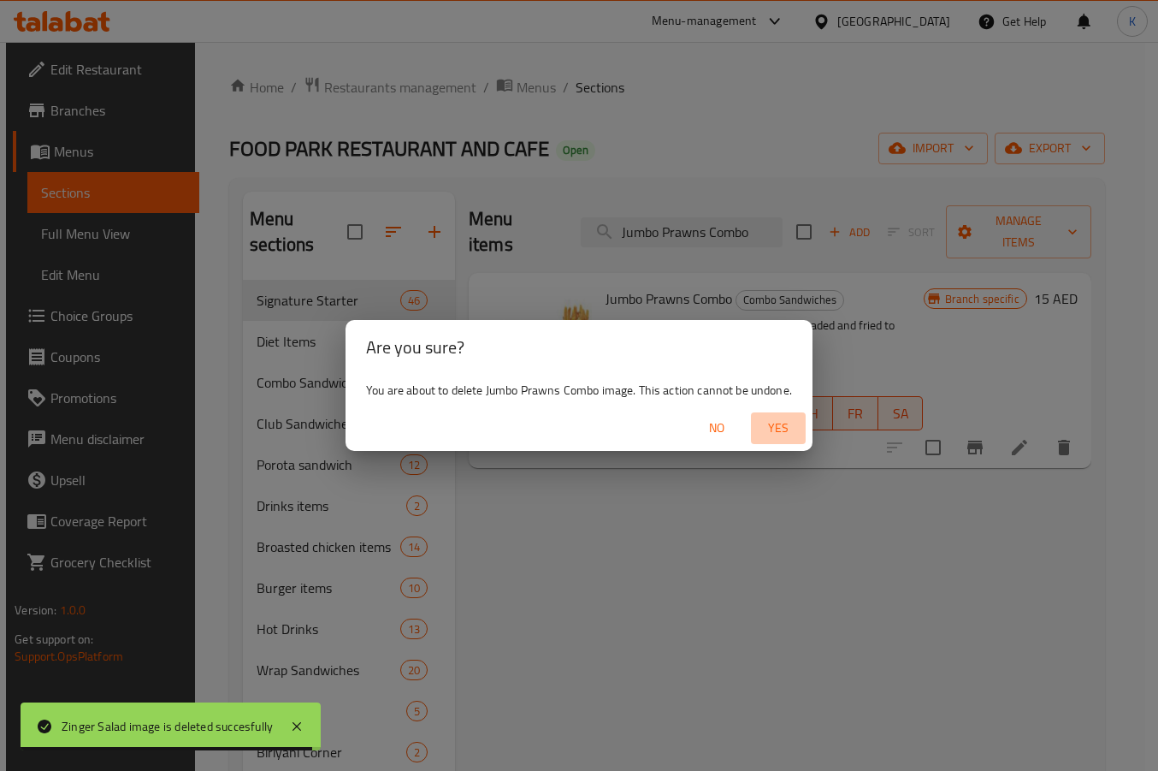
click at [769, 426] on span "Yes" at bounding box center [778, 427] width 41 height 21
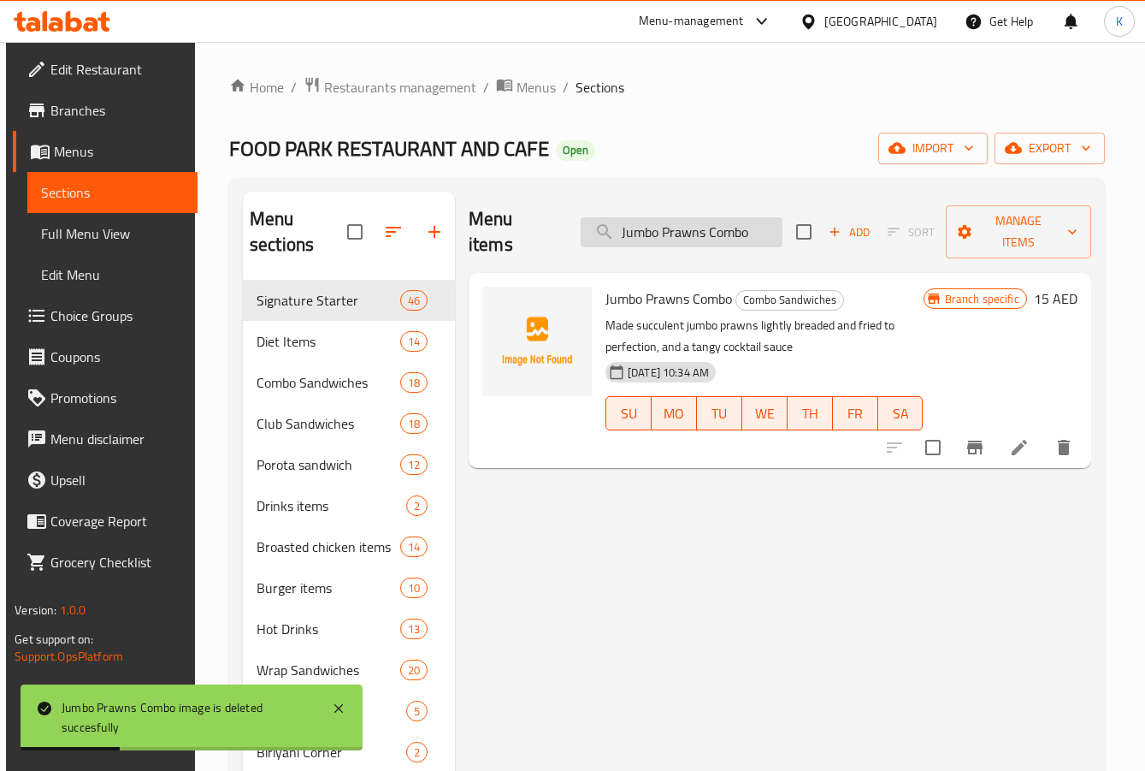
click at [686, 221] on input "Jumbo Prawns Combo" at bounding box center [682, 232] width 202 height 30
paste input "Fish Fillet"
click at [686, 221] on input "Jumbo Prawns Combo" at bounding box center [682, 232] width 202 height 30
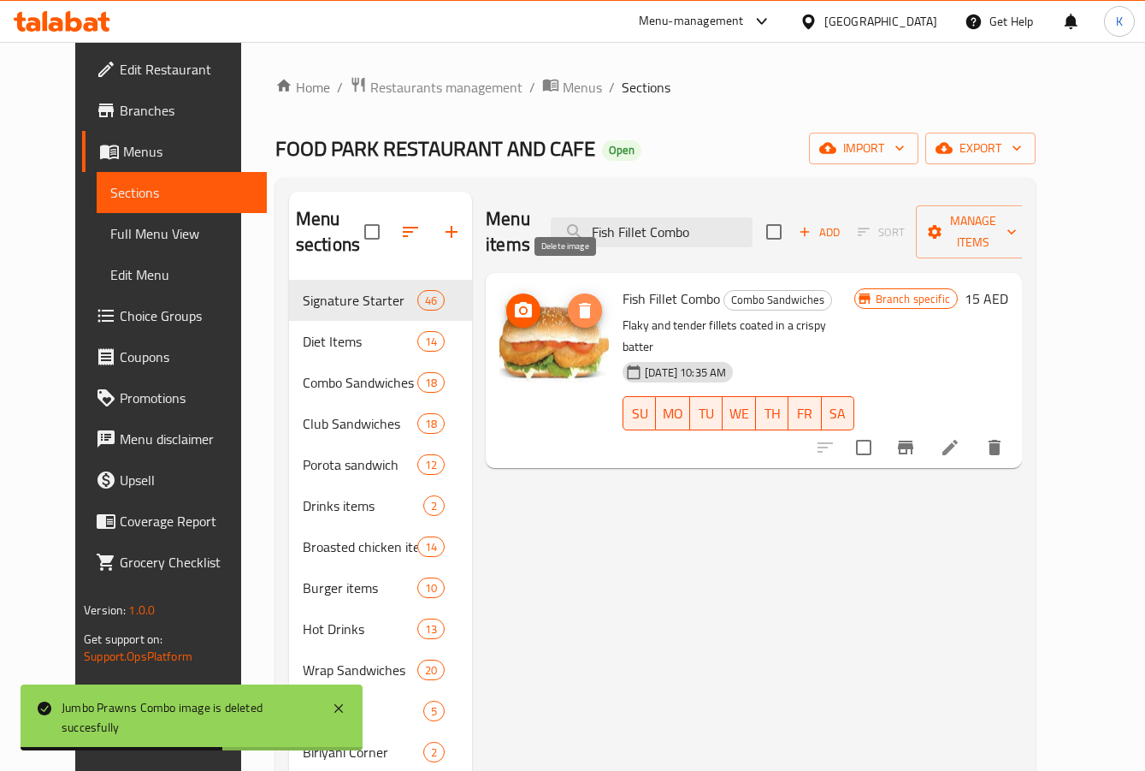
click at [570, 295] on button "delete image" at bounding box center [585, 310] width 34 height 34
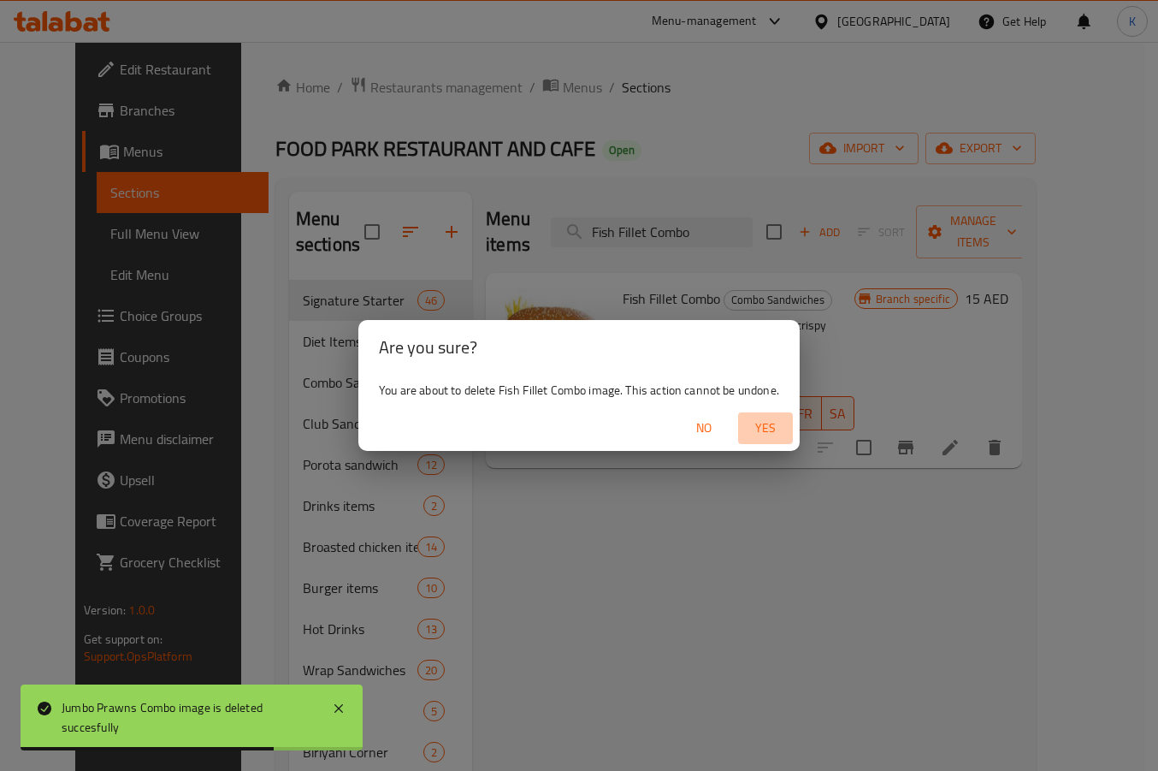
click at [769, 423] on span "Yes" at bounding box center [765, 427] width 41 height 21
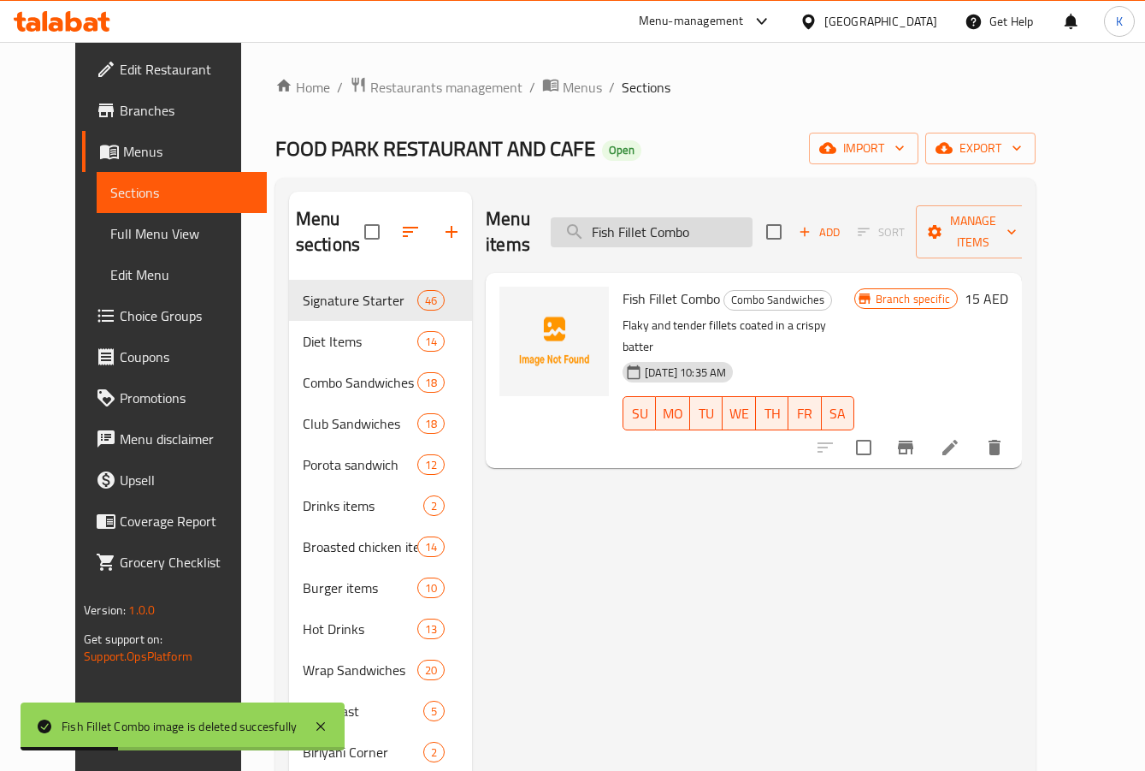
click at [670, 226] on input "Fish Fillet Combo" at bounding box center [652, 232] width 202 height 30
paste input "Khaleej Burger"
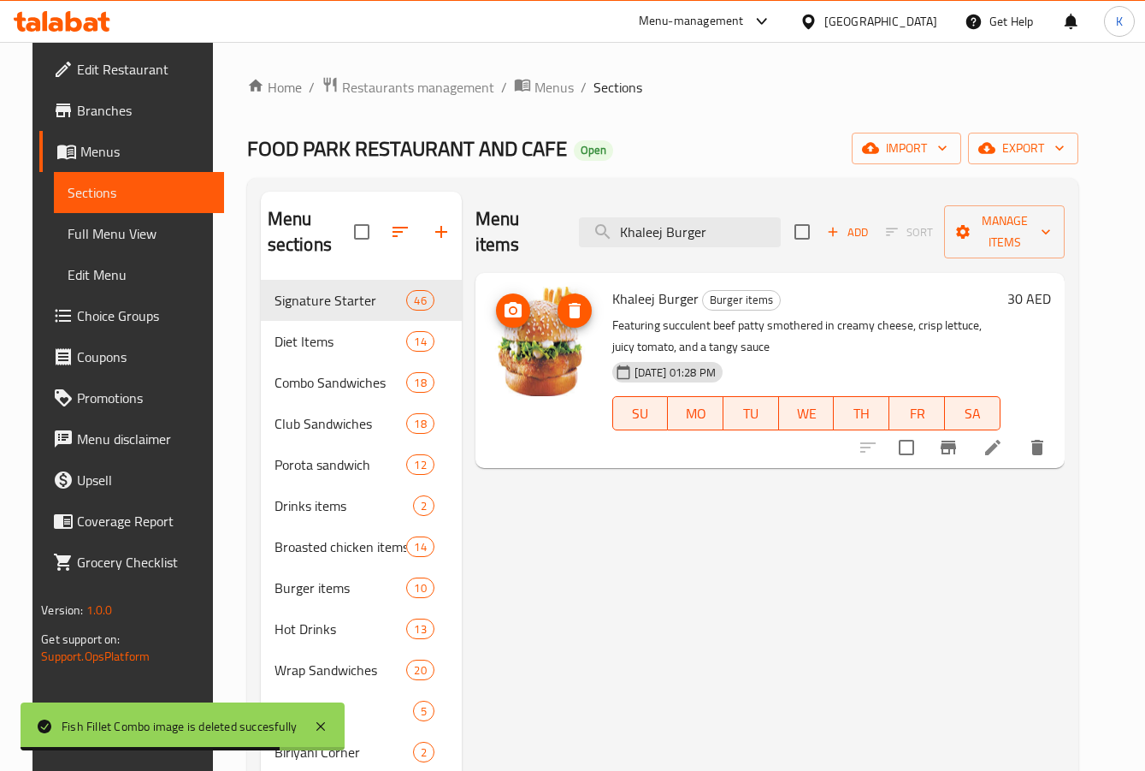
click at [569, 303] on icon "delete image" at bounding box center [575, 310] width 12 height 15
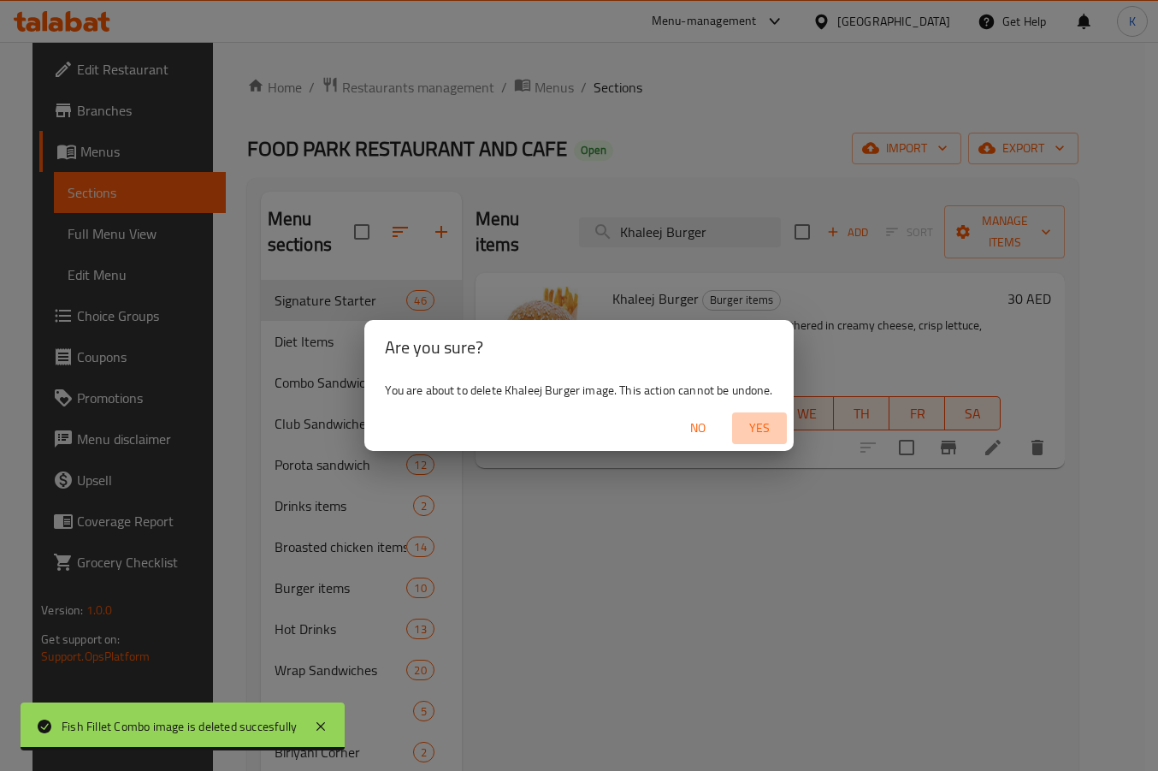
click at [753, 428] on span "Yes" at bounding box center [759, 427] width 41 height 21
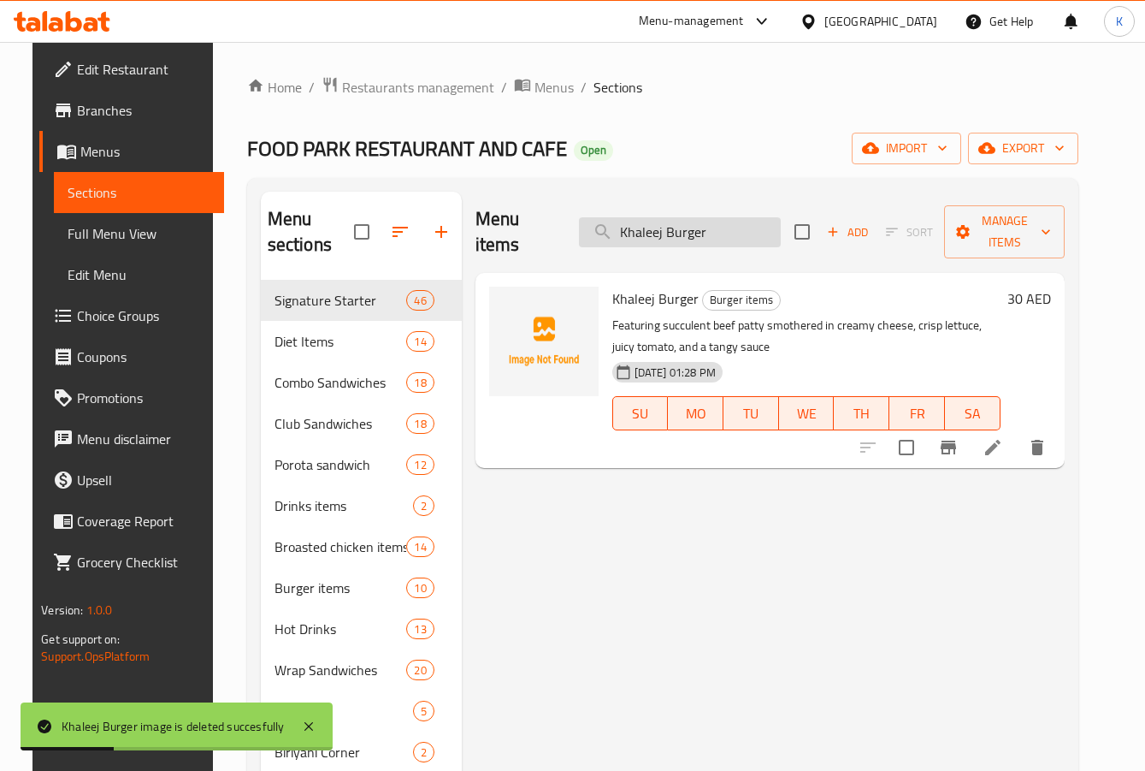
click at [666, 222] on input "Khaleej Burger" at bounding box center [680, 232] width 202 height 30
paste input "Vegetable"
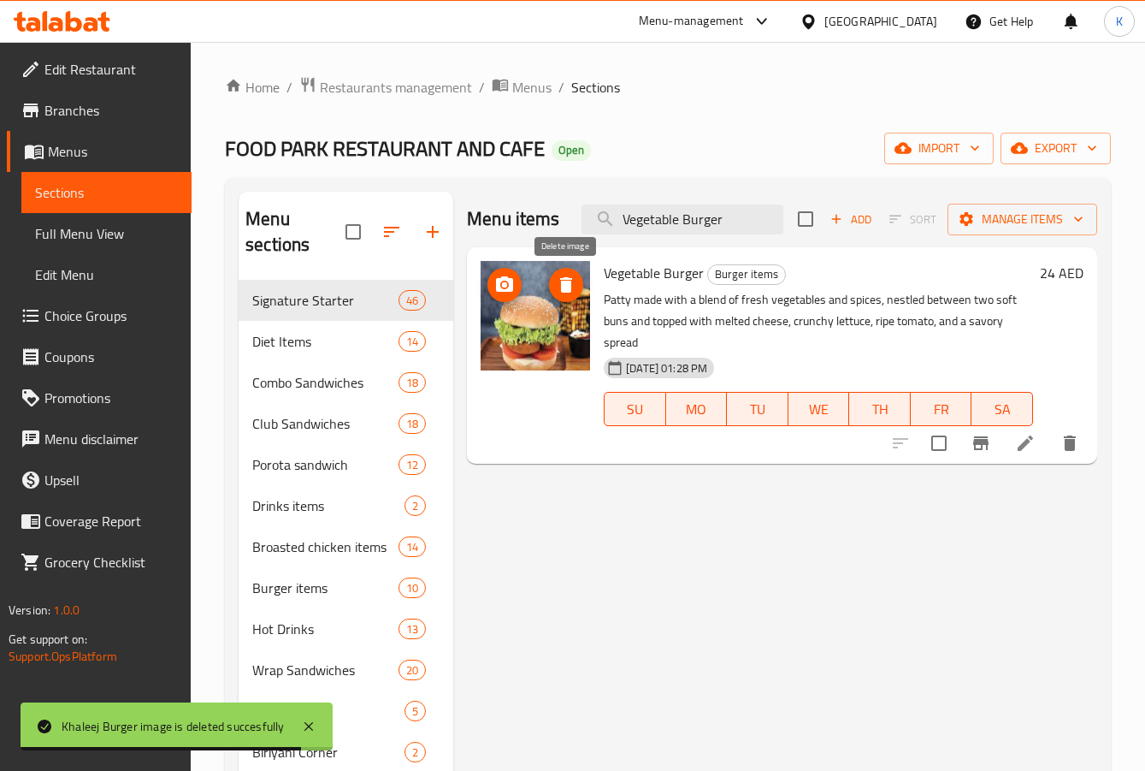
click at [552, 286] on span "delete image" at bounding box center [566, 285] width 34 height 21
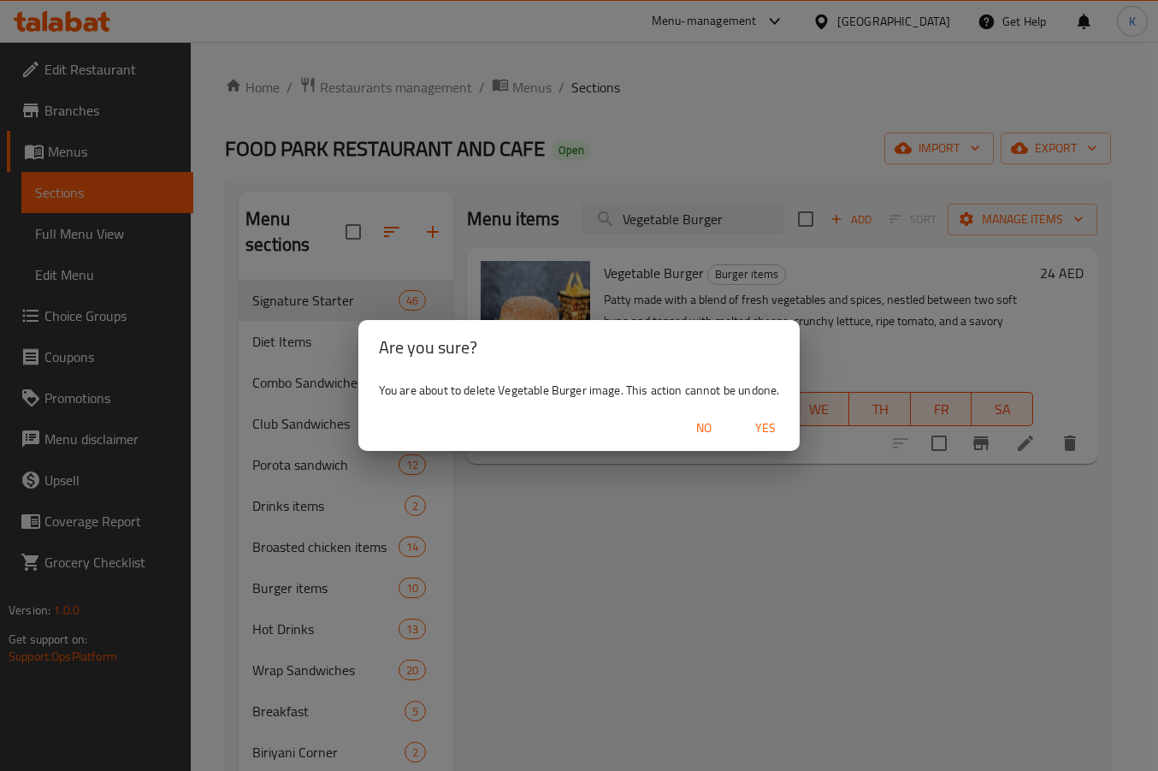
click at [765, 430] on span "Yes" at bounding box center [765, 427] width 41 height 21
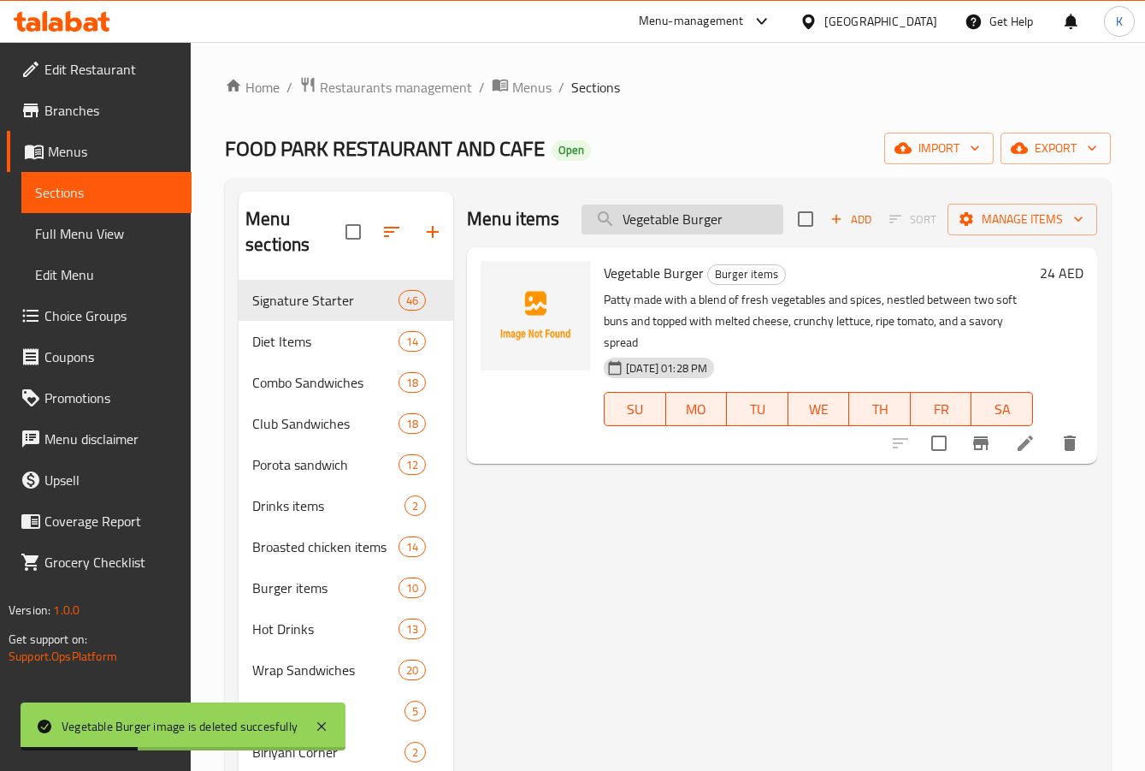
click at [651, 216] on input "Vegetable Burger" at bounding box center [683, 219] width 202 height 30
click at [650, 216] on input "Vegetable Burger" at bounding box center [683, 219] width 202 height 30
paste input "Chicken Tikka"
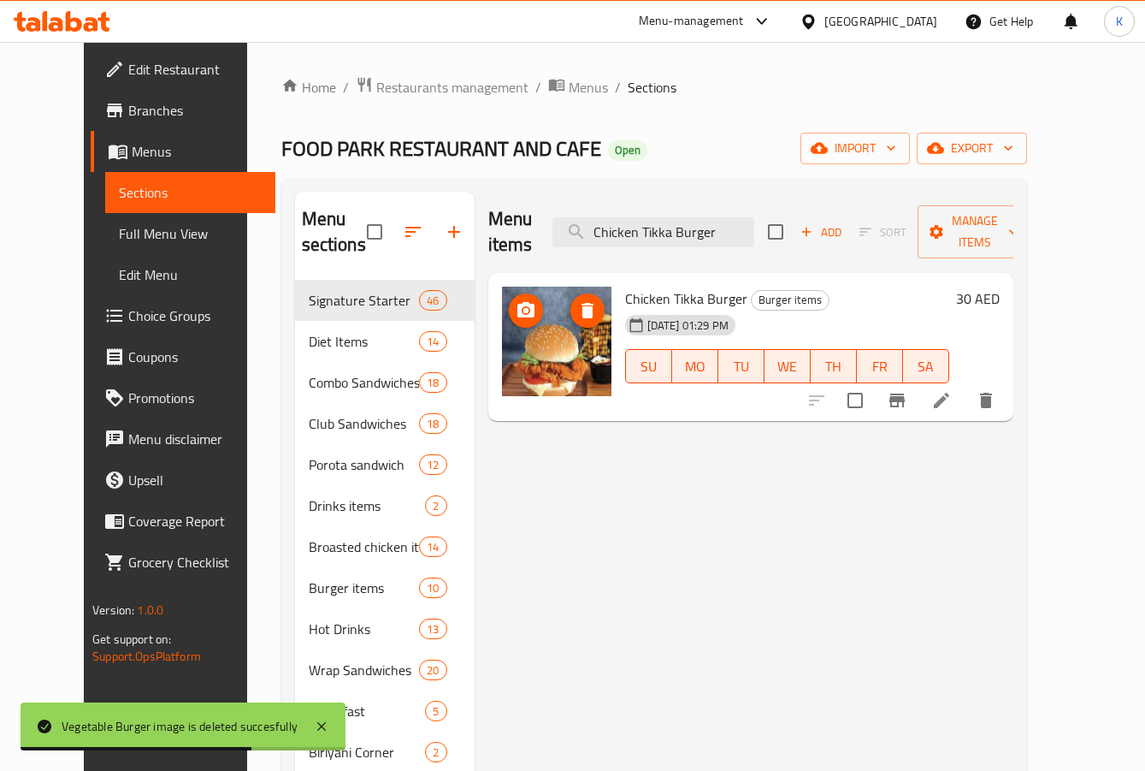
click at [582, 303] on icon "delete image" at bounding box center [588, 310] width 12 height 15
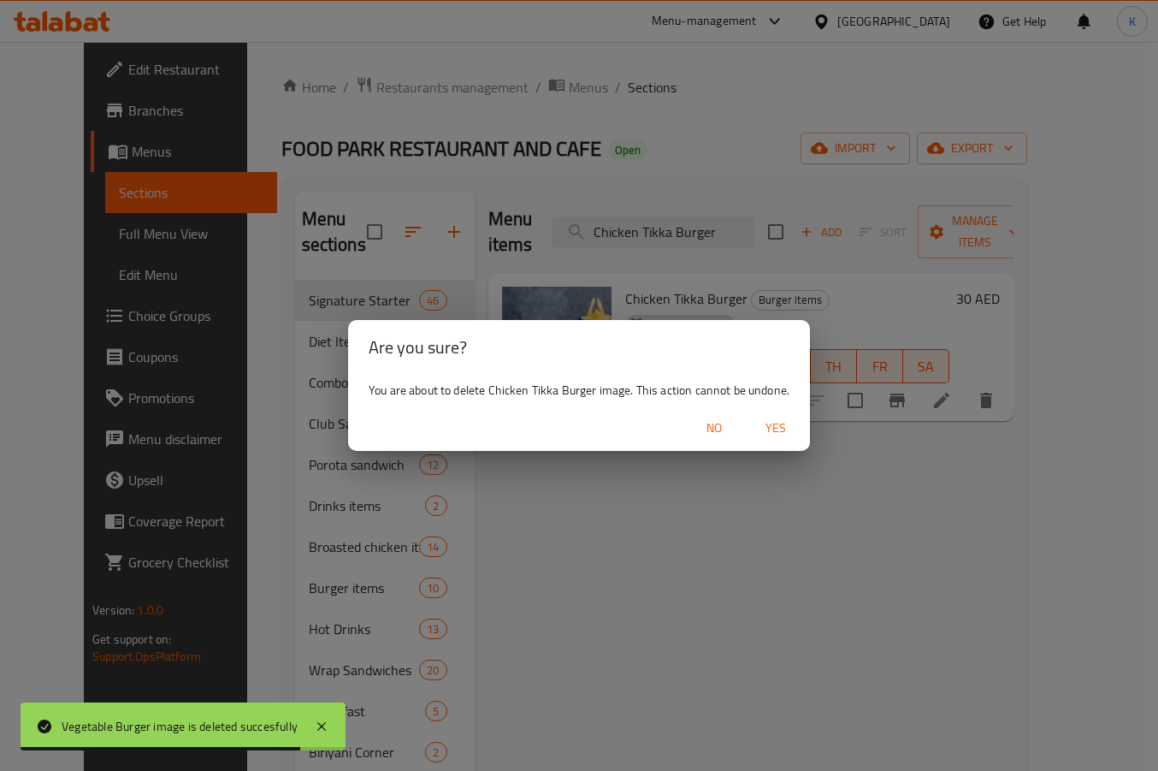
click at [780, 428] on span "Yes" at bounding box center [775, 427] width 41 height 21
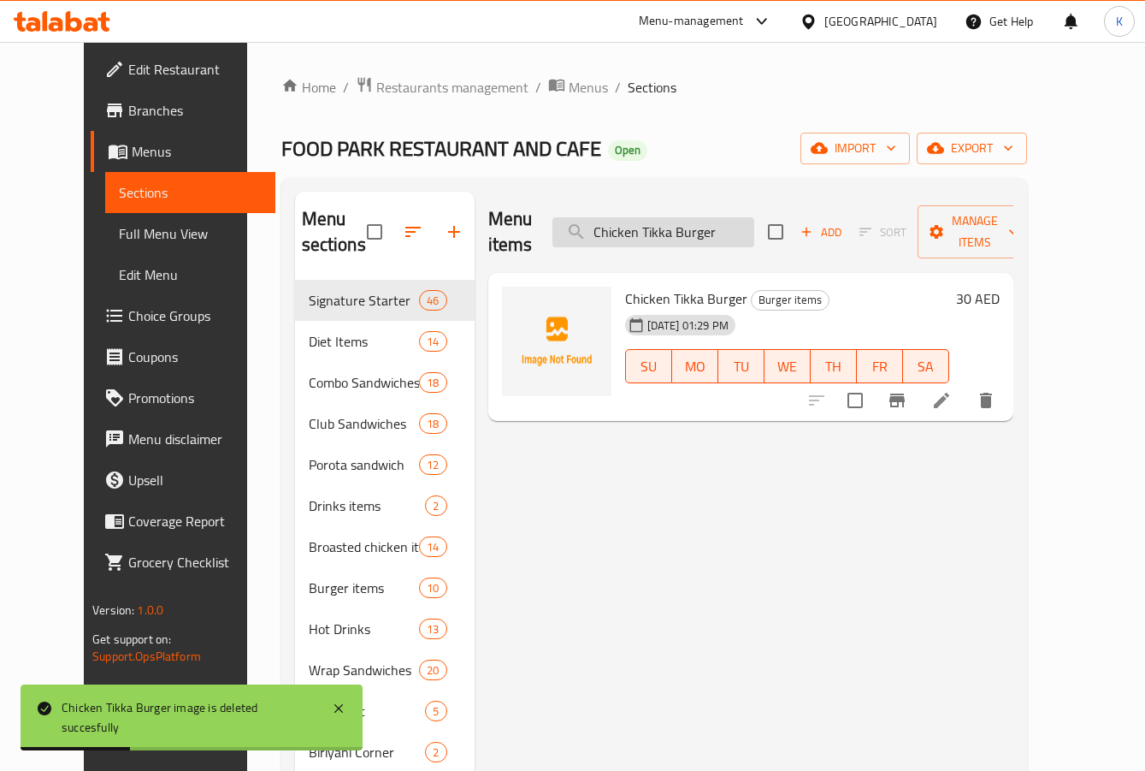
click at [672, 217] on input "Chicken Tikka Burger" at bounding box center [653, 232] width 202 height 30
paste input "Zinger Wrap"
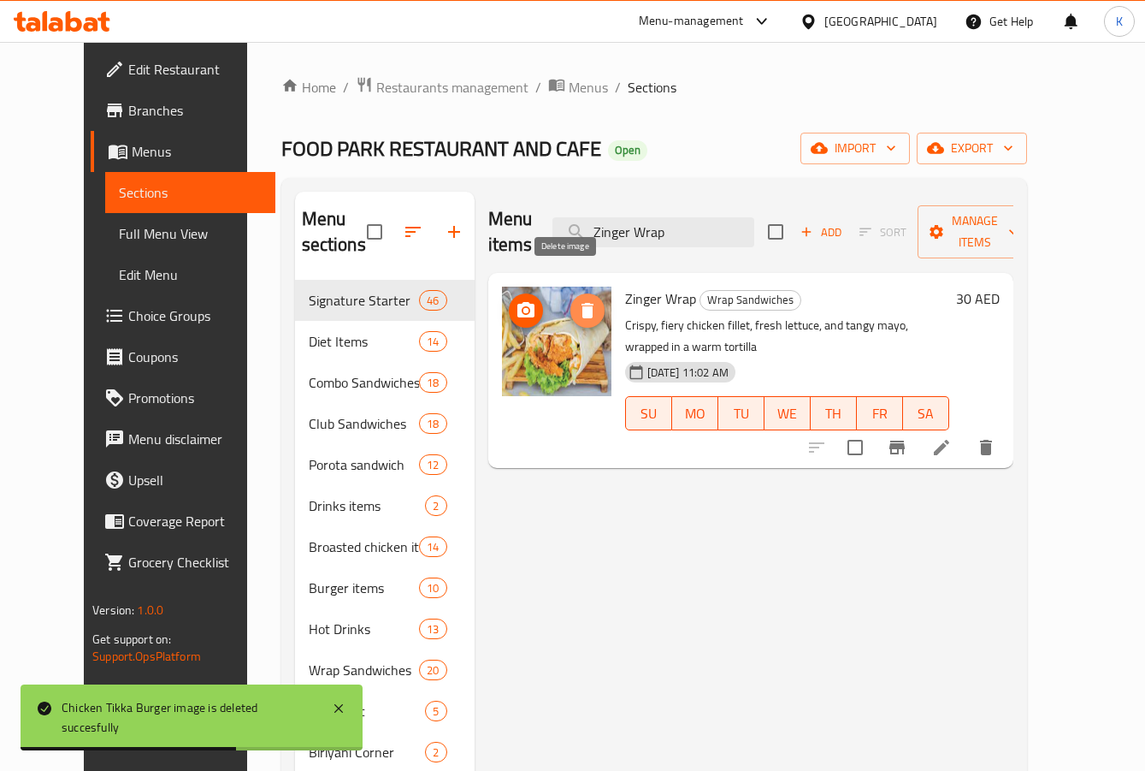
click at [577, 300] on icon "delete image" at bounding box center [587, 310] width 21 height 21
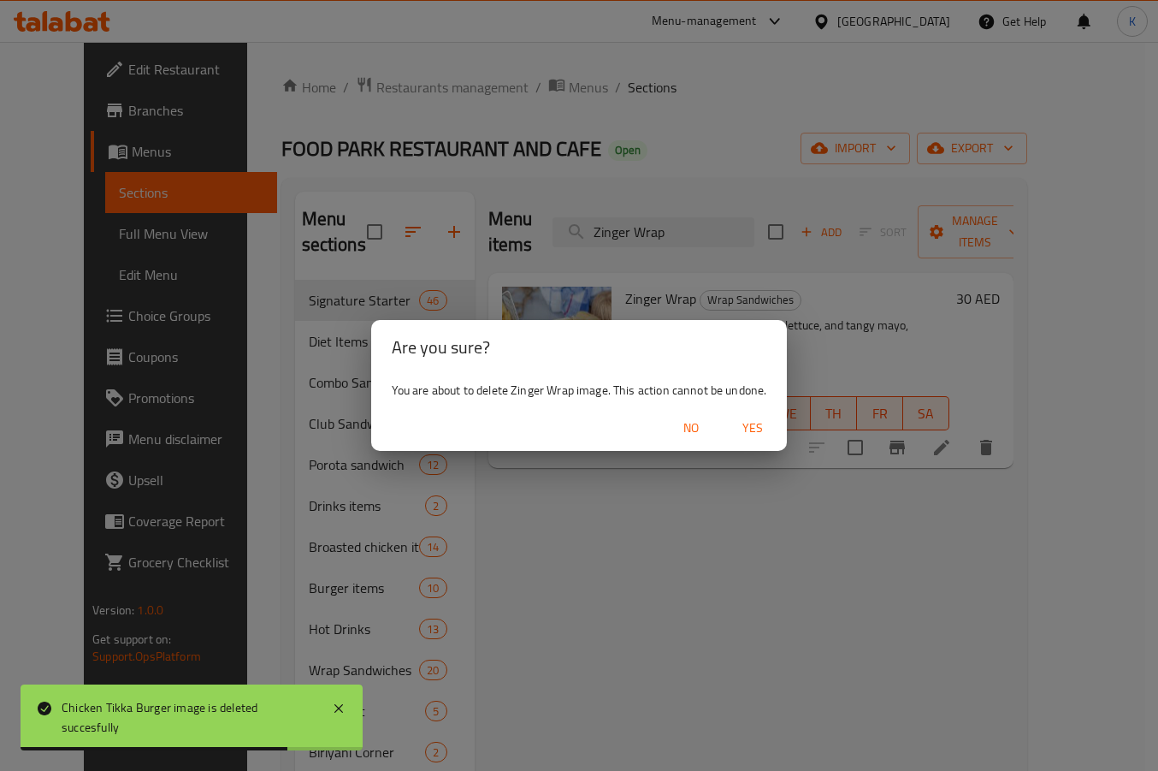
click at [753, 428] on span "Yes" at bounding box center [752, 427] width 41 height 21
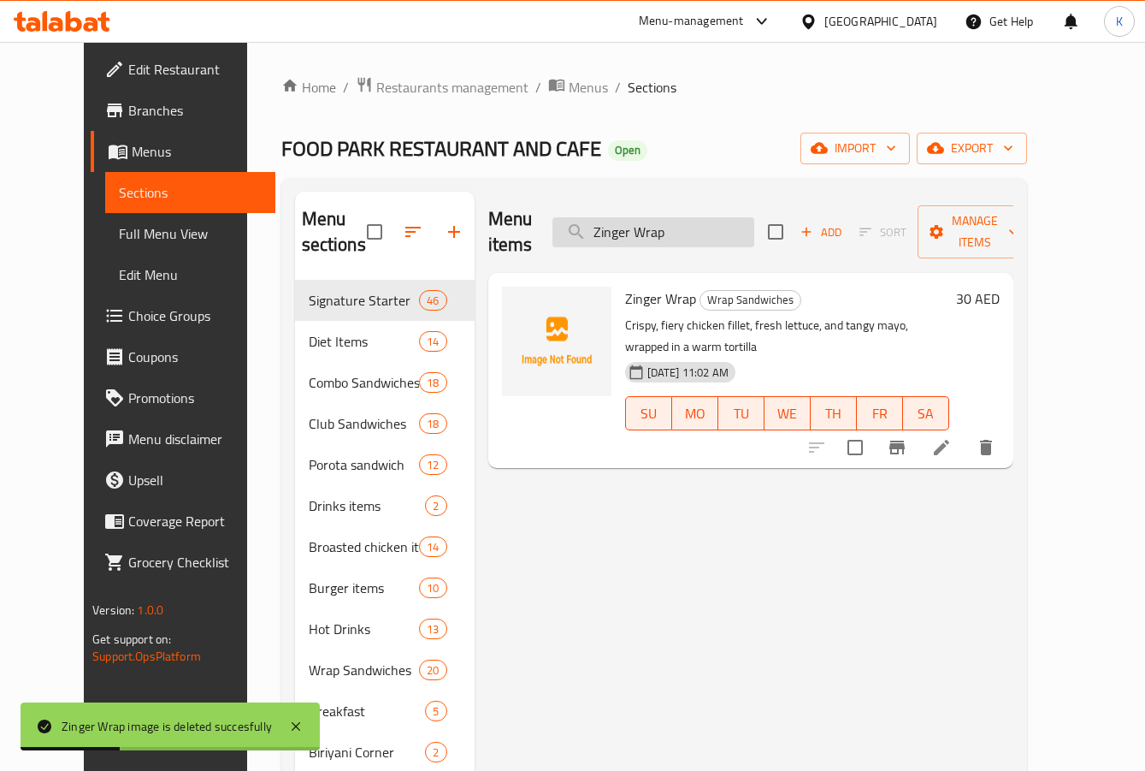
click at [670, 217] on input "Zinger Wrap" at bounding box center [653, 232] width 202 height 30
paste input "Fantasia"
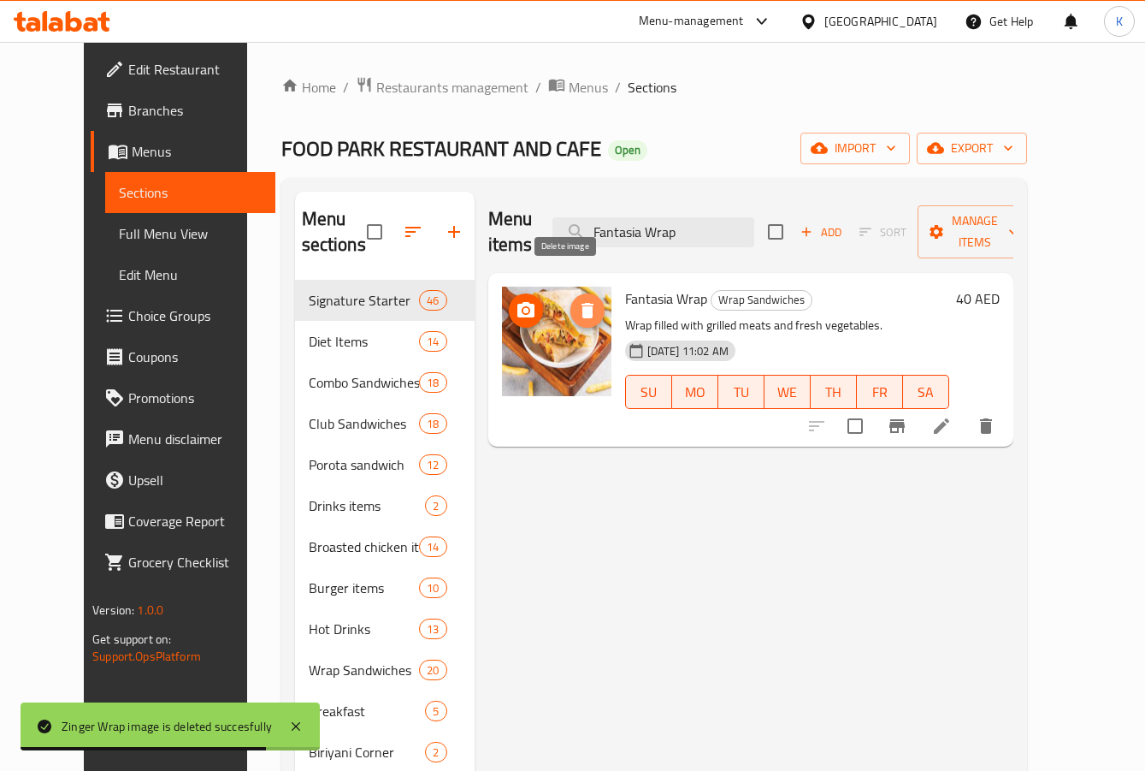
click at [582, 303] on icon "delete image" at bounding box center [588, 310] width 12 height 15
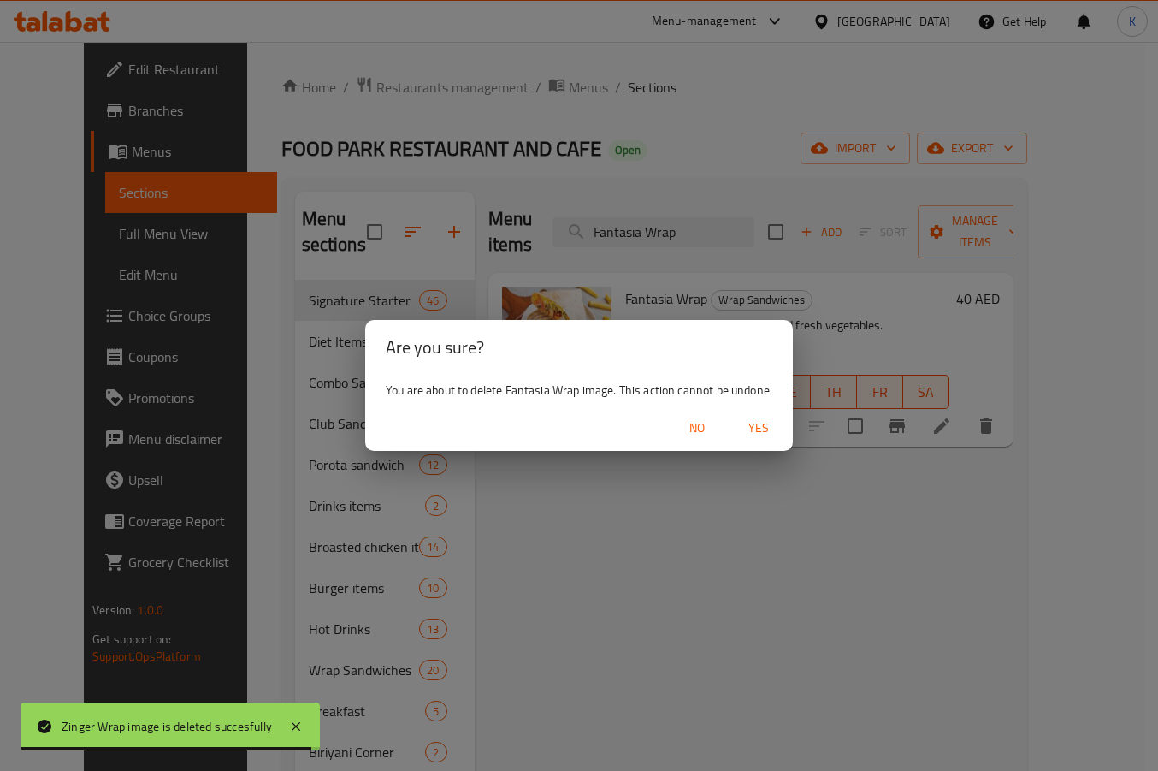
click at [767, 429] on span "Yes" at bounding box center [758, 427] width 41 height 21
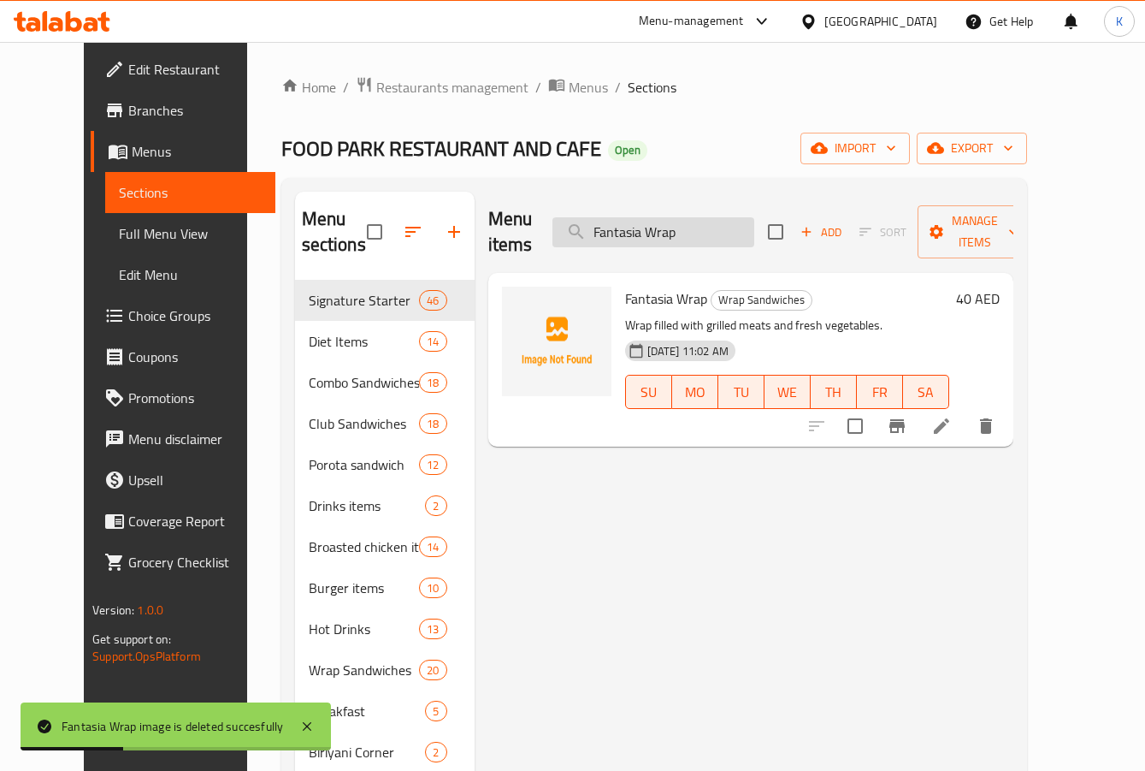
click at [662, 221] on input "Fantasia Wrap" at bounding box center [653, 232] width 202 height 30
paste input "Mathafi"
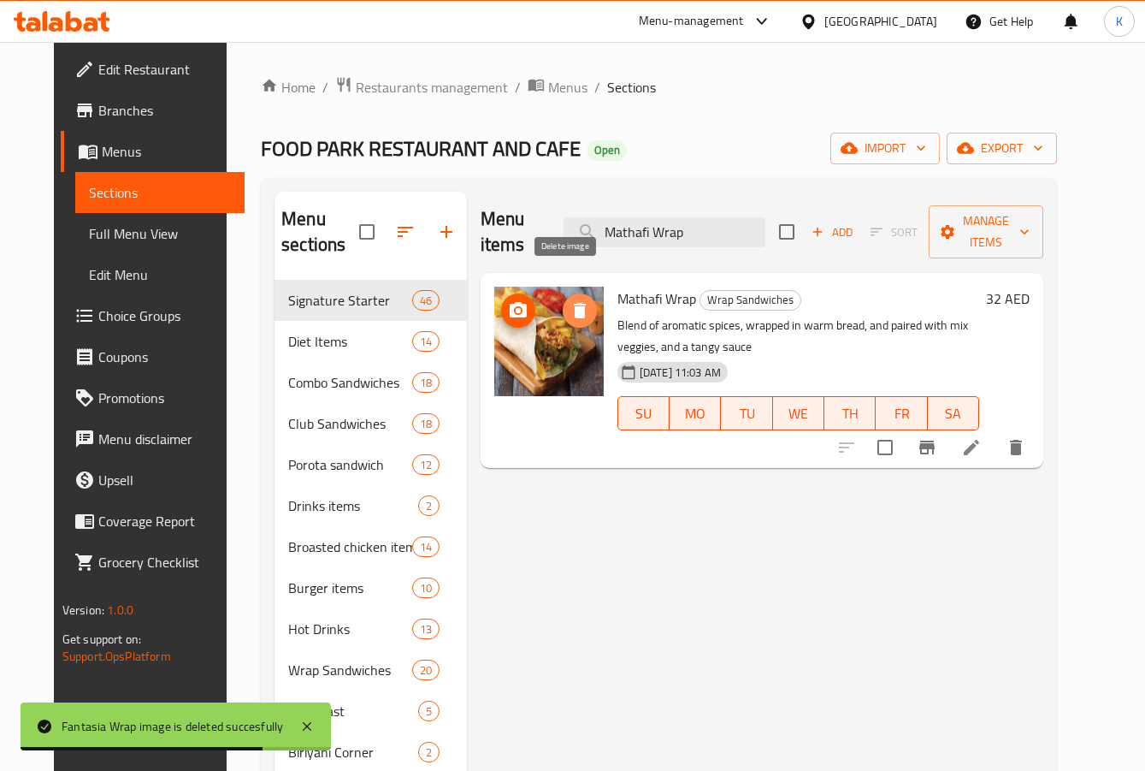
click at [574, 303] on icon "delete image" at bounding box center [580, 310] width 12 height 15
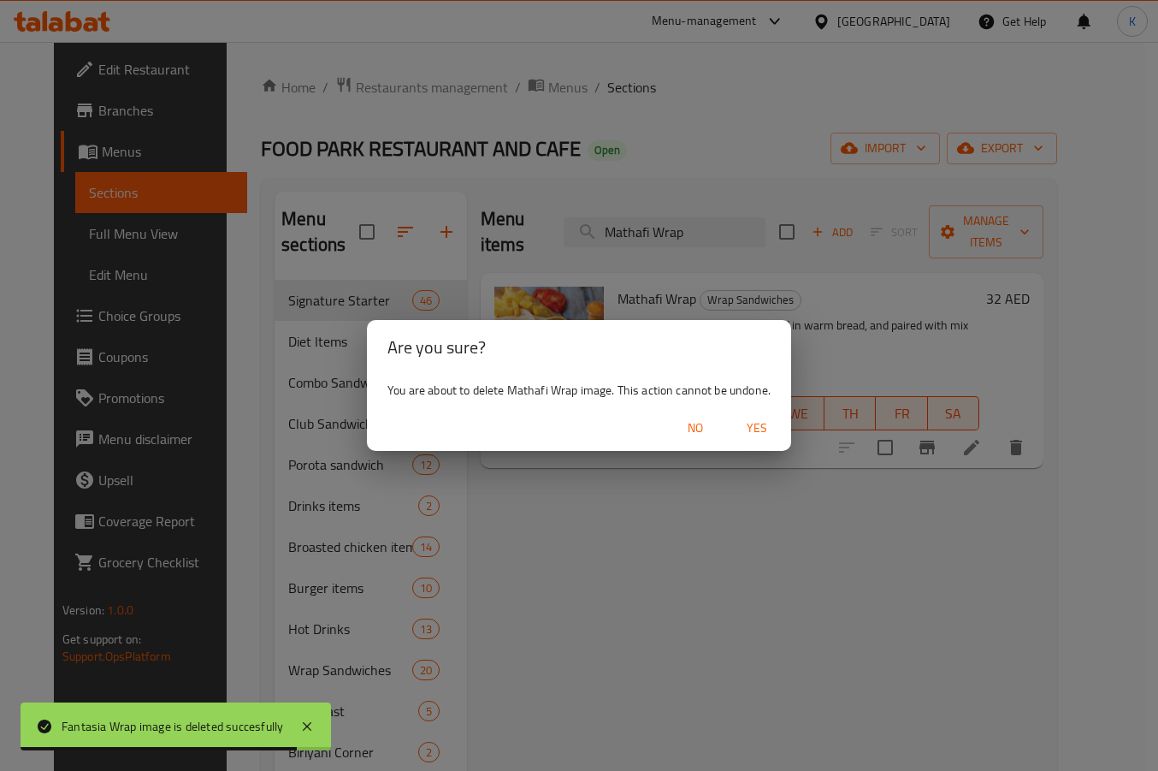
click at [765, 419] on span "Yes" at bounding box center [756, 427] width 41 height 21
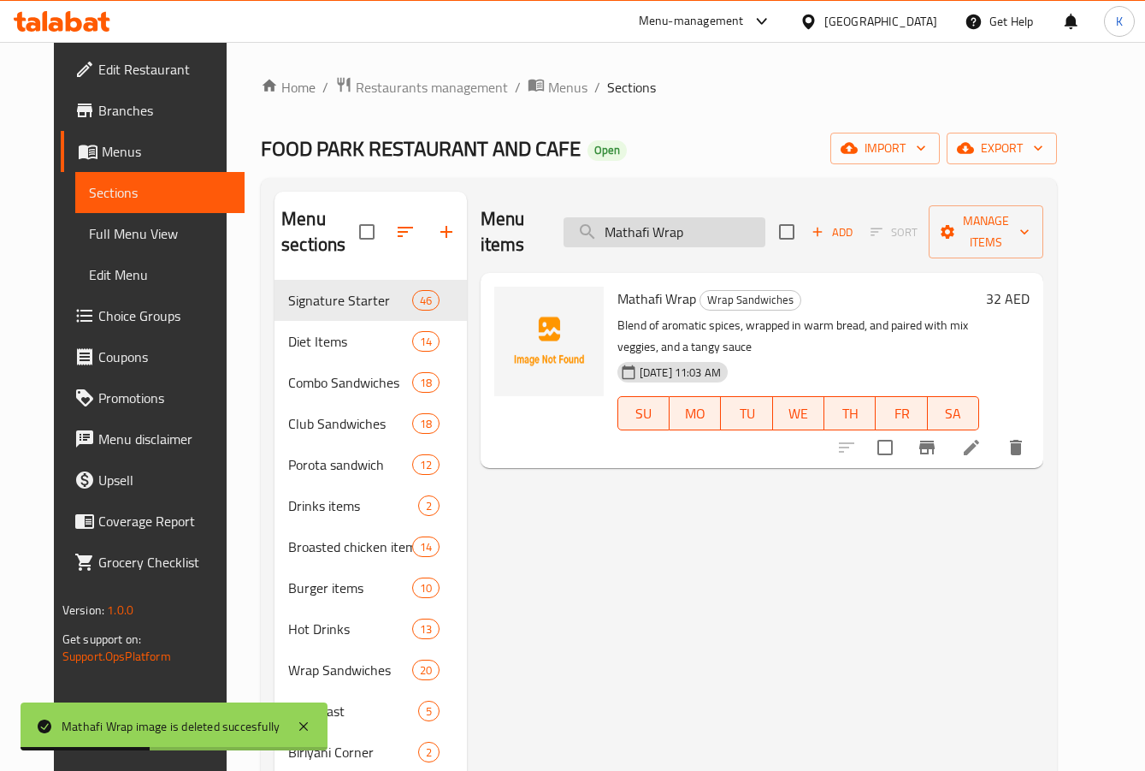
click at [649, 217] on input "Mathafi Wrap" at bounding box center [665, 232] width 202 height 30
paste input "Calzon"
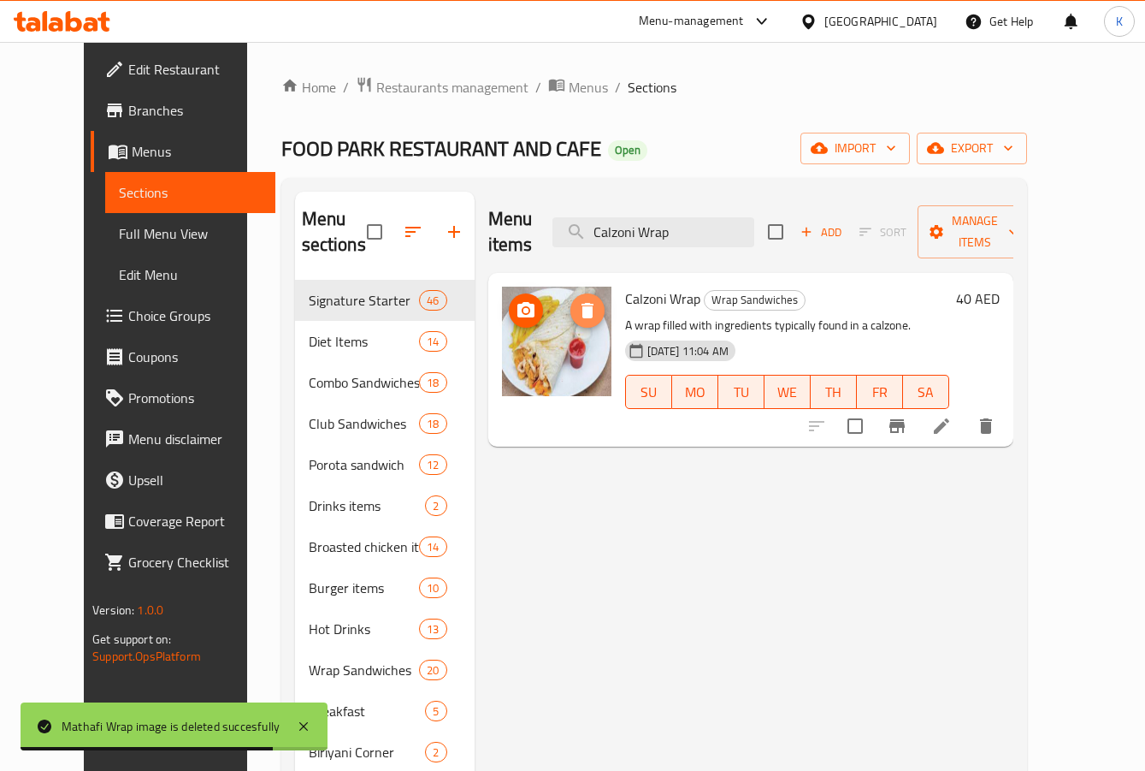
click at [577, 300] on icon "delete image" at bounding box center [587, 310] width 21 height 21
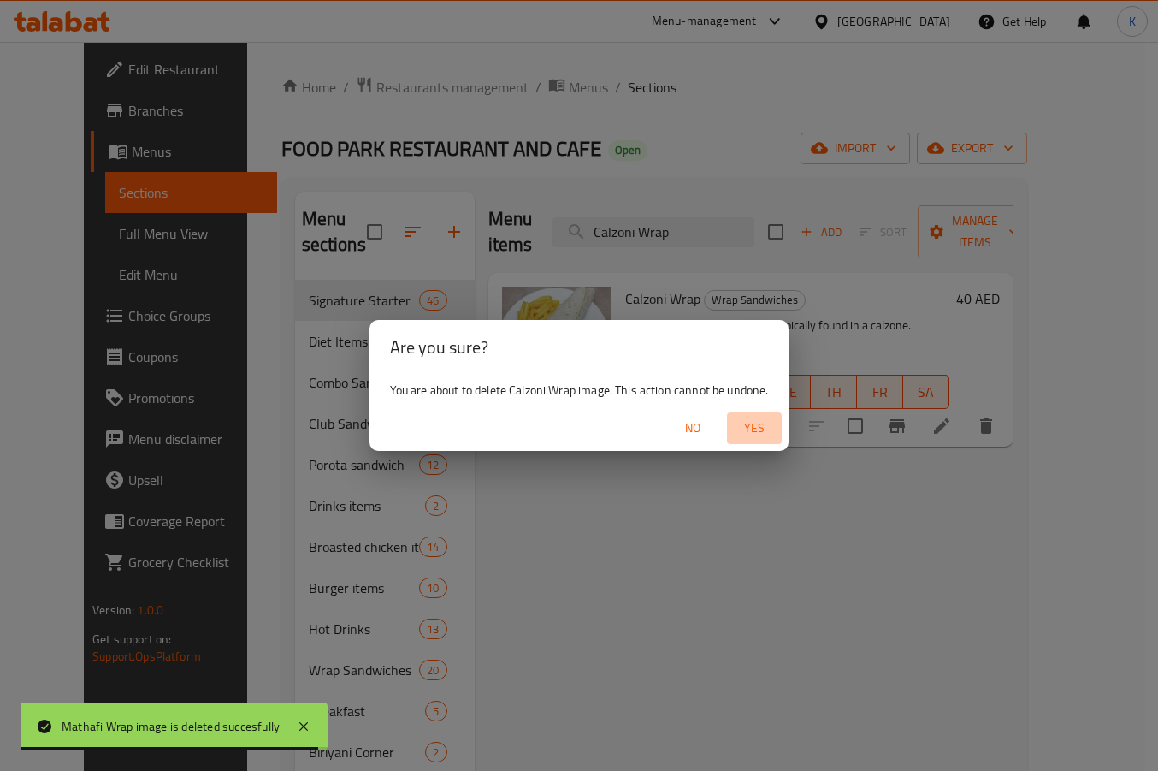
click at [756, 418] on span "Yes" at bounding box center [754, 427] width 41 height 21
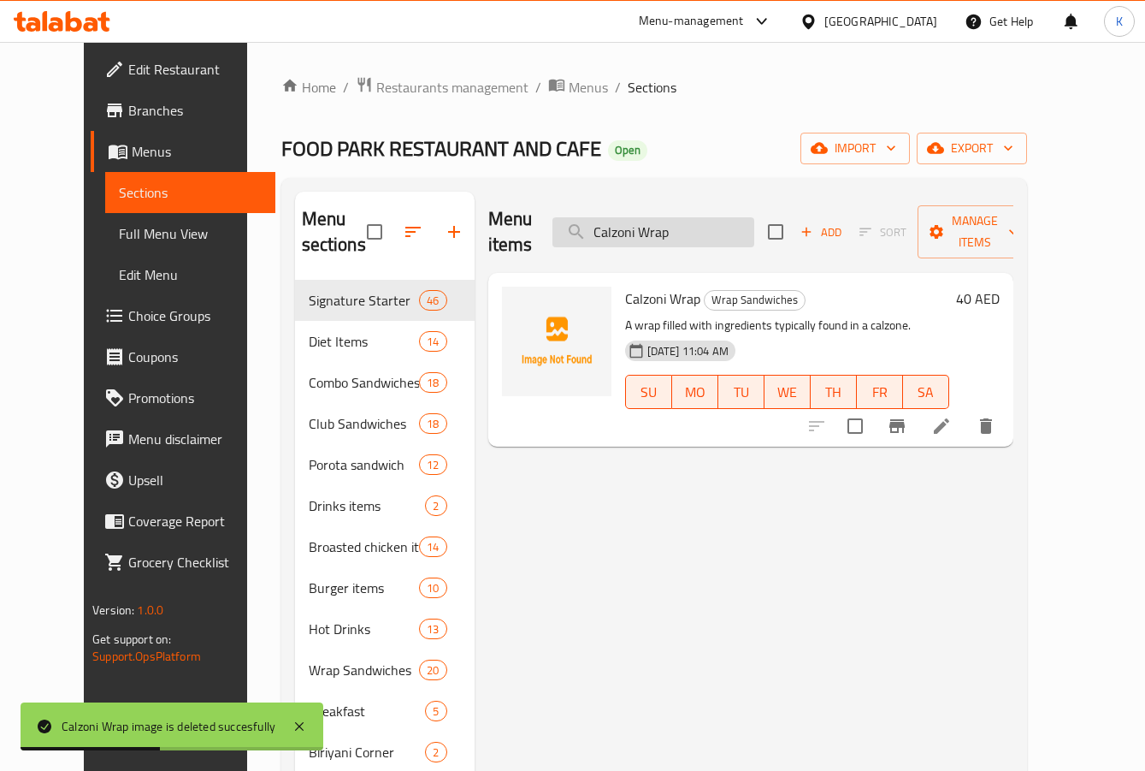
click at [639, 217] on input "Calzoni Wrap" at bounding box center [653, 232] width 202 height 30
paste input "Italian"
click at [639, 217] on input "Calzoni Wrap" at bounding box center [653, 232] width 202 height 30
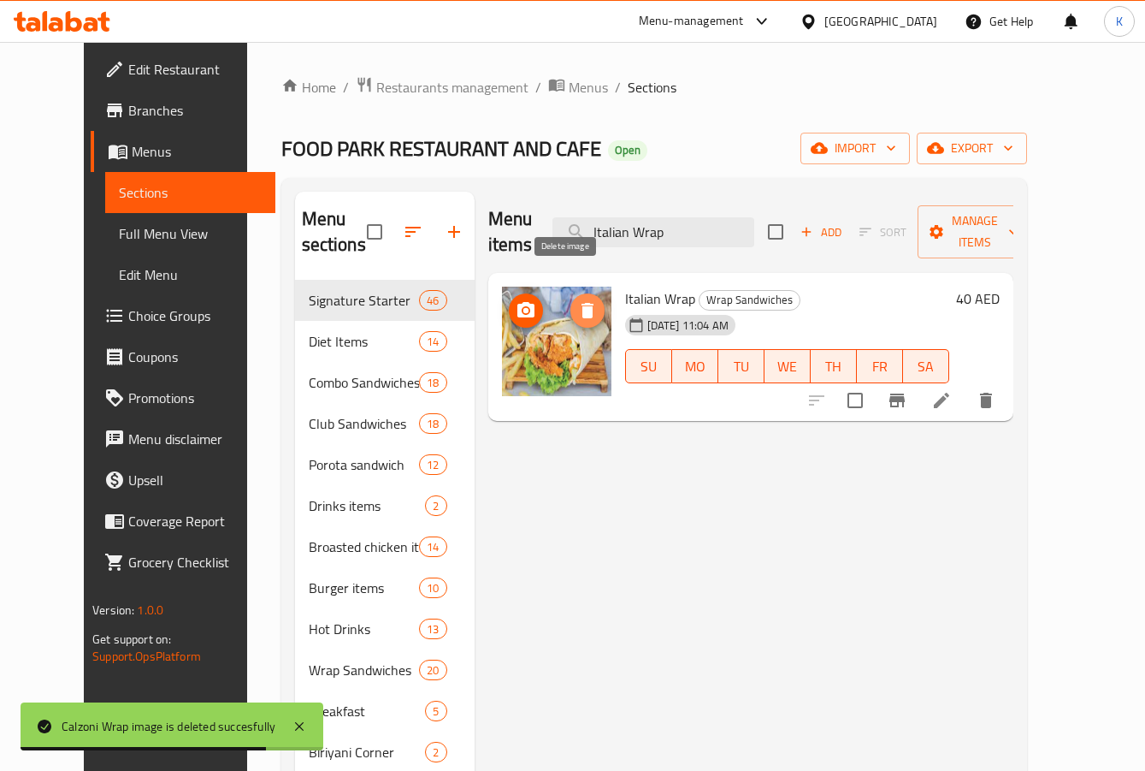
click at [577, 300] on icon "delete image" at bounding box center [587, 310] width 21 height 21
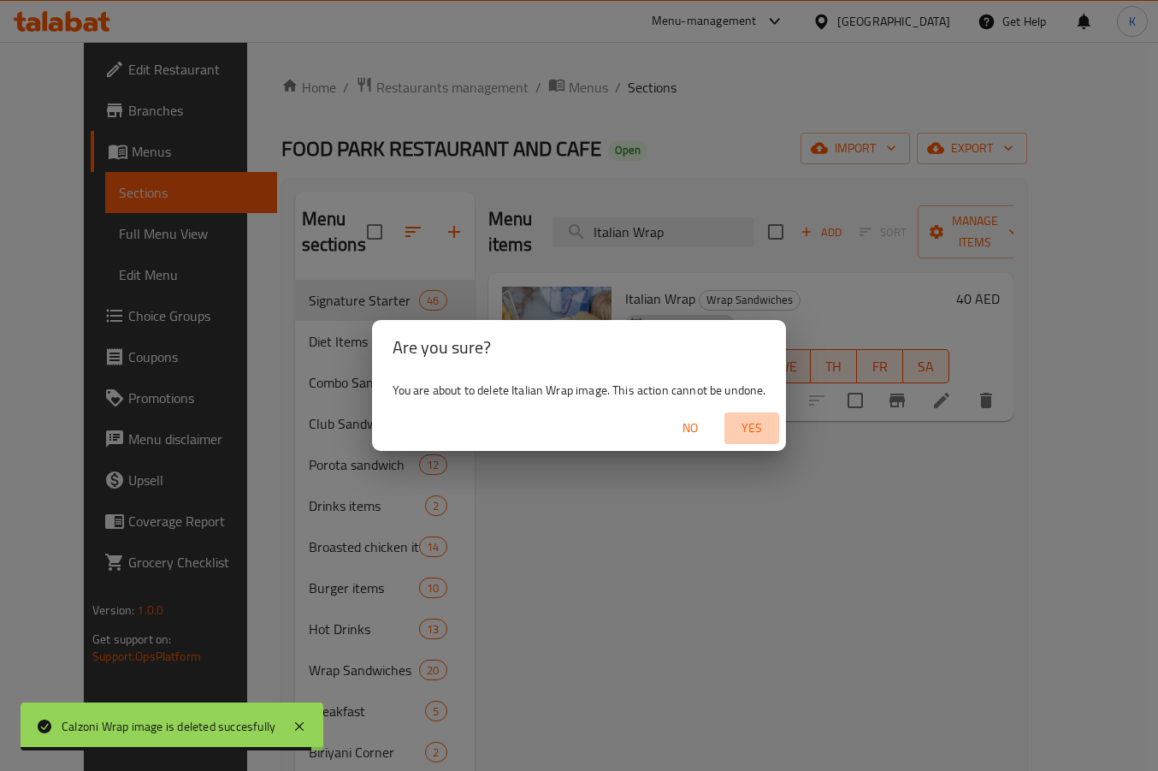
click at [755, 421] on span "Yes" at bounding box center [751, 427] width 41 height 21
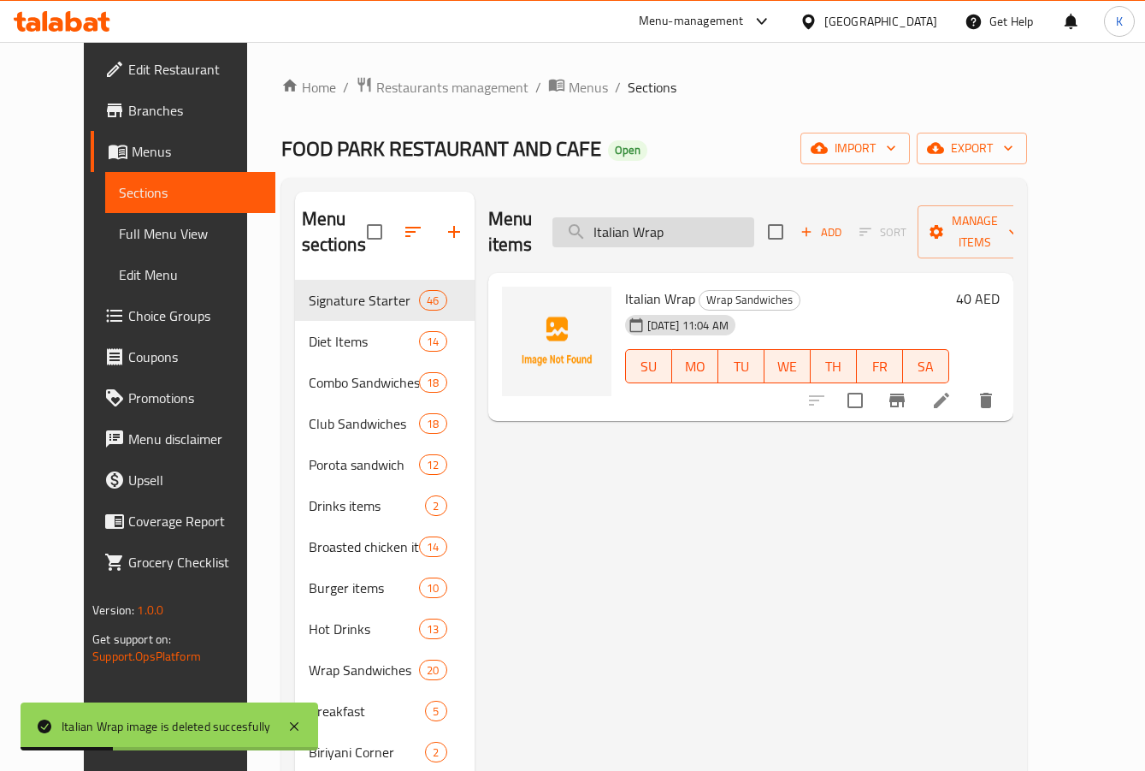
click at [633, 217] on input "Italian Wrap" at bounding box center [653, 232] width 202 height 30
paste input "Spanish"
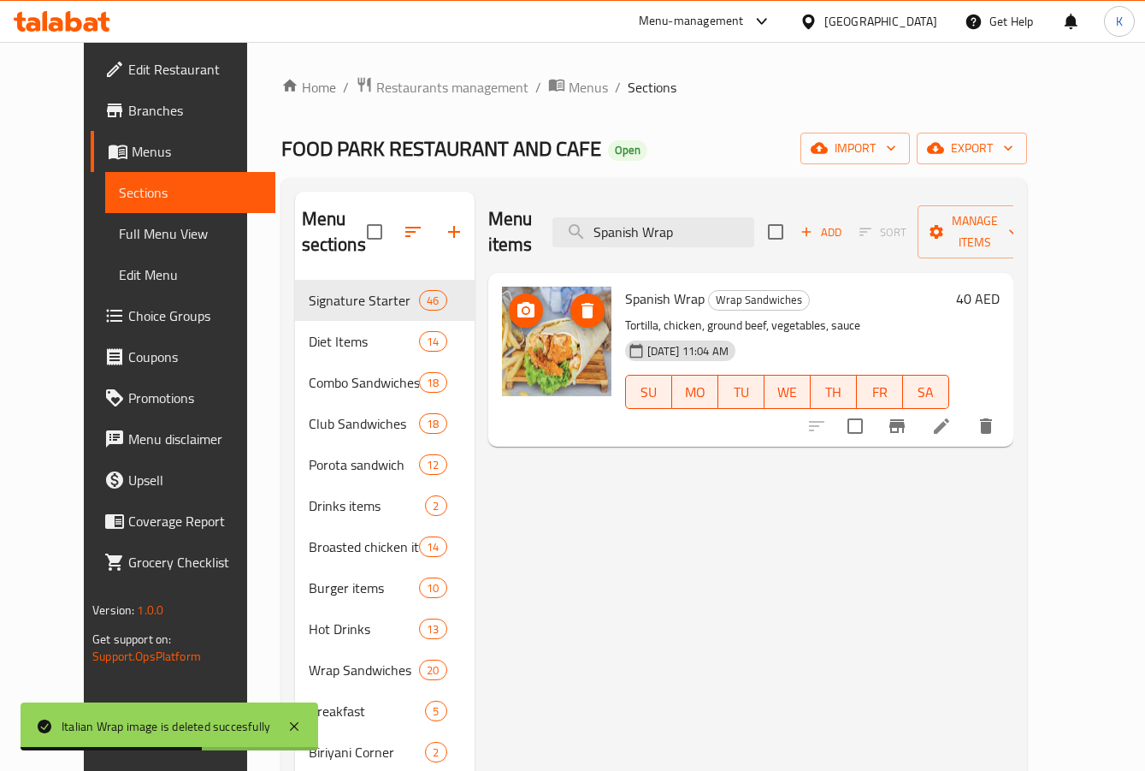
click at [582, 303] on icon "delete image" at bounding box center [588, 310] width 12 height 15
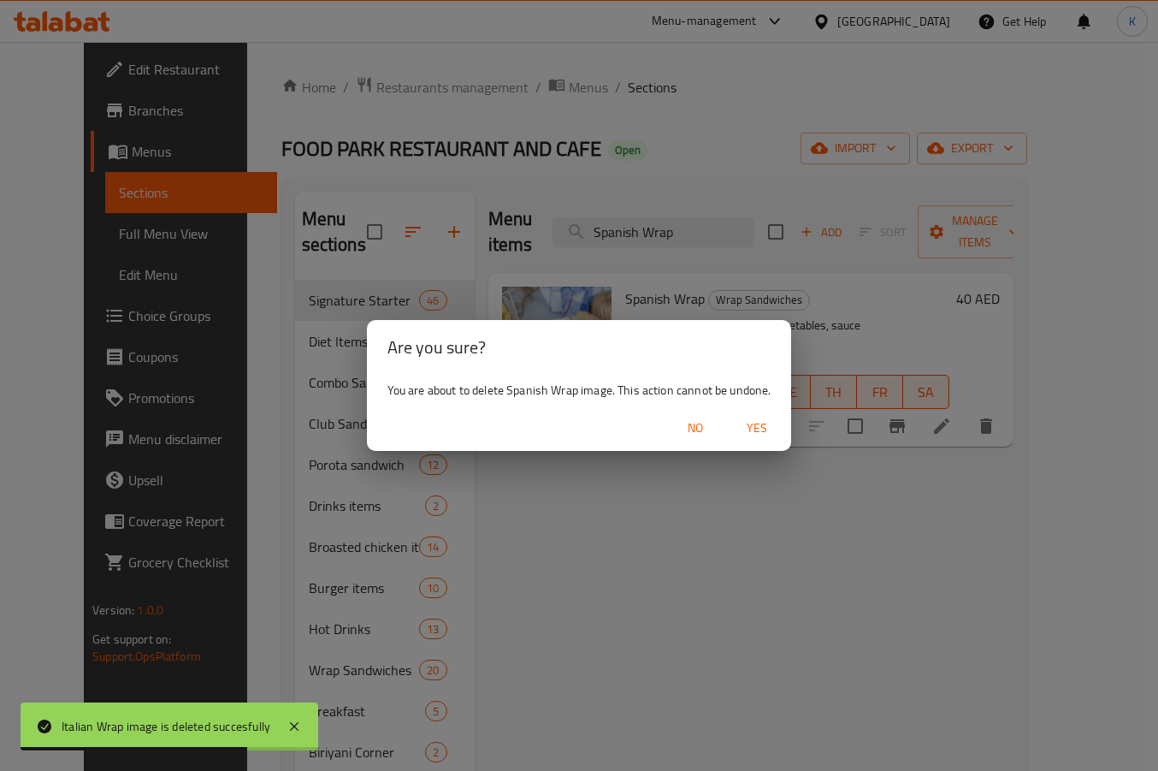
click at [762, 428] on span "Yes" at bounding box center [756, 427] width 41 height 21
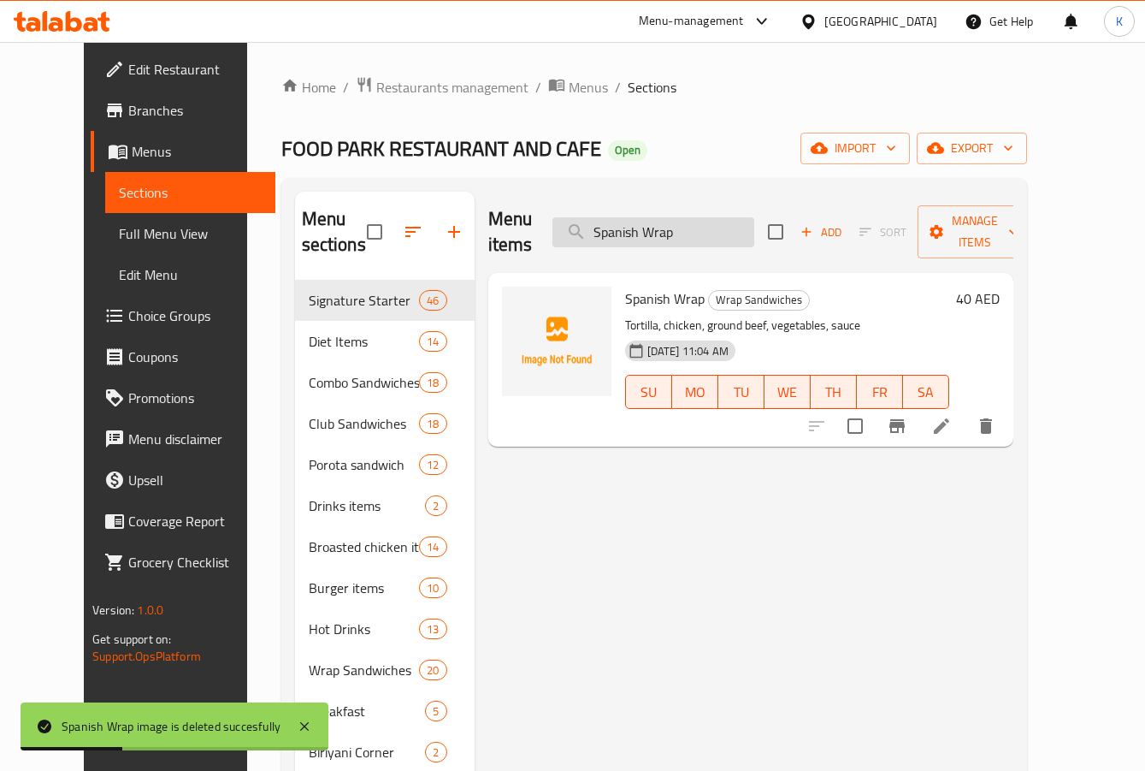
click at [654, 227] on input "Spanish Wrap" at bounding box center [653, 232] width 202 height 30
paste input "Dynamite Shrimps"
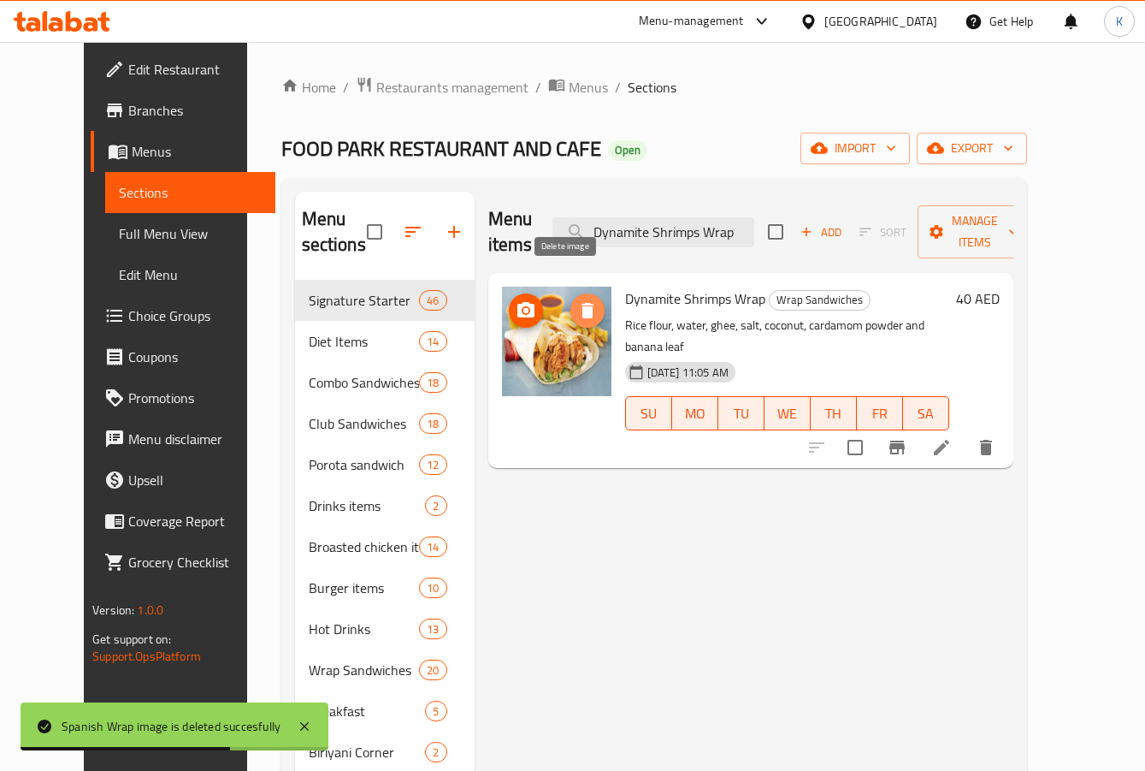
click at [582, 303] on icon "delete image" at bounding box center [588, 310] width 12 height 15
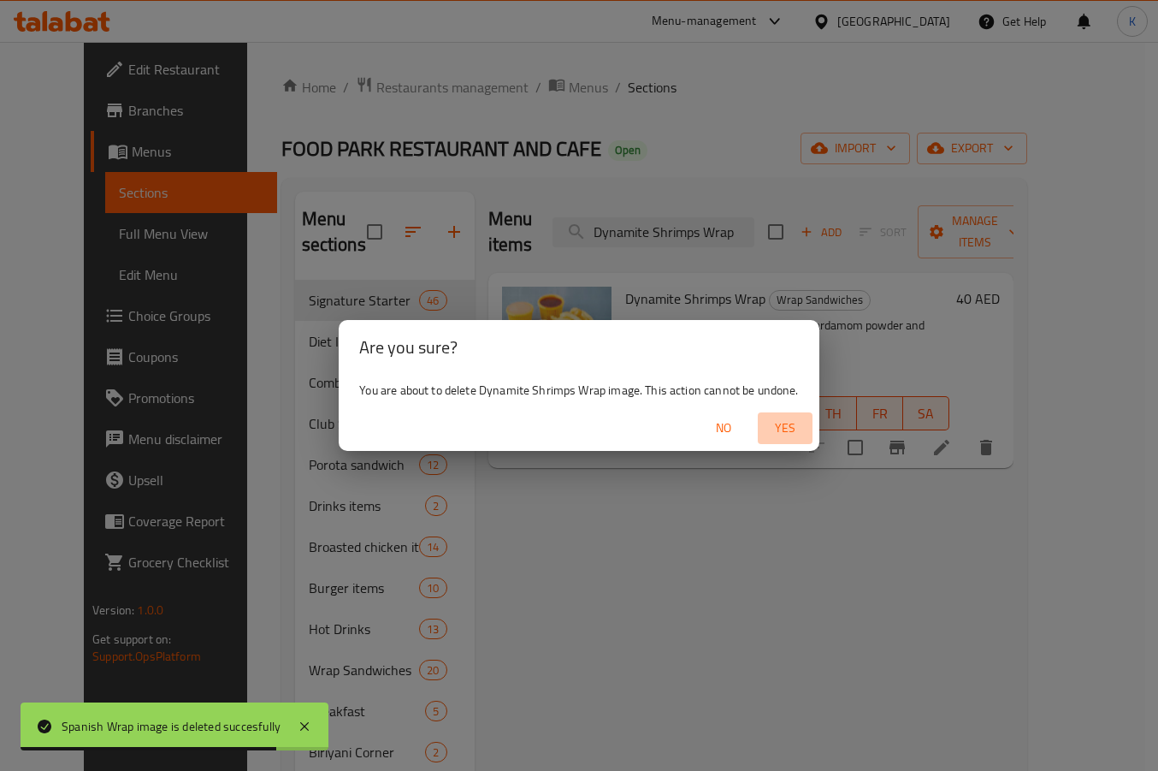
click at [768, 422] on span "Yes" at bounding box center [785, 427] width 41 height 21
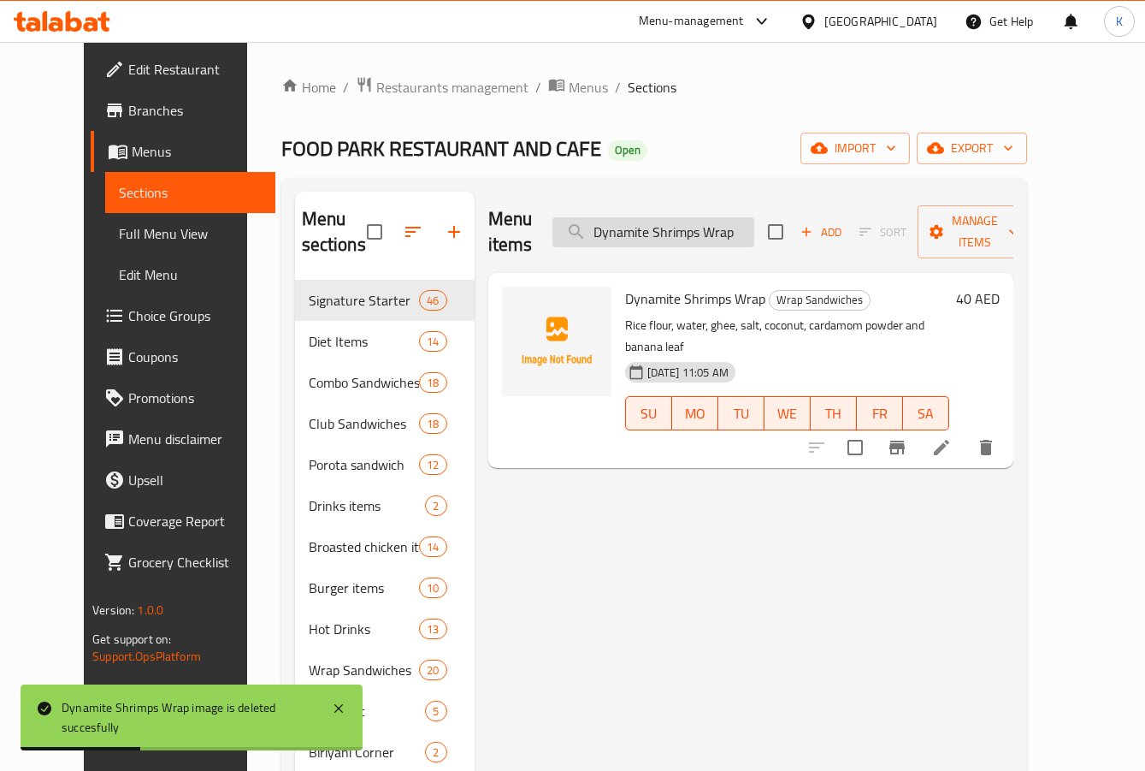
click at [658, 227] on input "Dynamite Shrimps Wrap" at bounding box center [653, 232] width 202 height 30
paste input "[PERSON_NAME]"
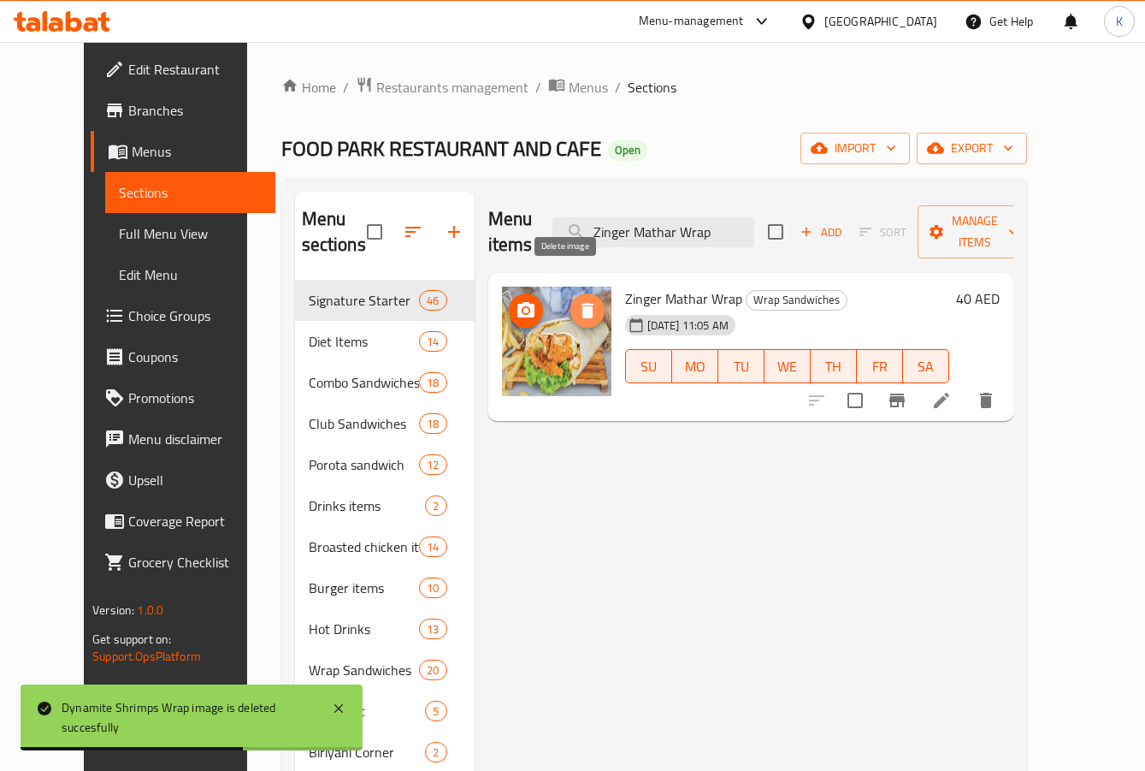
click at [582, 303] on icon "delete image" at bounding box center [588, 310] width 12 height 15
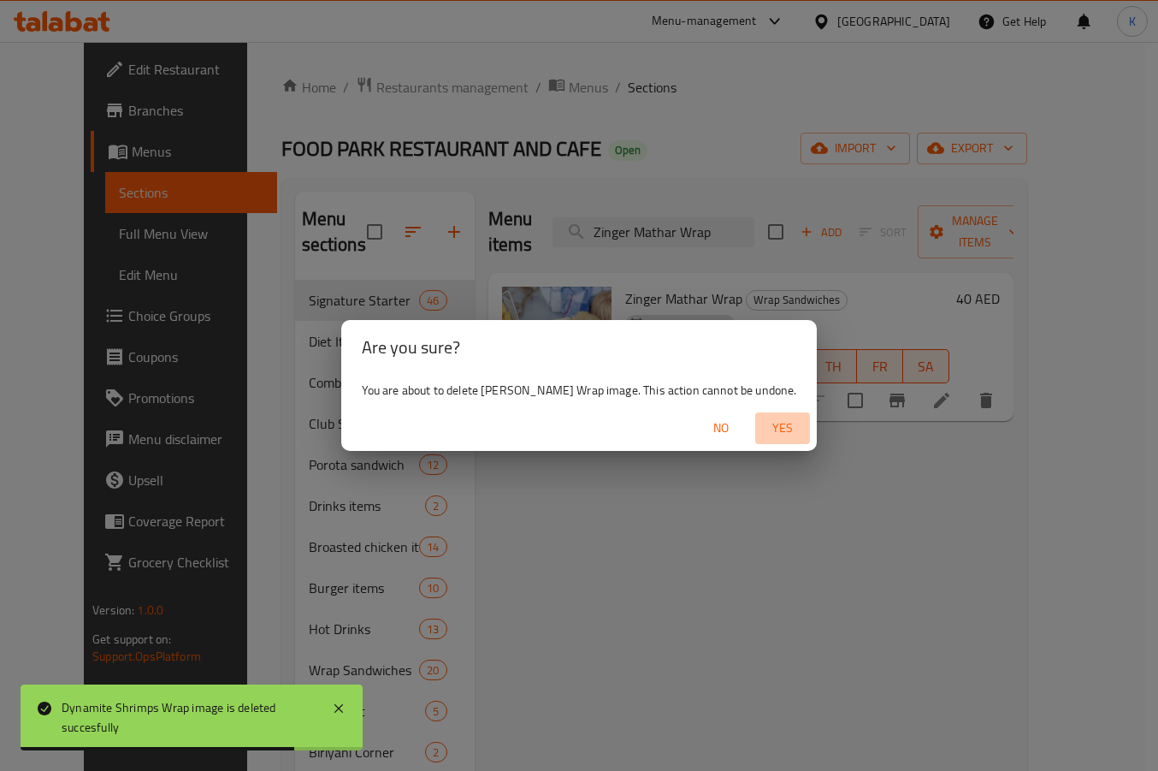
click at [788, 426] on span "Yes" at bounding box center [782, 427] width 41 height 21
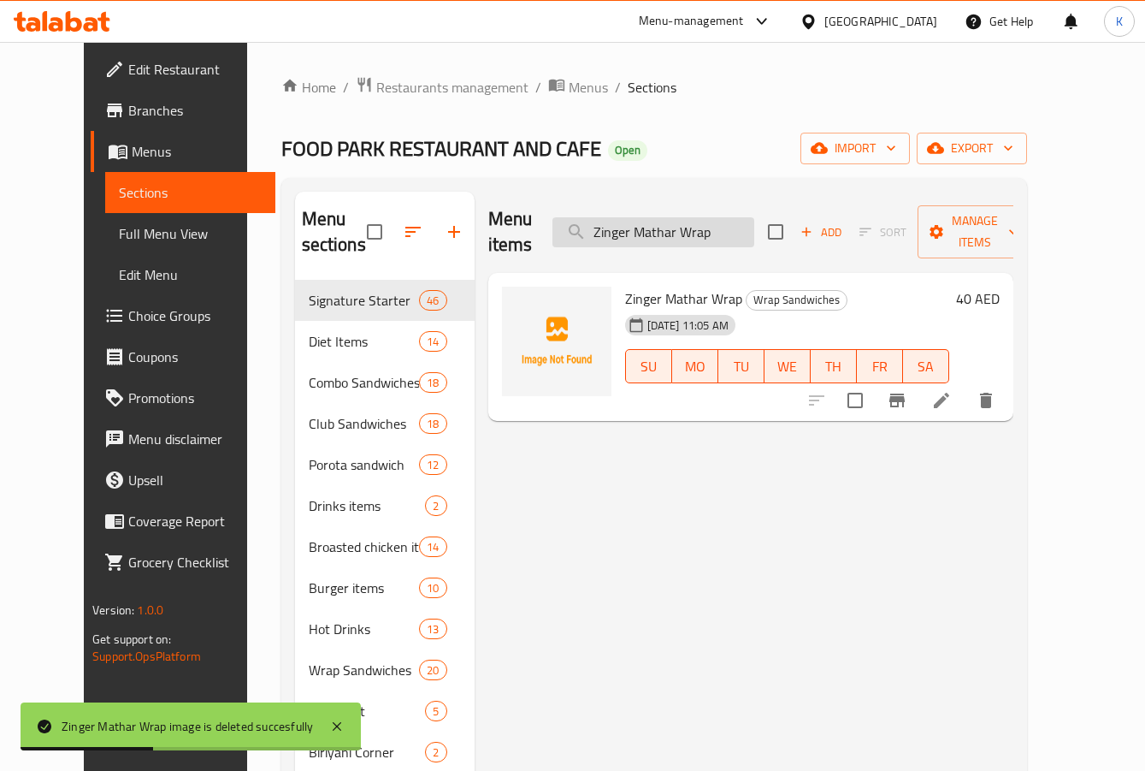
click at [652, 217] on input "Zinger Mathar Wrap" at bounding box center [653, 232] width 202 height 30
paste input "[PERSON_NAME]"
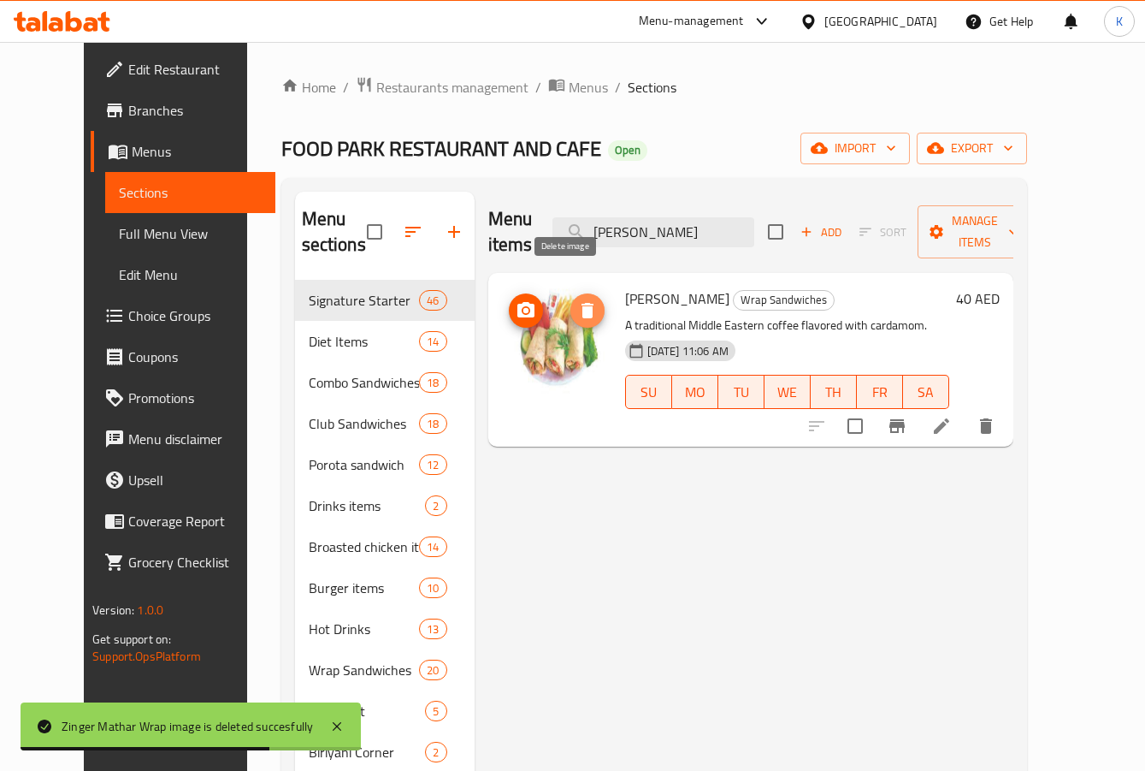
click at [570, 300] on span "delete image" at bounding box center [587, 310] width 34 height 21
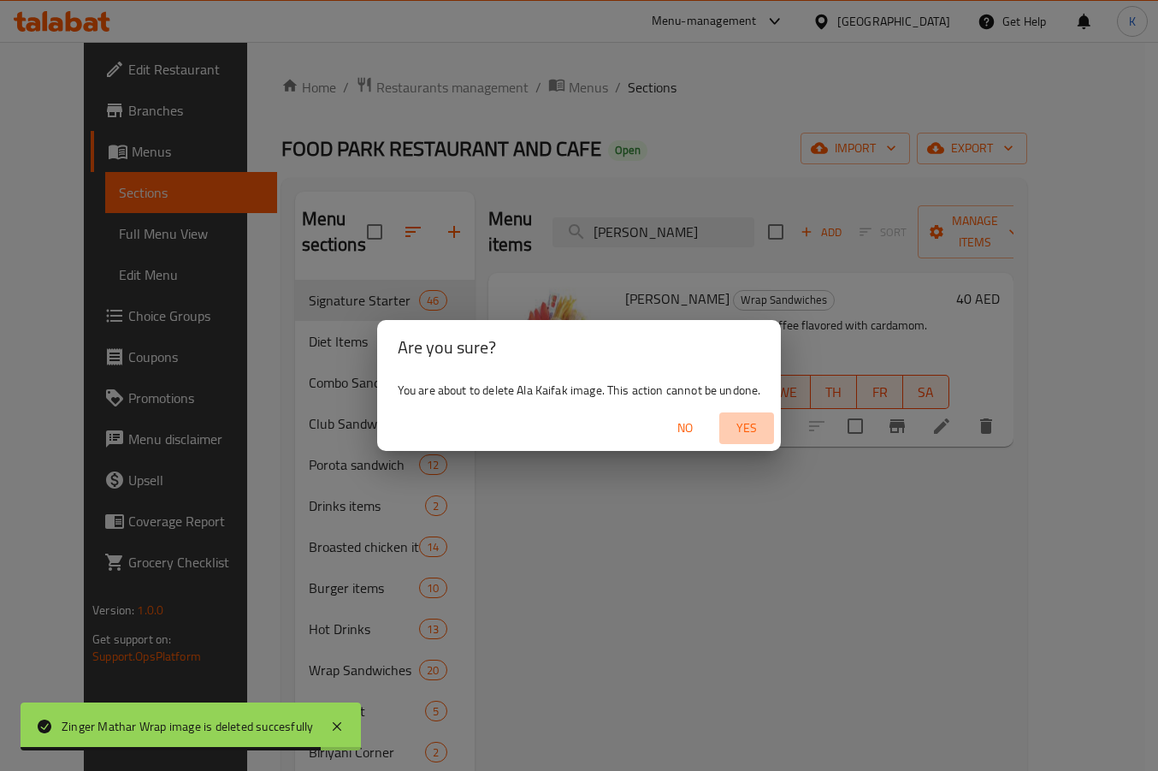
click at [736, 423] on span "Yes" at bounding box center [746, 427] width 41 height 21
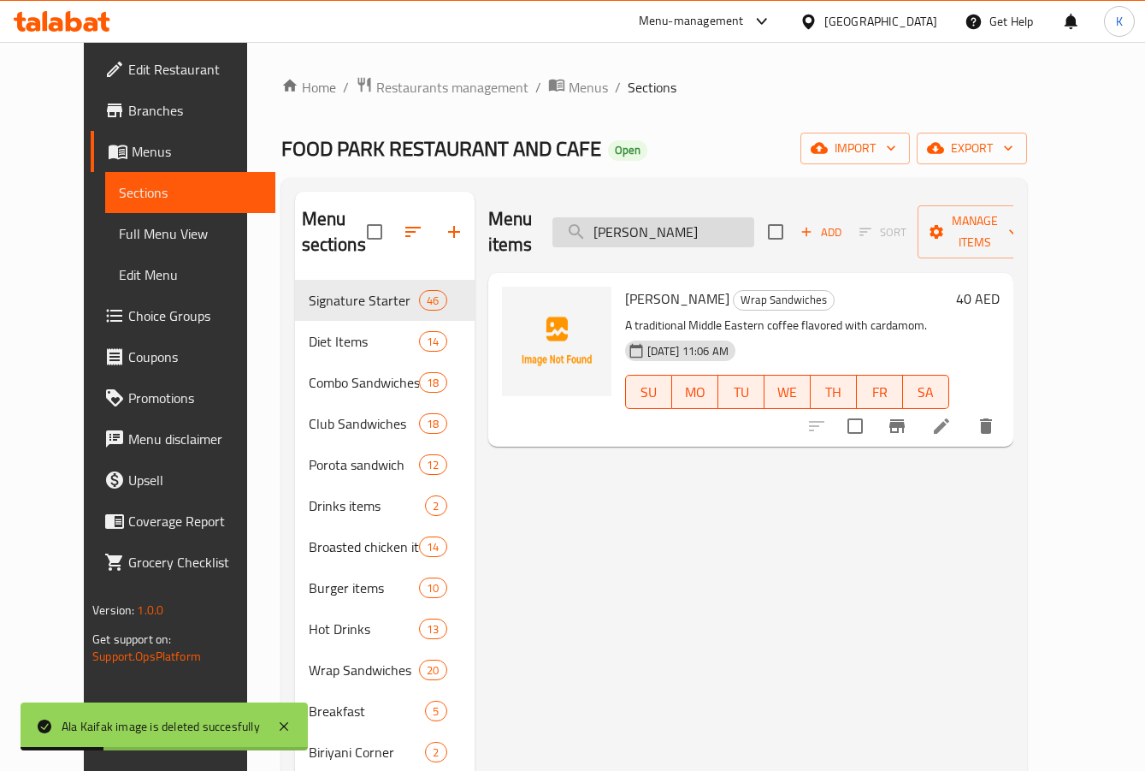
click at [629, 224] on input "[PERSON_NAME]" at bounding box center [653, 232] width 202 height 30
paste input "[PERSON_NAME]"
click at [629, 224] on input "[PERSON_NAME]" at bounding box center [653, 232] width 202 height 30
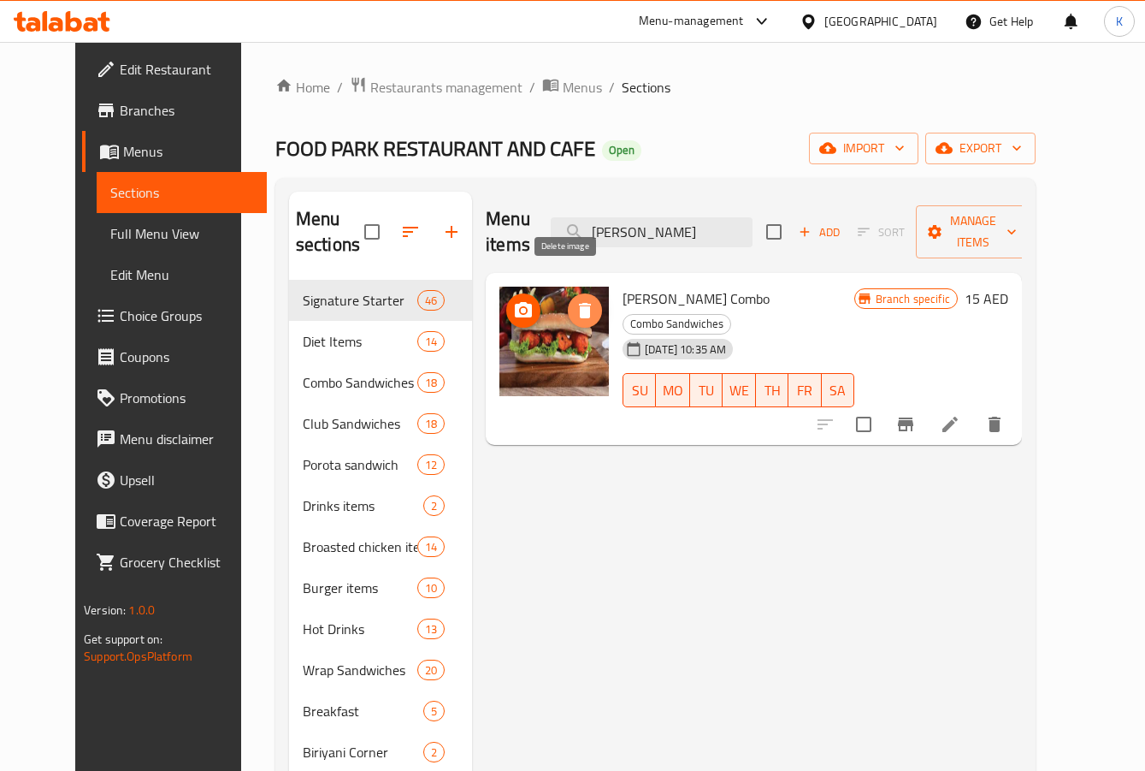
click at [579, 303] on icon "delete image" at bounding box center [585, 310] width 12 height 15
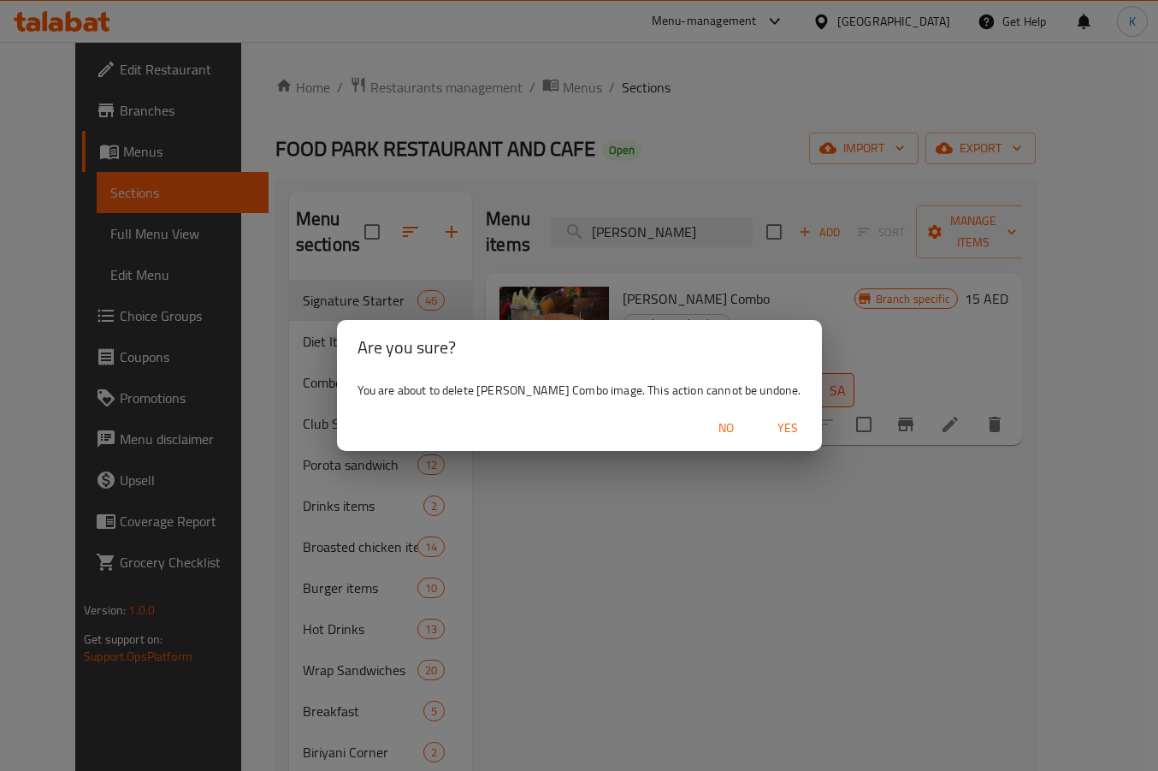
click at [722, 432] on span "No" at bounding box center [726, 427] width 41 height 21
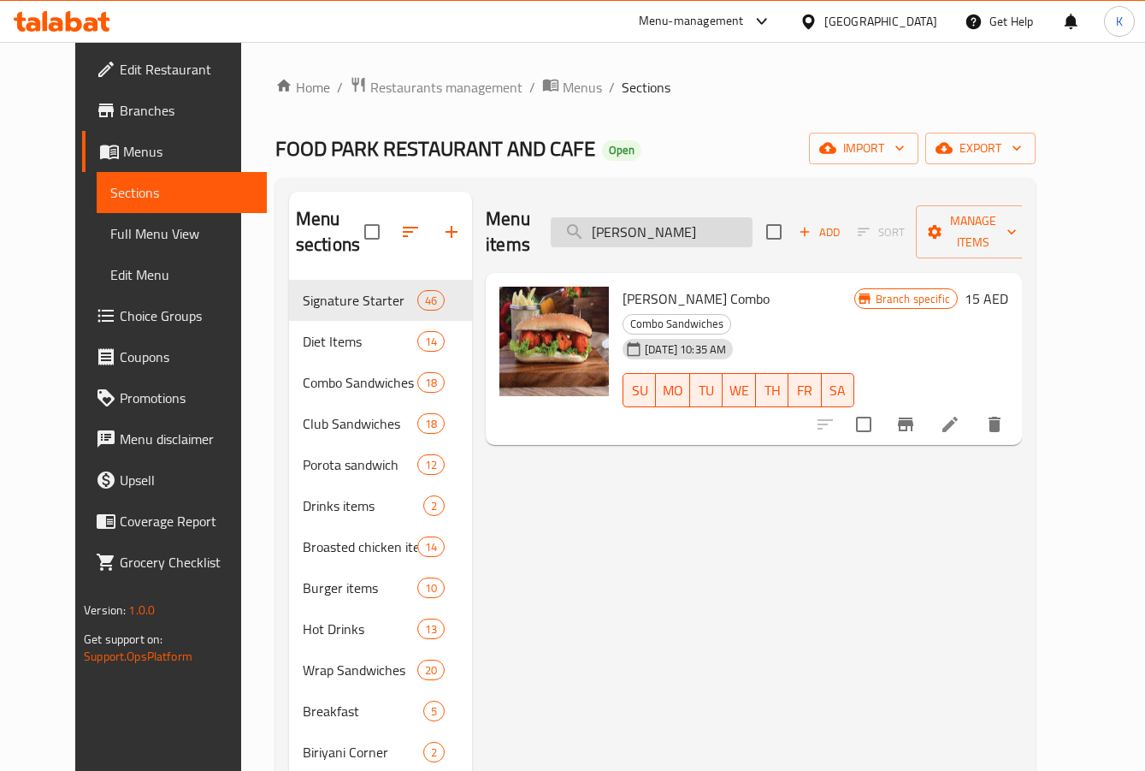
click at [723, 219] on input "[PERSON_NAME]" at bounding box center [652, 232] width 202 height 30
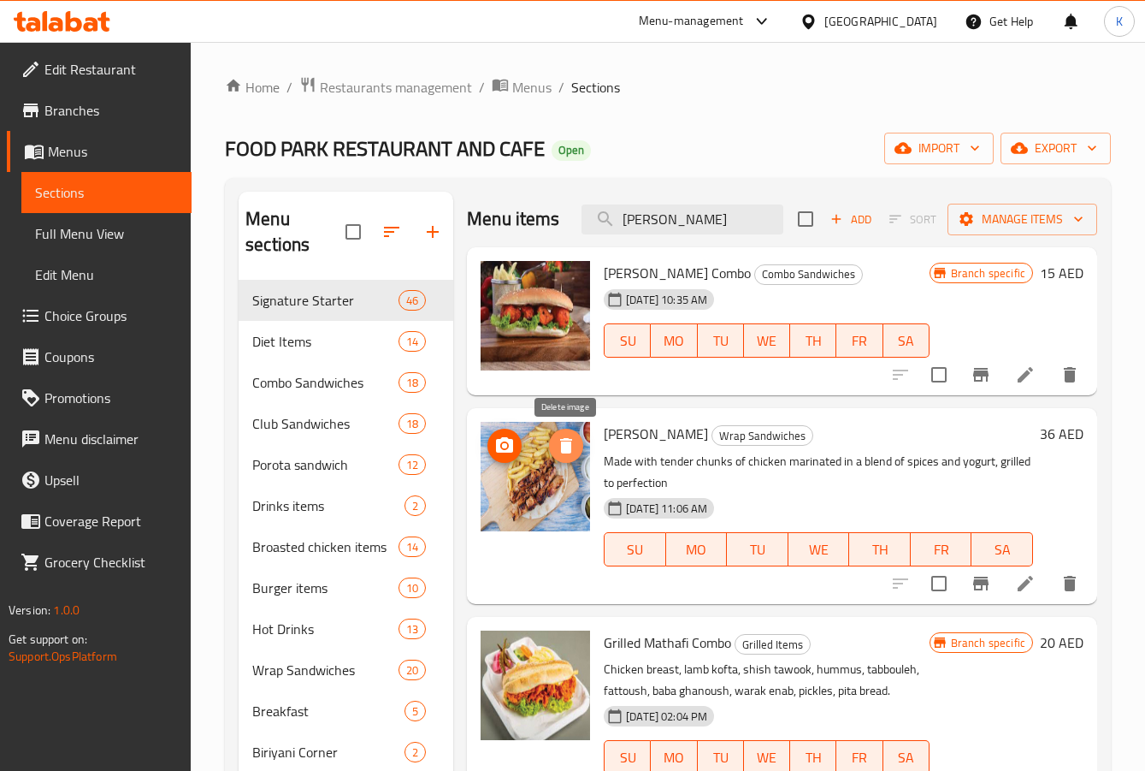
click at [565, 440] on icon "delete image" at bounding box center [566, 445] width 12 height 15
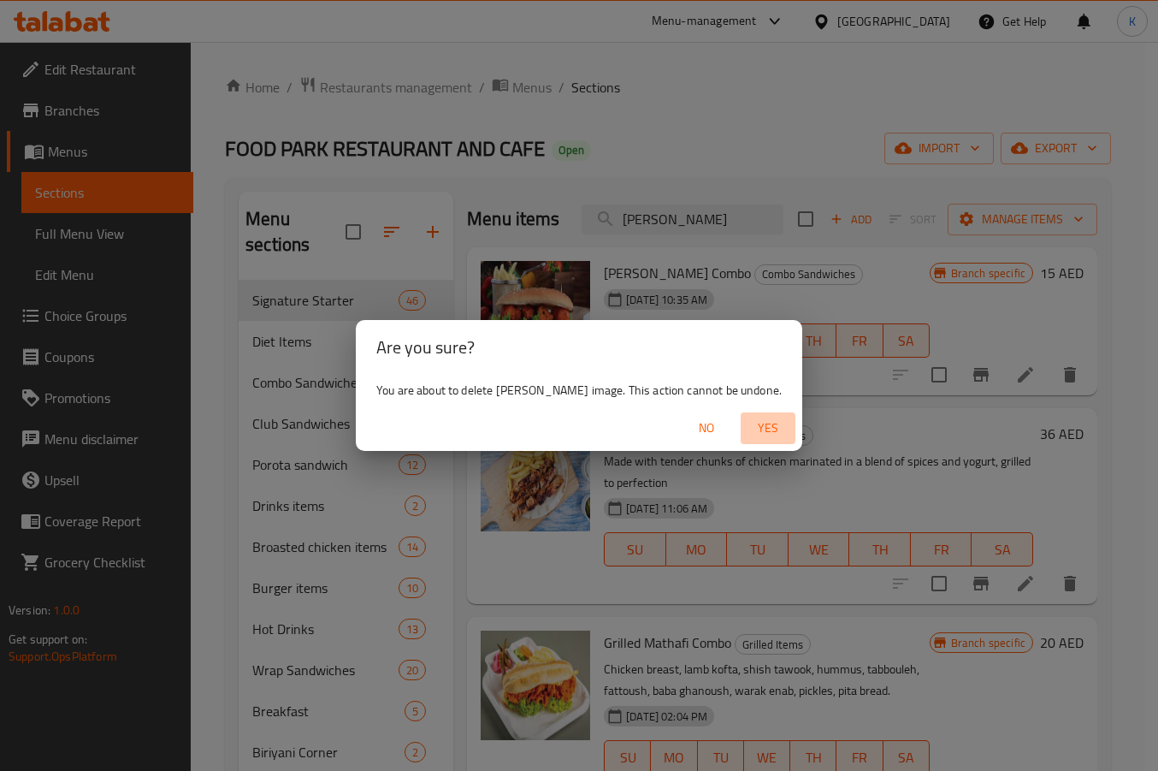
click at [753, 426] on span "Yes" at bounding box center [767, 427] width 41 height 21
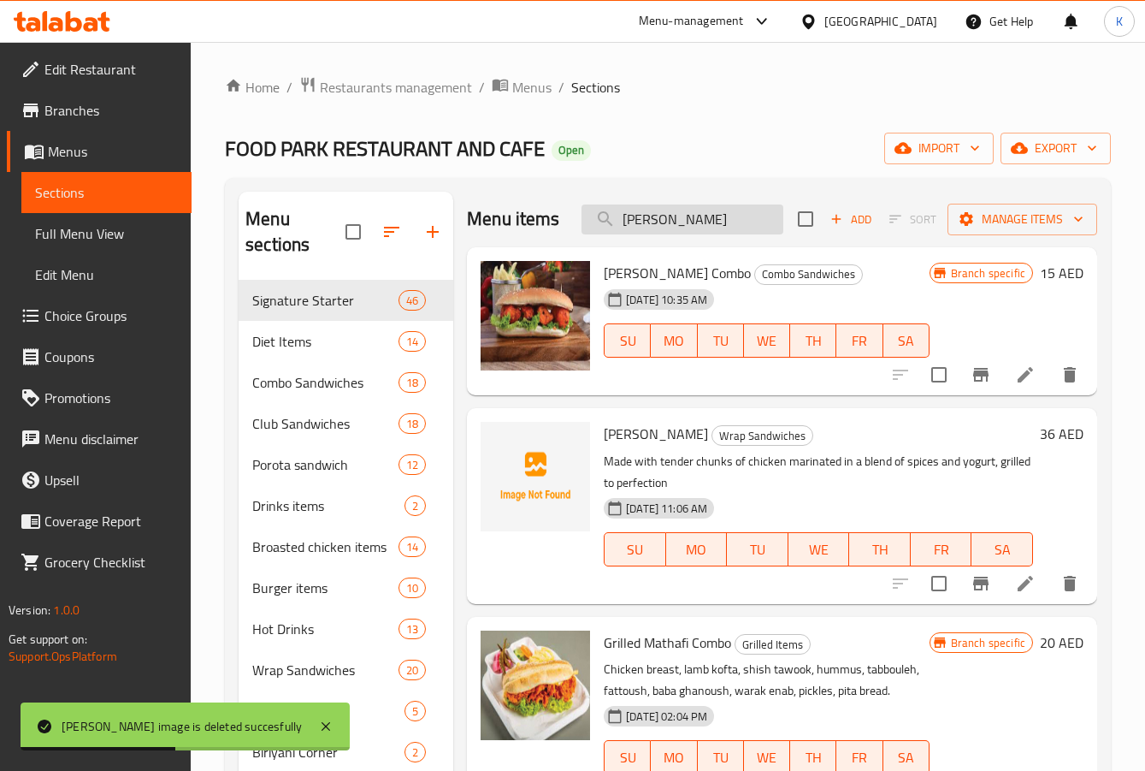
click at [656, 224] on input "[PERSON_NAME]" at bounding box center [683, 219] width 202 height 30
paste input "Zinger Cheetos Wrap"
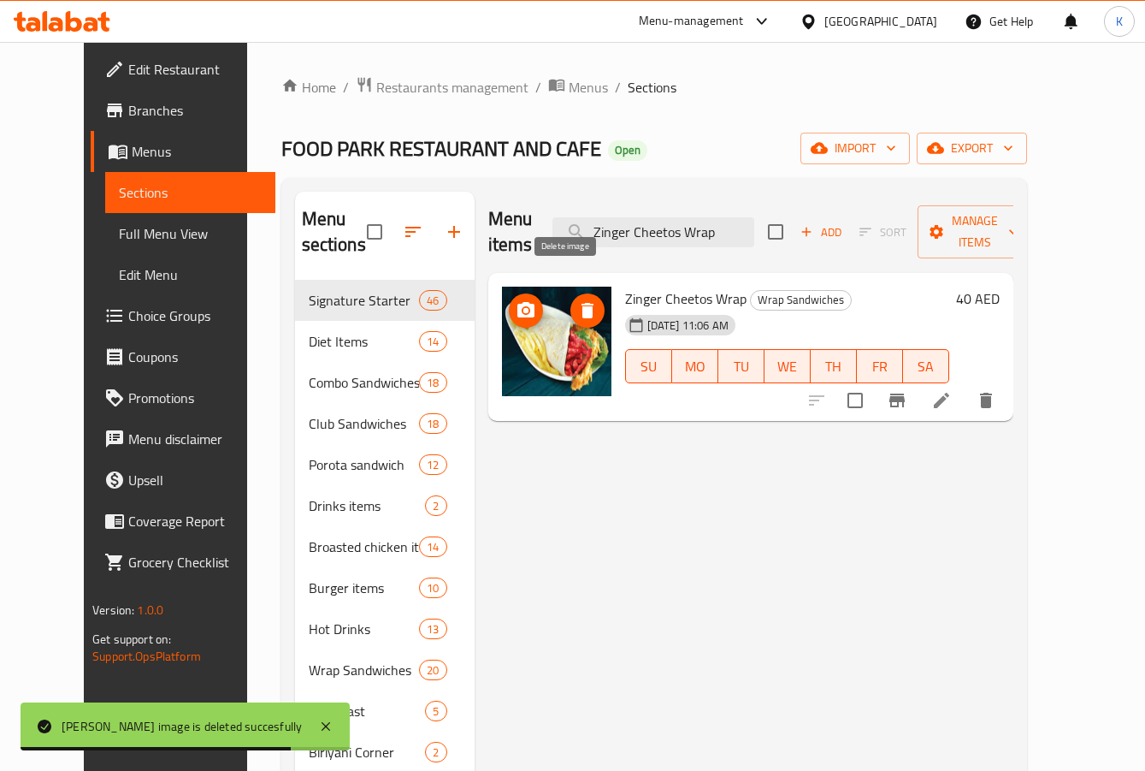
click at [577, 300] on icon "delete image" at bounding box center [587, 310] width 21 height 21
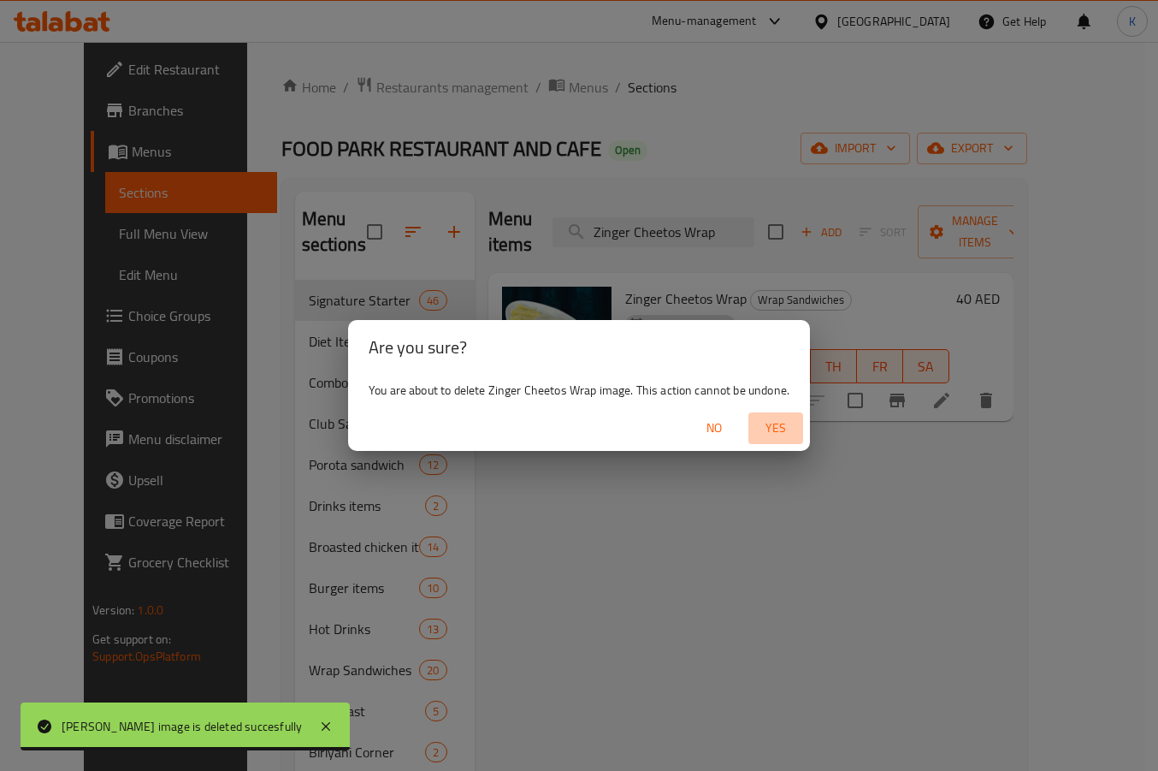
click at [768, 422] on span "Yes" at bounding box center [775, 427] width 41 height 21
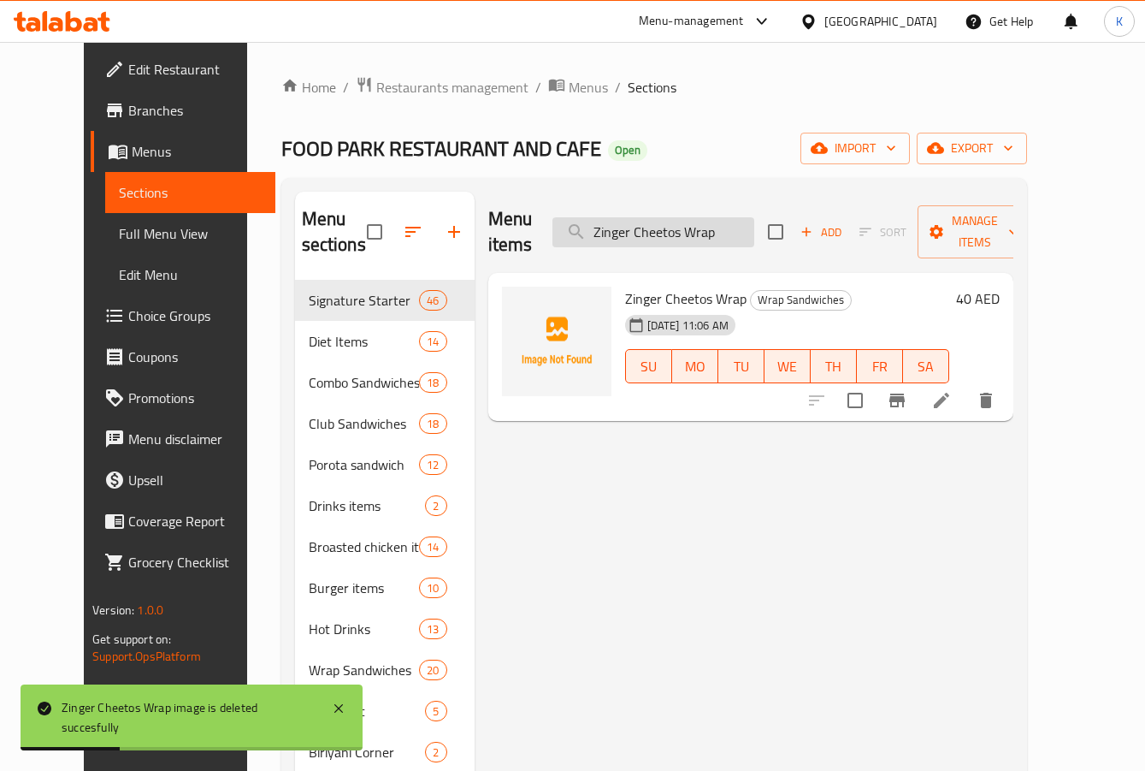
click at [660, 225] on input "Zinger Cheetos Wrap" at bounding box center [653, 232] width 202 height 30
click at [659, 225] on input "Zinger Cheetos Wrap" at bounding box center [653, 232] width 202 height 30
paste input "Fresh Chicken Double Burger"
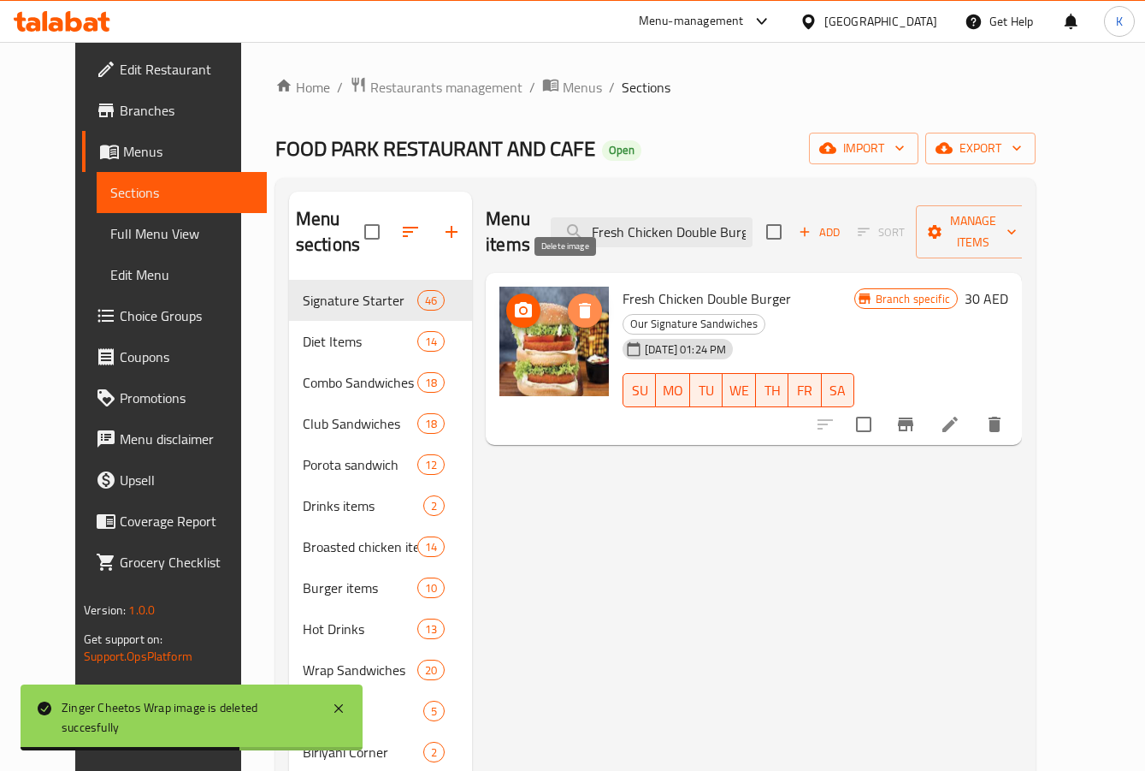
click at [575, 300] on icon "delete image" at bounding box center [585, 310] width 21 height 21
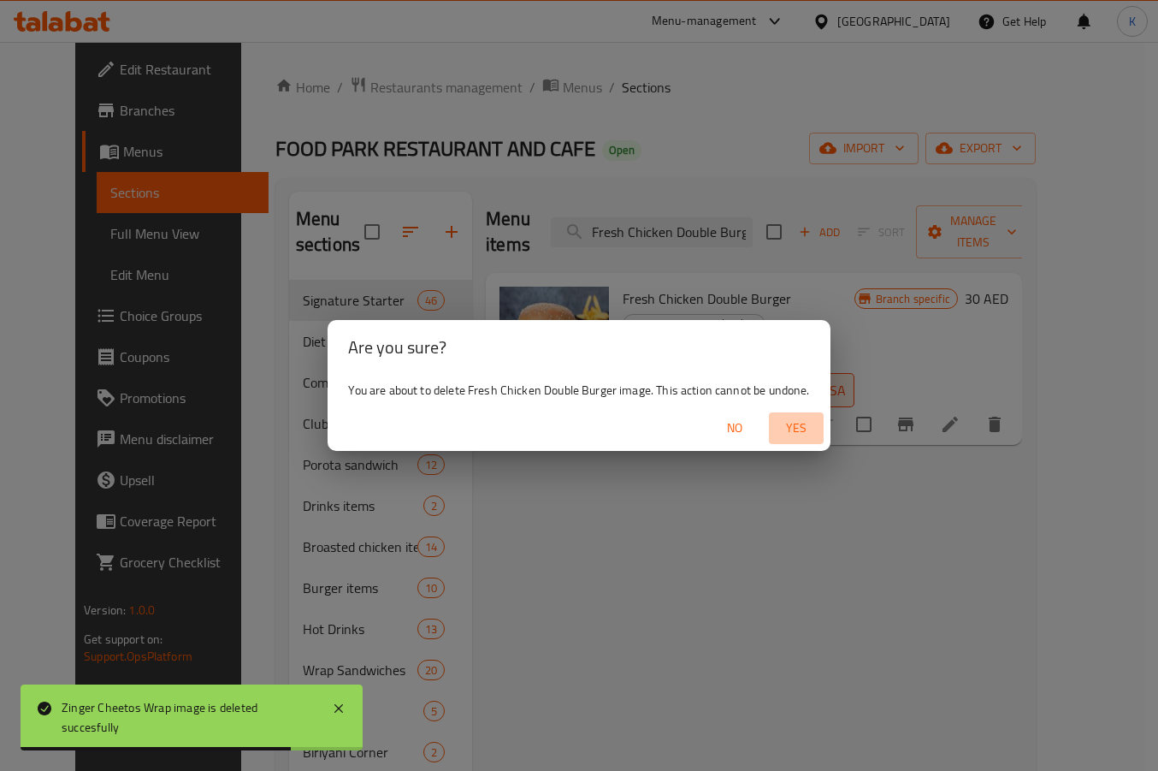
click at [807, 425] on span "Yes" at bounding box center [796, 427] width 41 height 21
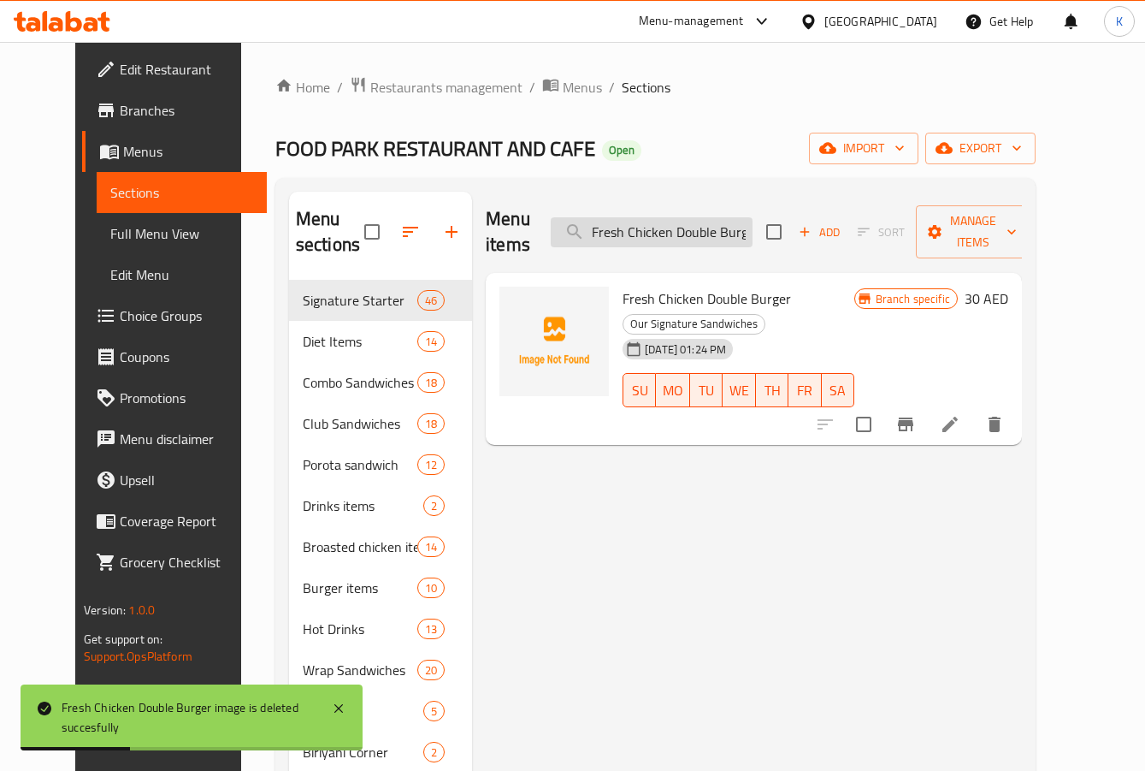
click at [650, 217] on input "Fresh Chicken Double Burger" at bounding box center [652, 232] width 202 height 30
paste input "Tender Chicken"
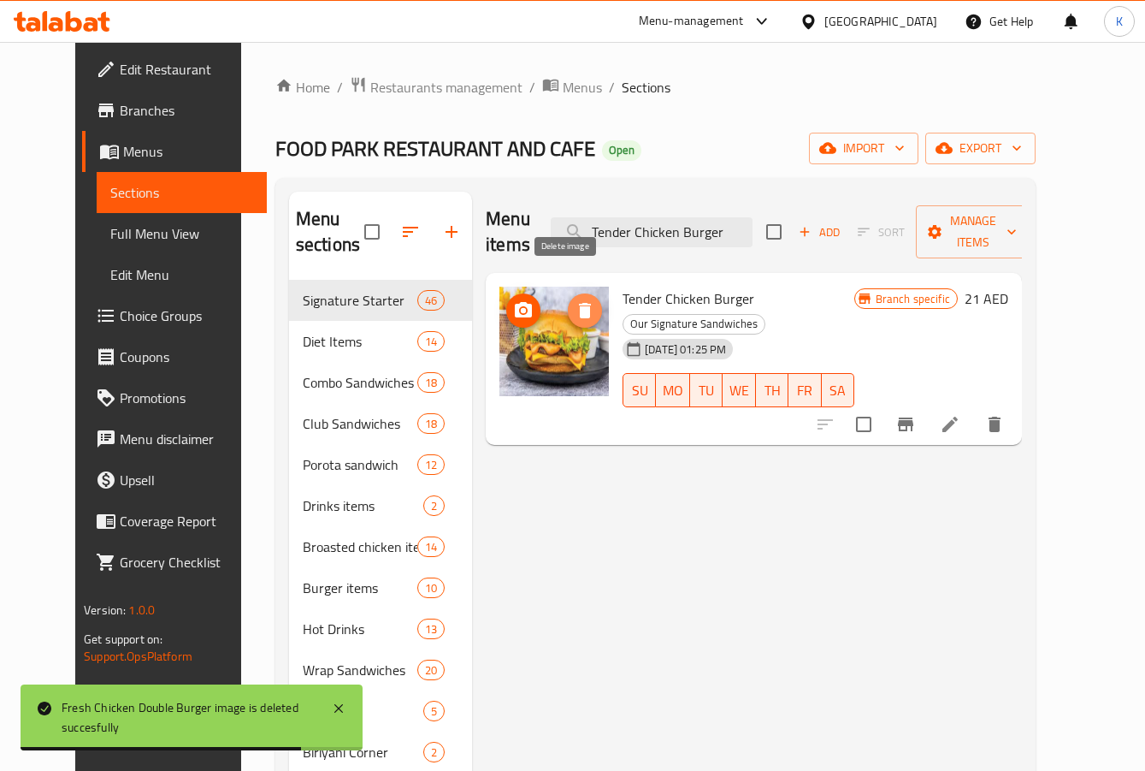
click at [579, 303] on icon "delete image" at bounding box center [585, 310] width 12 height 15
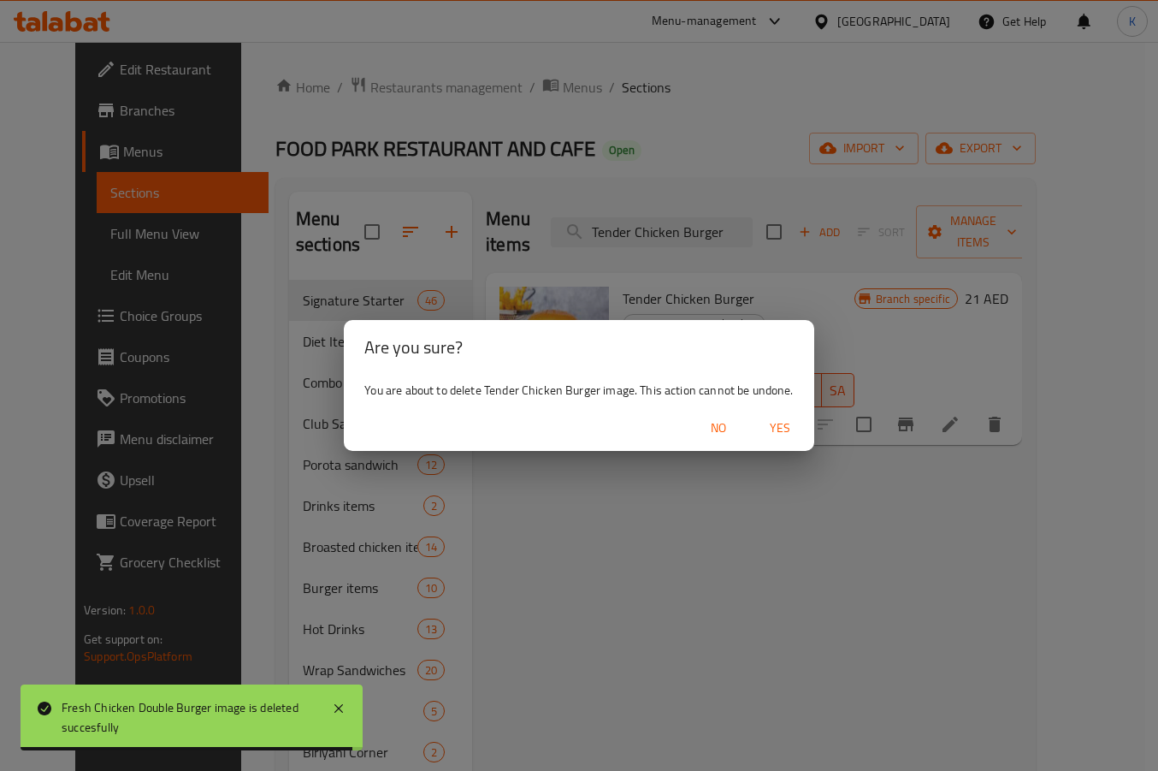
click at [782, 436] on span "Yes" at bounding box center [779, 427] width 41 height 21
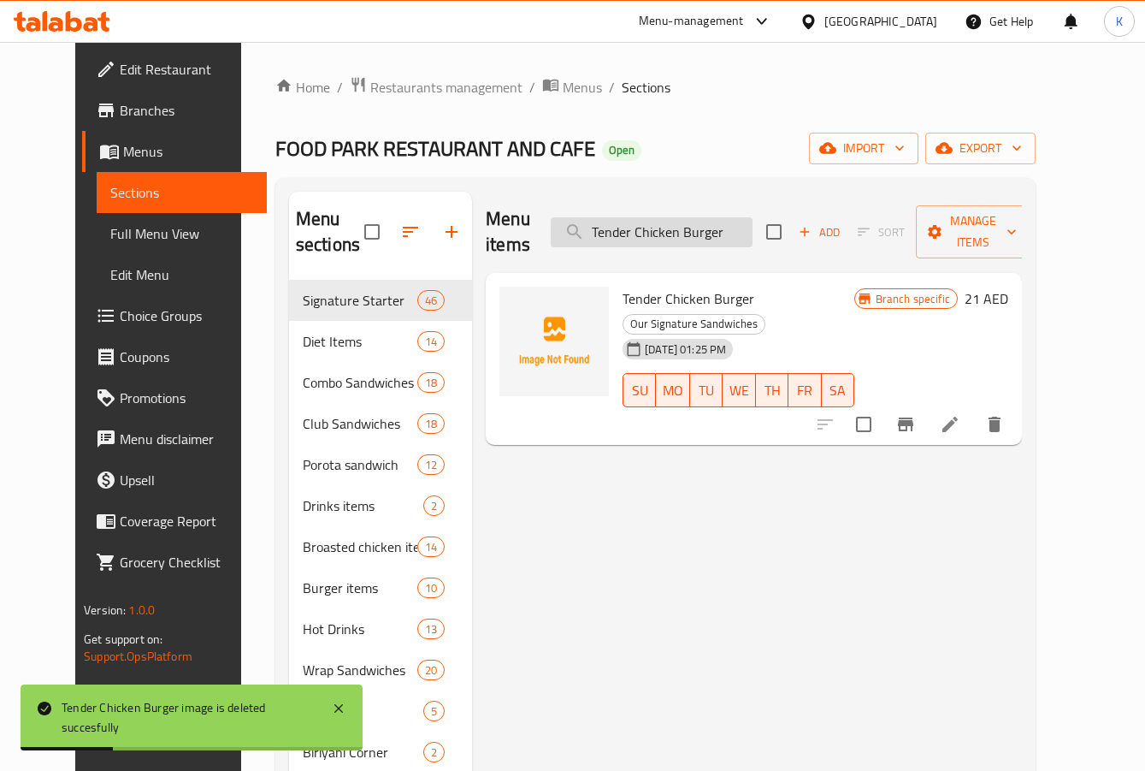
click at [623, 217] on input "Tender Chicken Burger" at bounding box center [652, 232] width 202 height 30
paste input "Grilled Club"
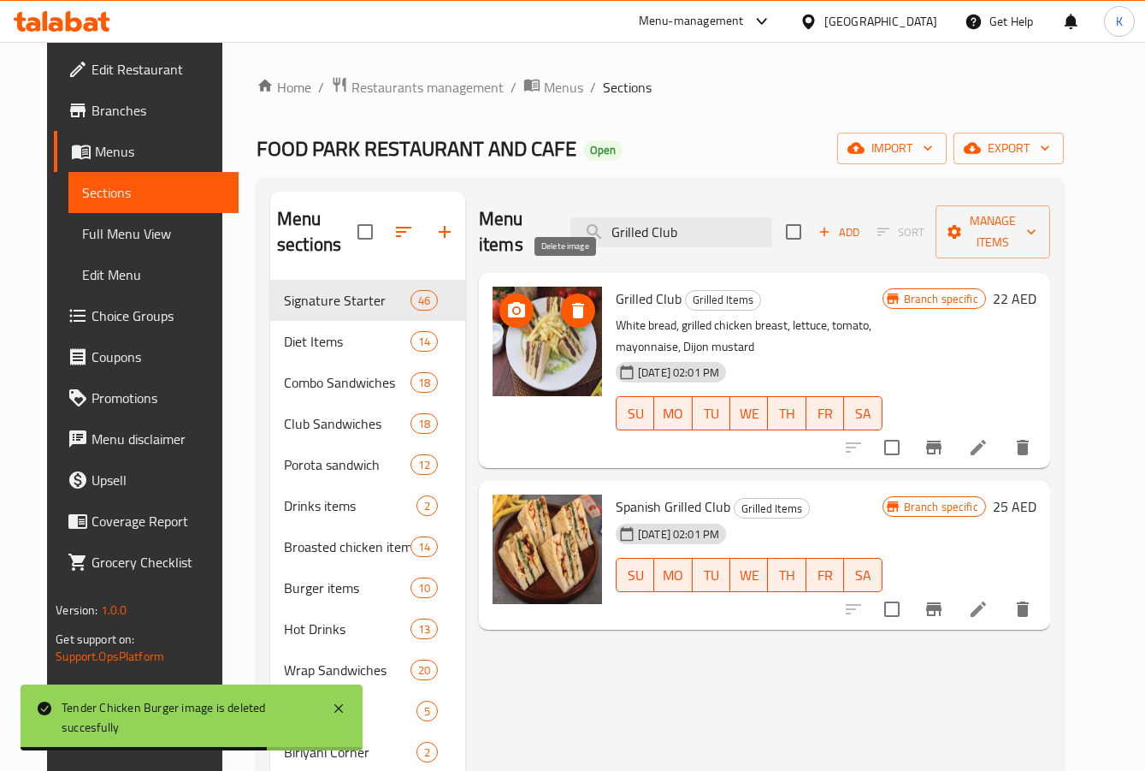
type input "Grilled Club"
click at [572, 303] on icon "delete image" at bounding box center [578, 310] width 12 height 15
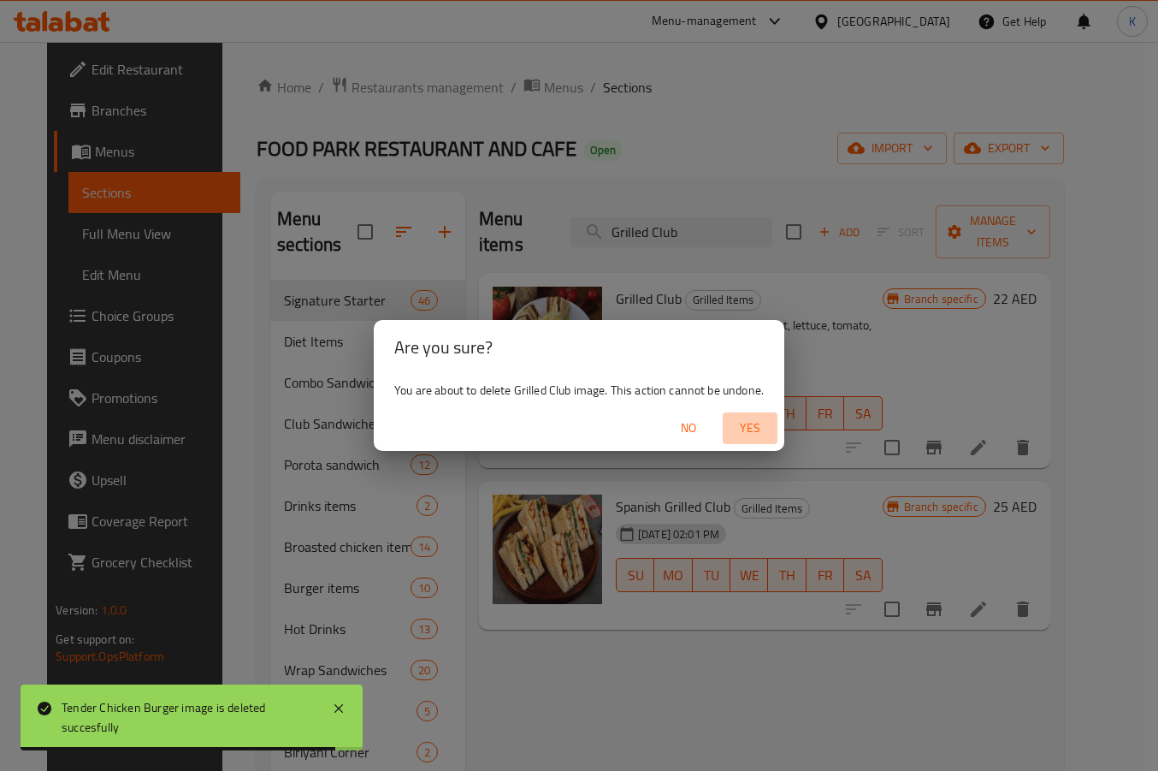
click at [751, 424] on span "Yes" at bounding box center [749, 427] width 41 height 21
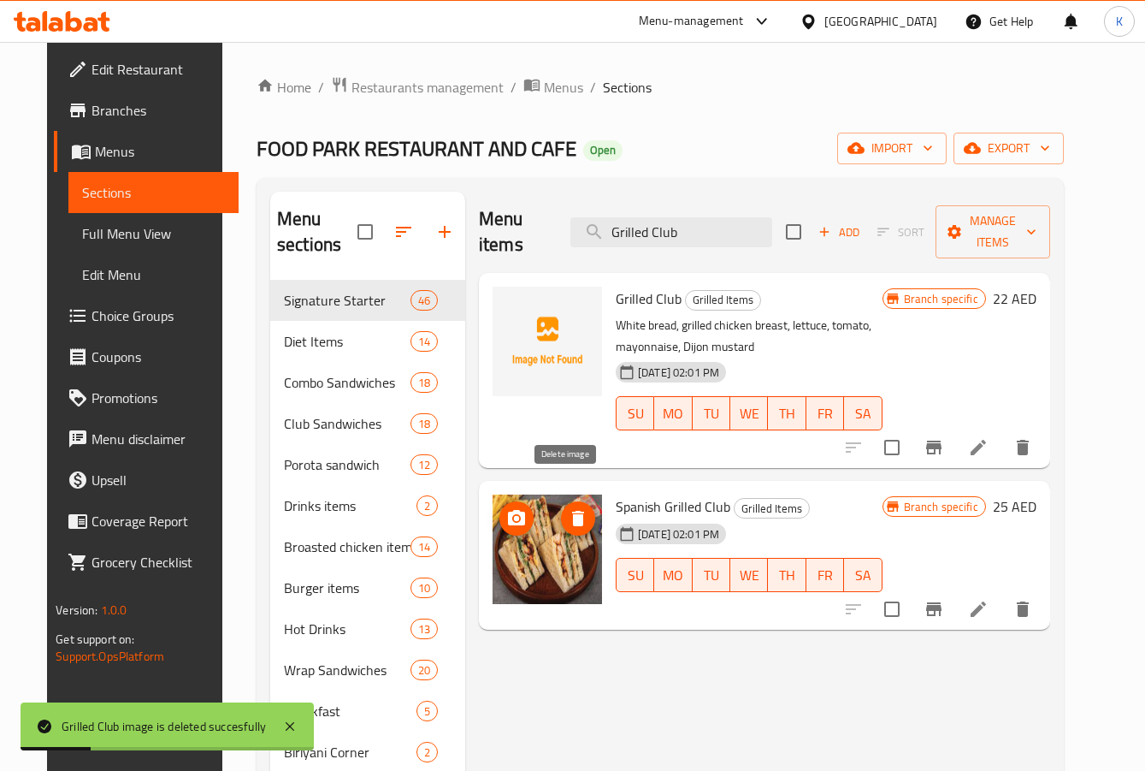
click at [568, 508] on icon "delete image" at bounding box center [578, 518] width 21 height 21
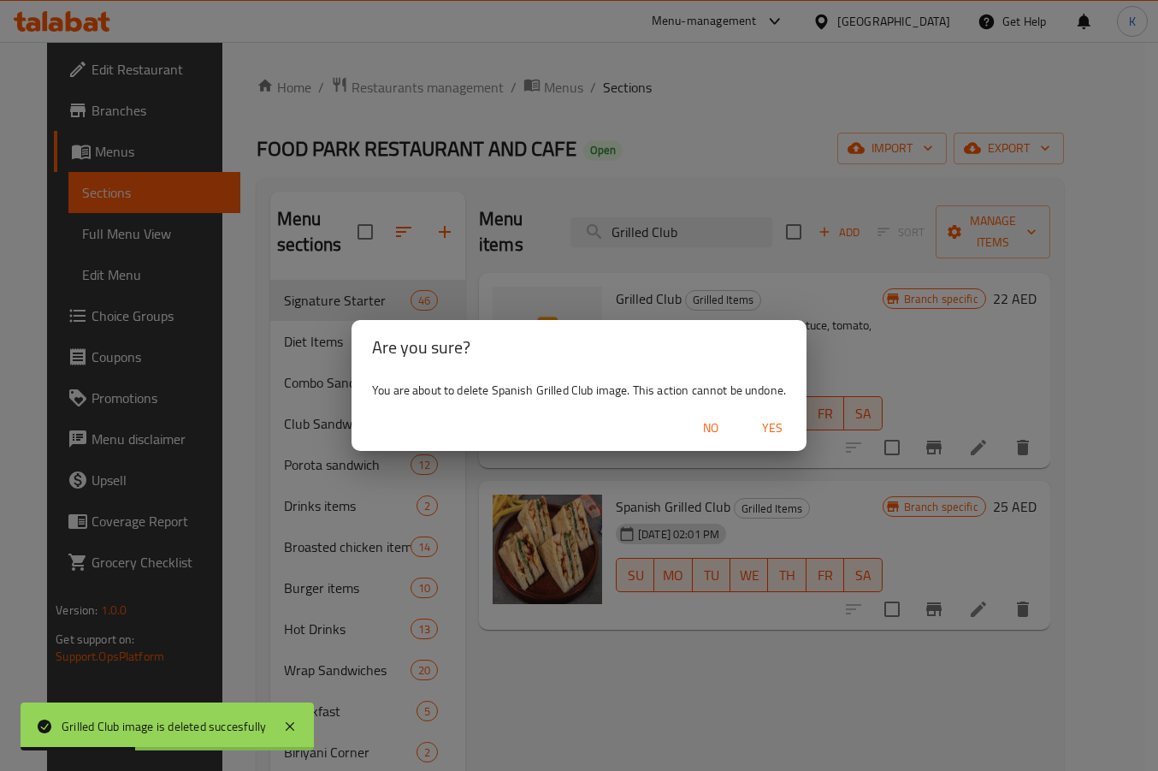
click at [765, 429] on span "Yes" at bounding box center [772, 427] width 41 height 21
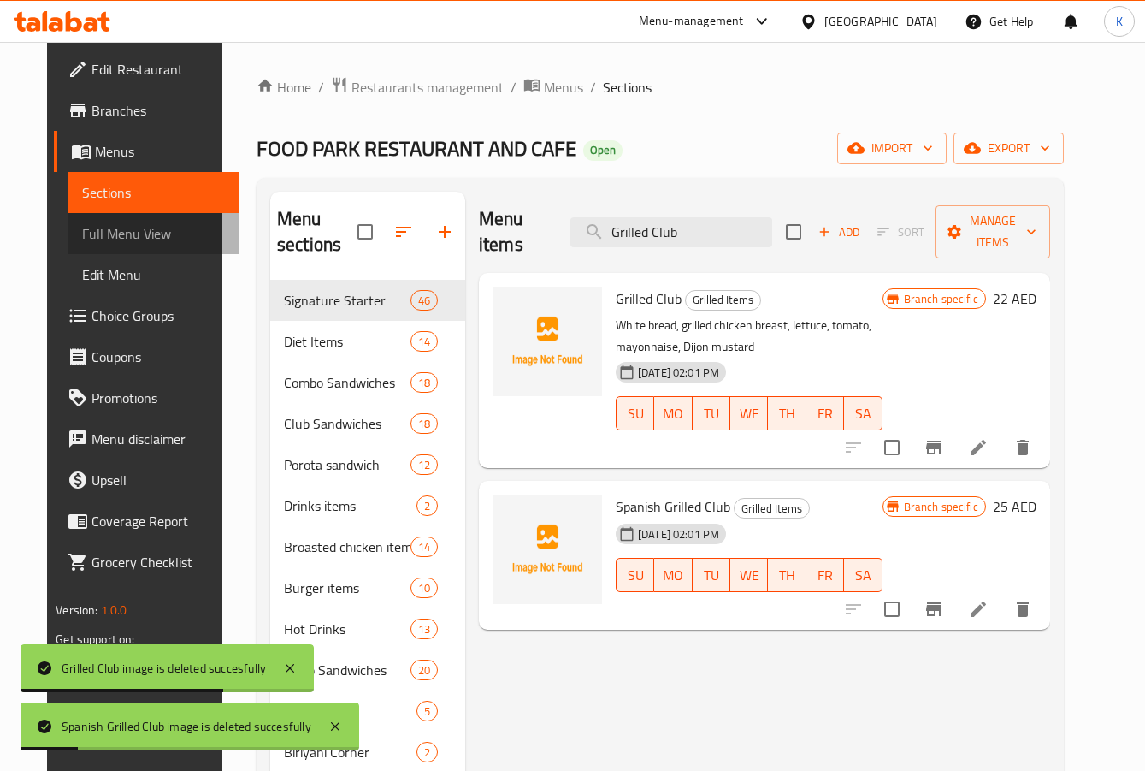
click at [112, 233] on span "Full Menu View" at bounding box center [153, 233] width 143 height 21
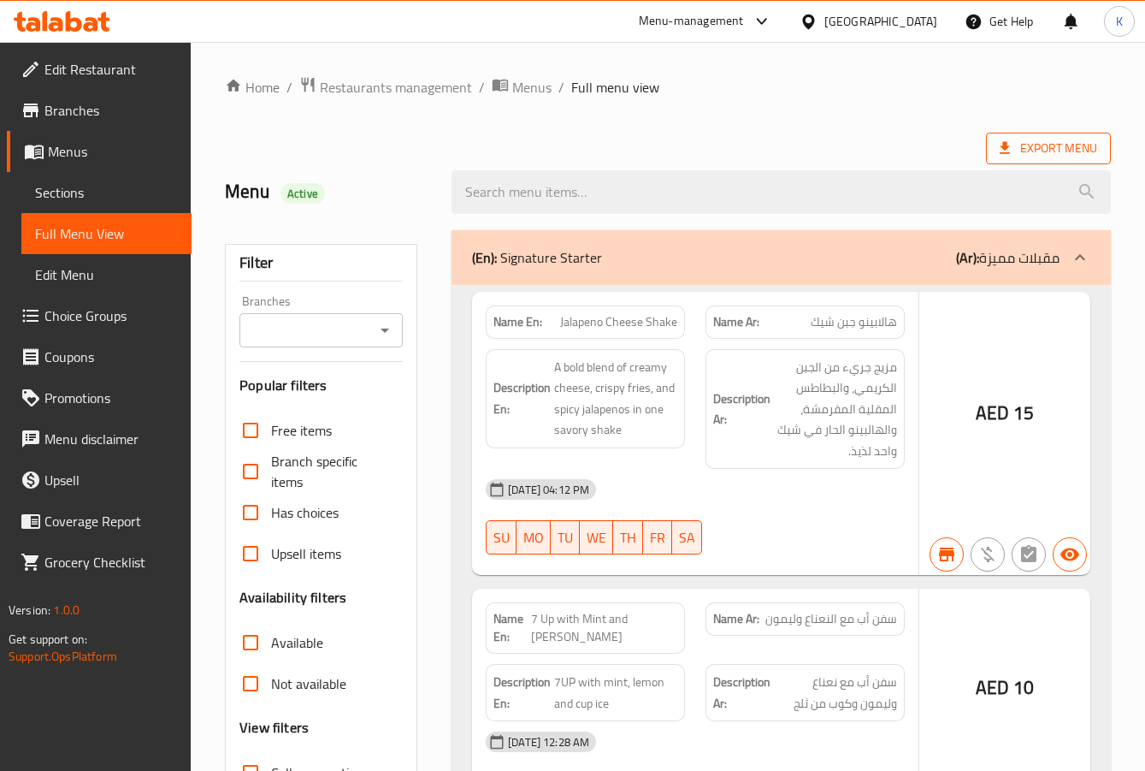
click at [1071, 149] on span "Export Menu" at bounding box center [1048, 148] width 97 height 21
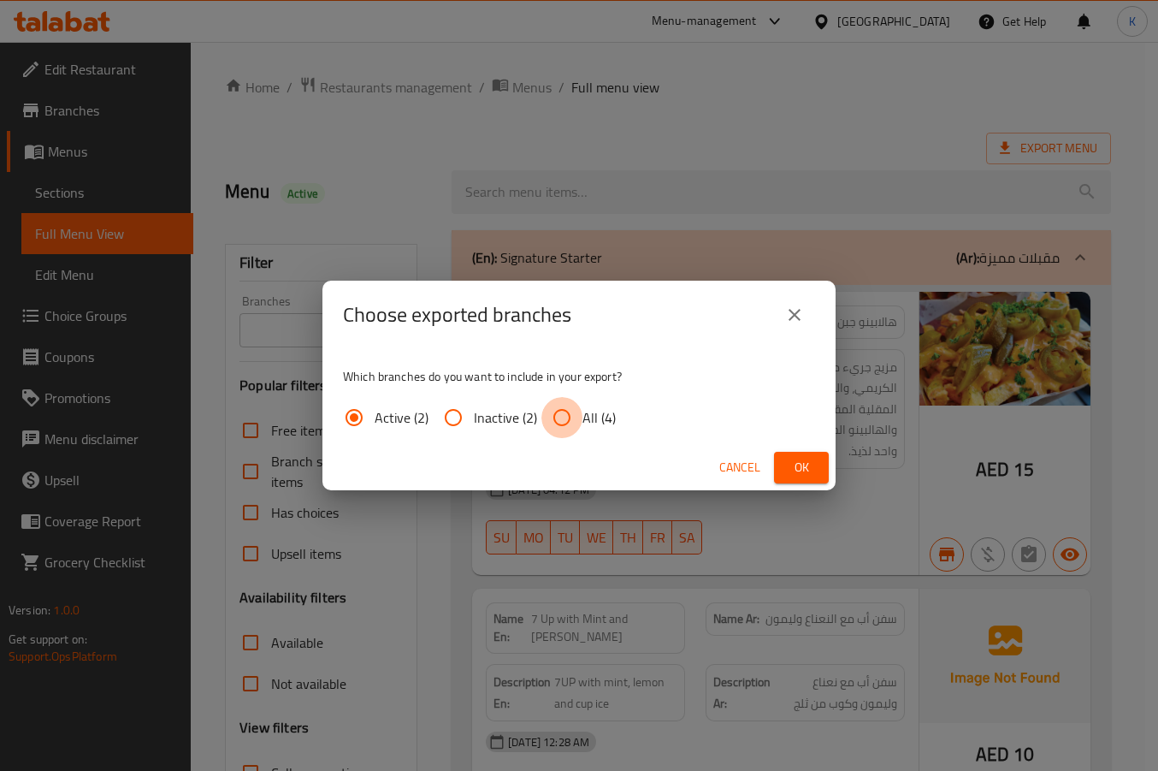
click at [571, 426] on input "All (4)" at bounding box center [561, 417] width 41 height 41
radio input "true"
click at [792, 467] on span "Ok" at bounding box center [801, 467] width 27 height 21
